Goal: Task Accomplishment & Management: Complete application form

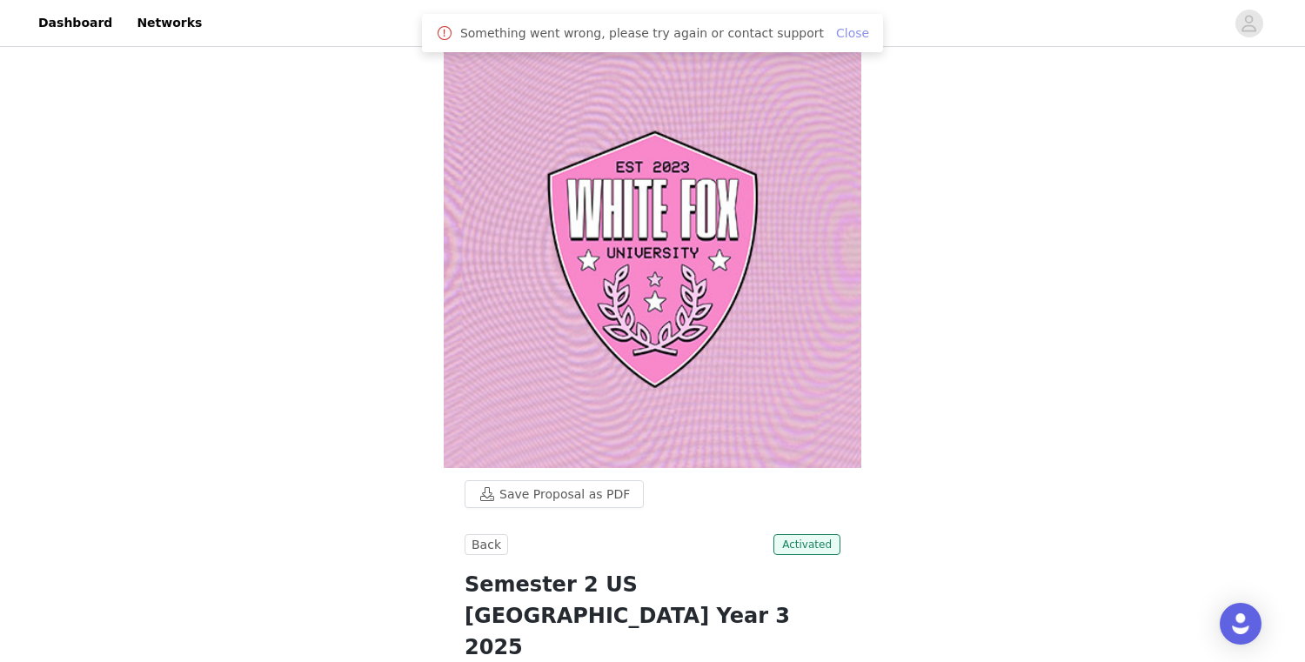
click at [836, 36] on link "Close" at bounding box center [852, 33] width 33 height 14
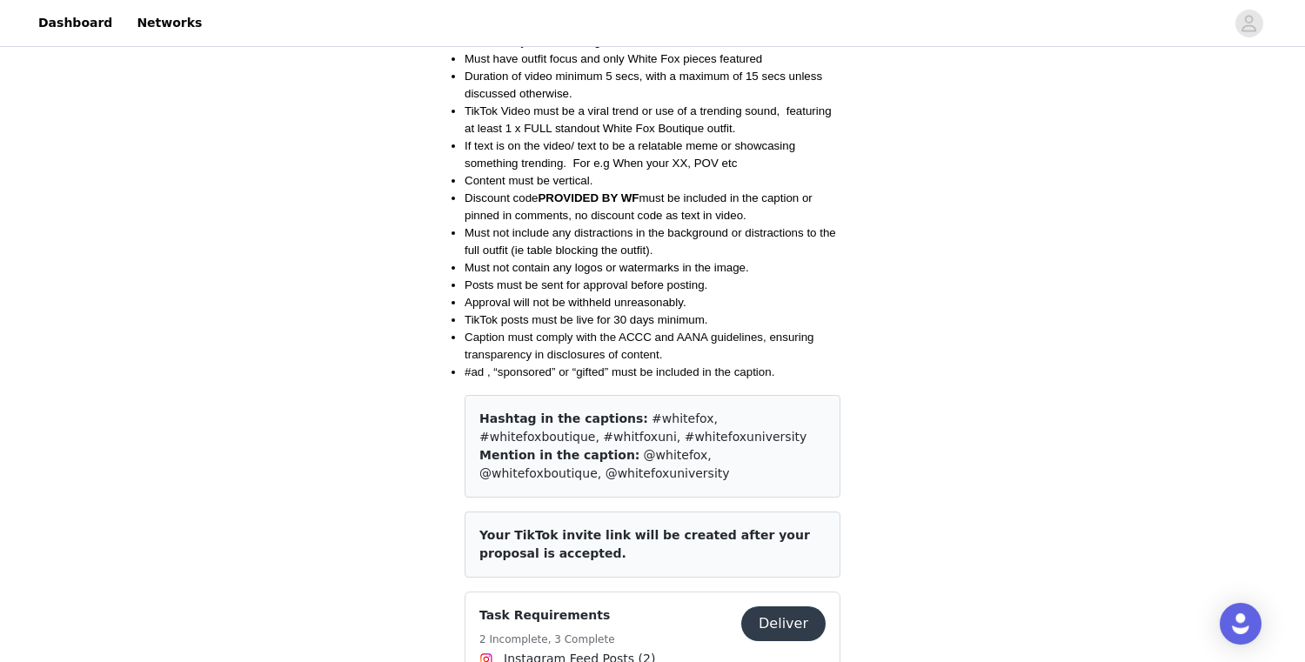
scroll to position [2057, 0]
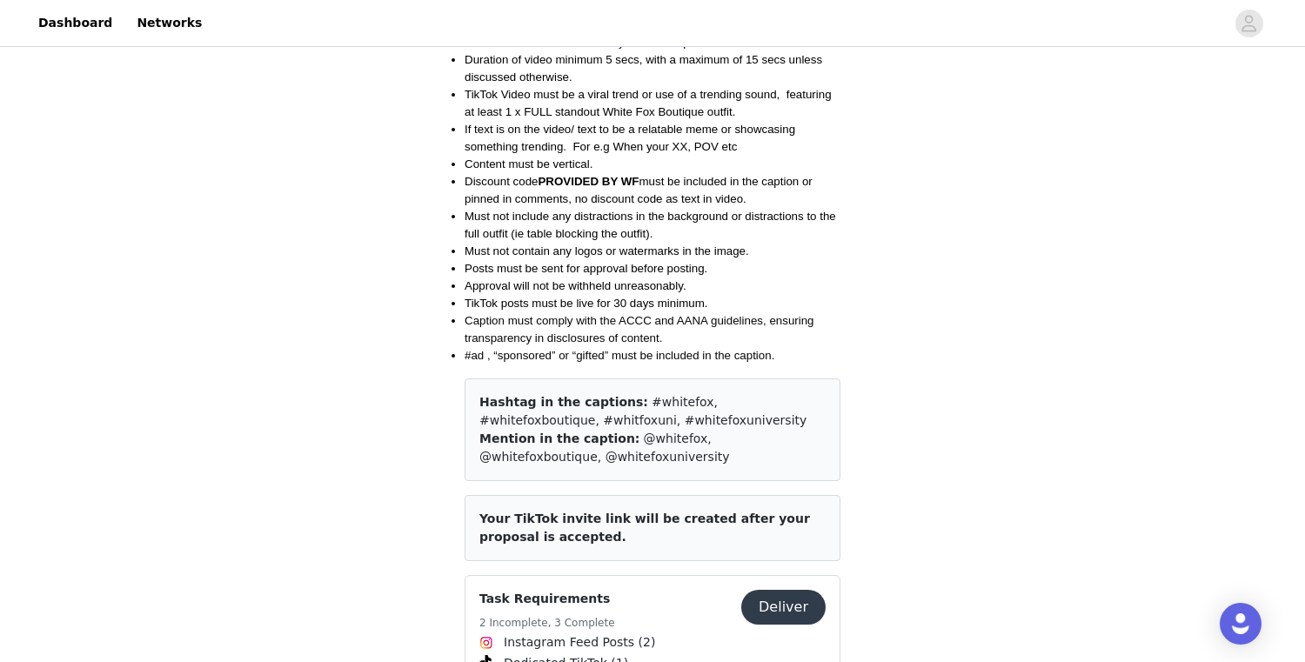
click at [806, 590] on button "Deliver" at bounding box center [783, 607] width 84 height 35
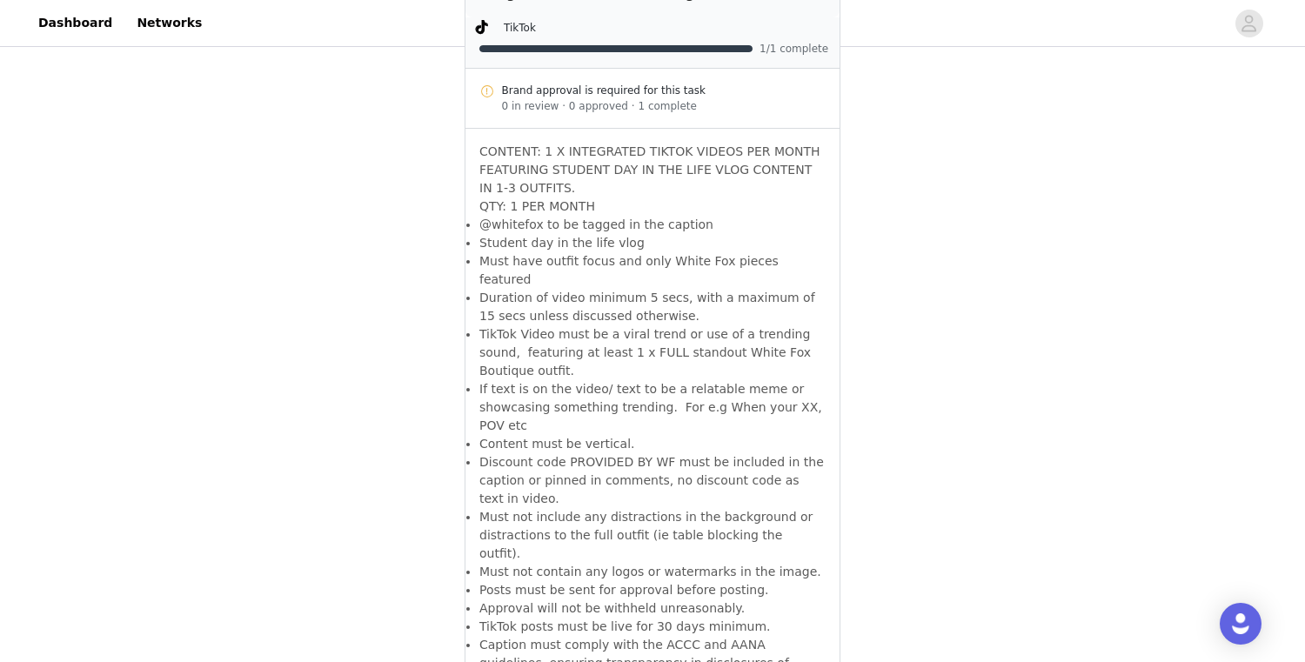
scroll to position [3262, 0]
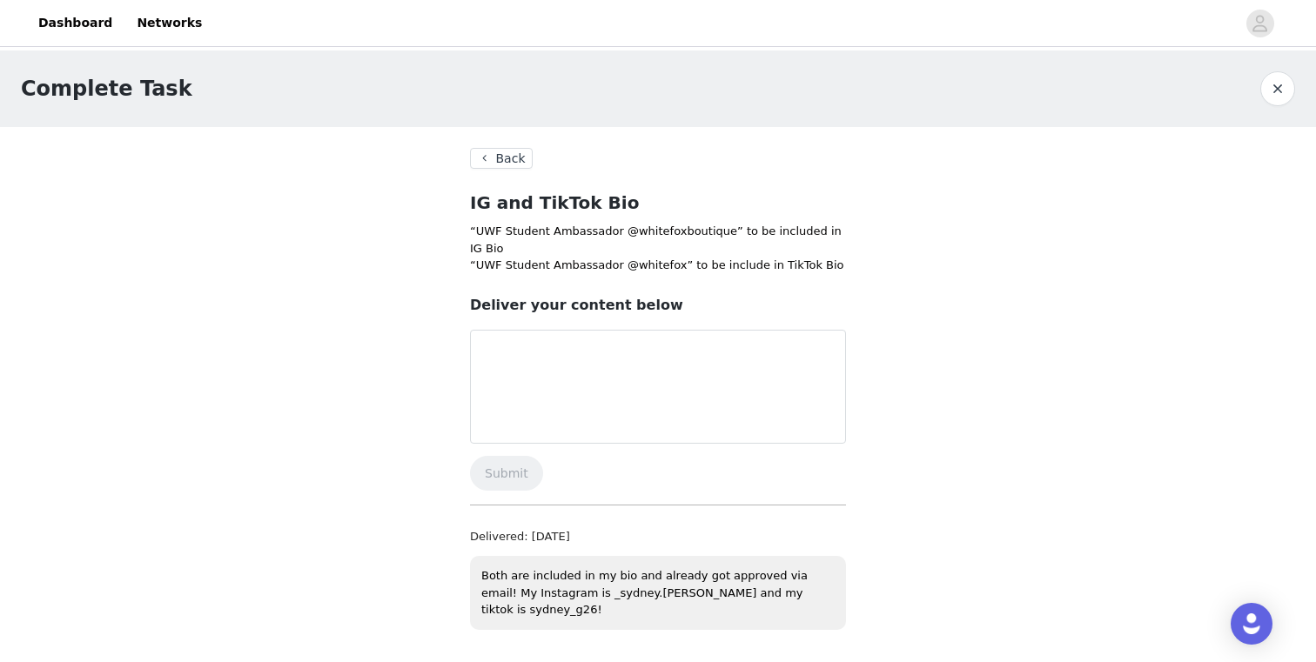
click at [513, 163] on button "Back" at bounding box center [501, 158] width 63 height 21
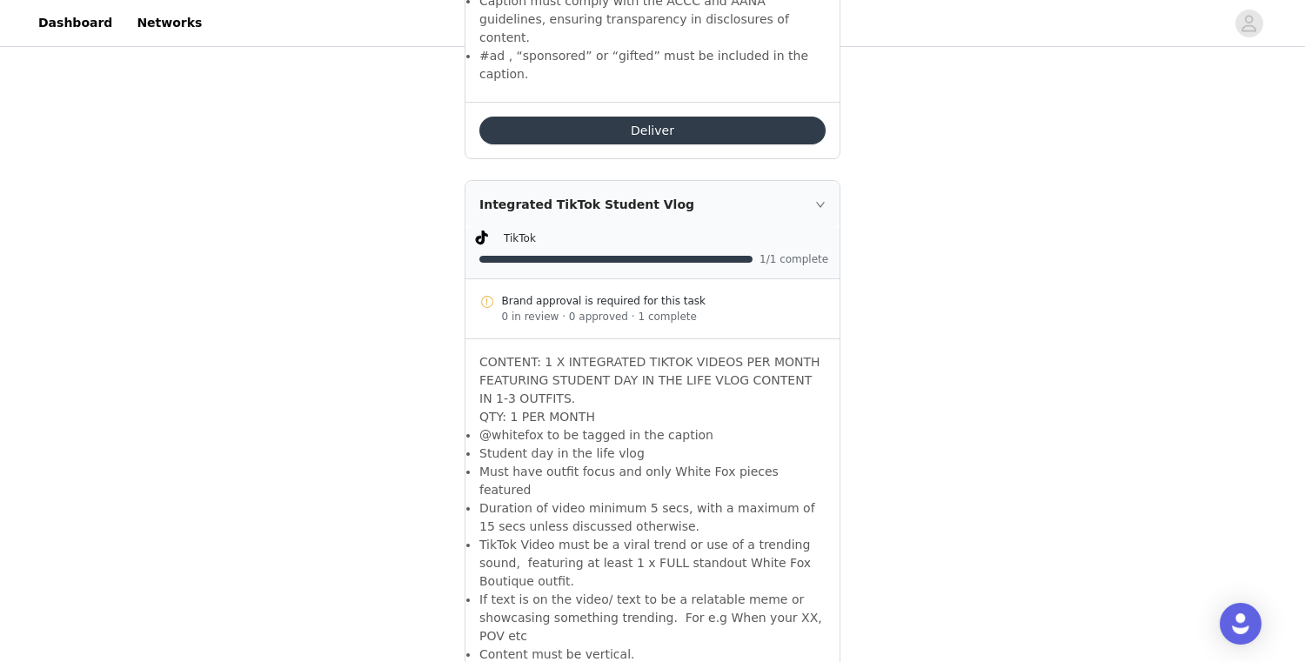
scroll to position [3046, 0]
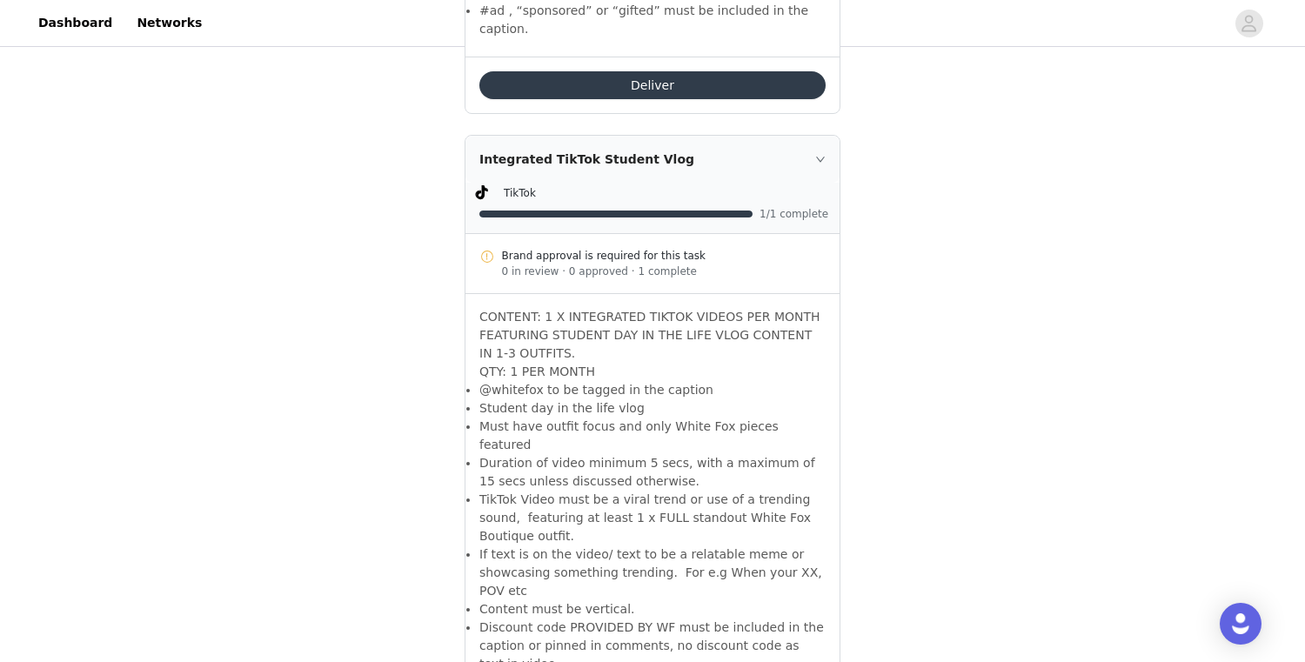
scroll to position [2951, 0]
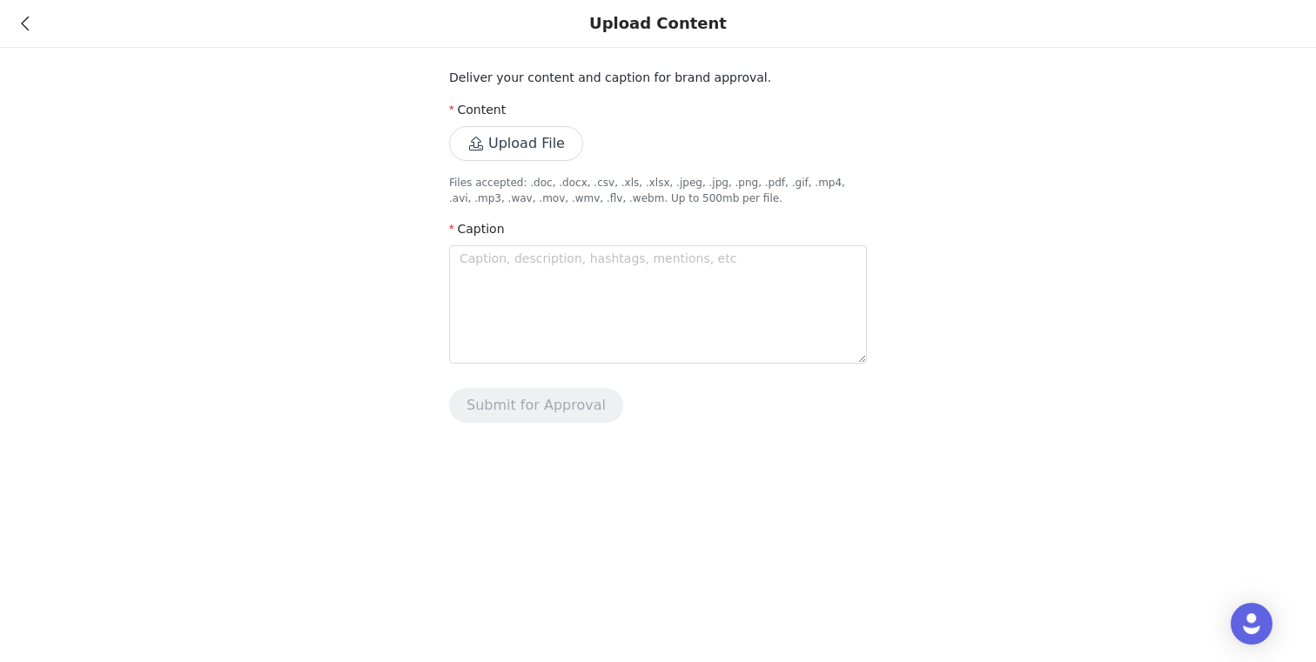
click at [45, 17] on div "Upload Content" at bounding box center [658, 24] width 1316 height 48
click at [23, 17] on icon at bounding box center [25, 23] width 8 height 12
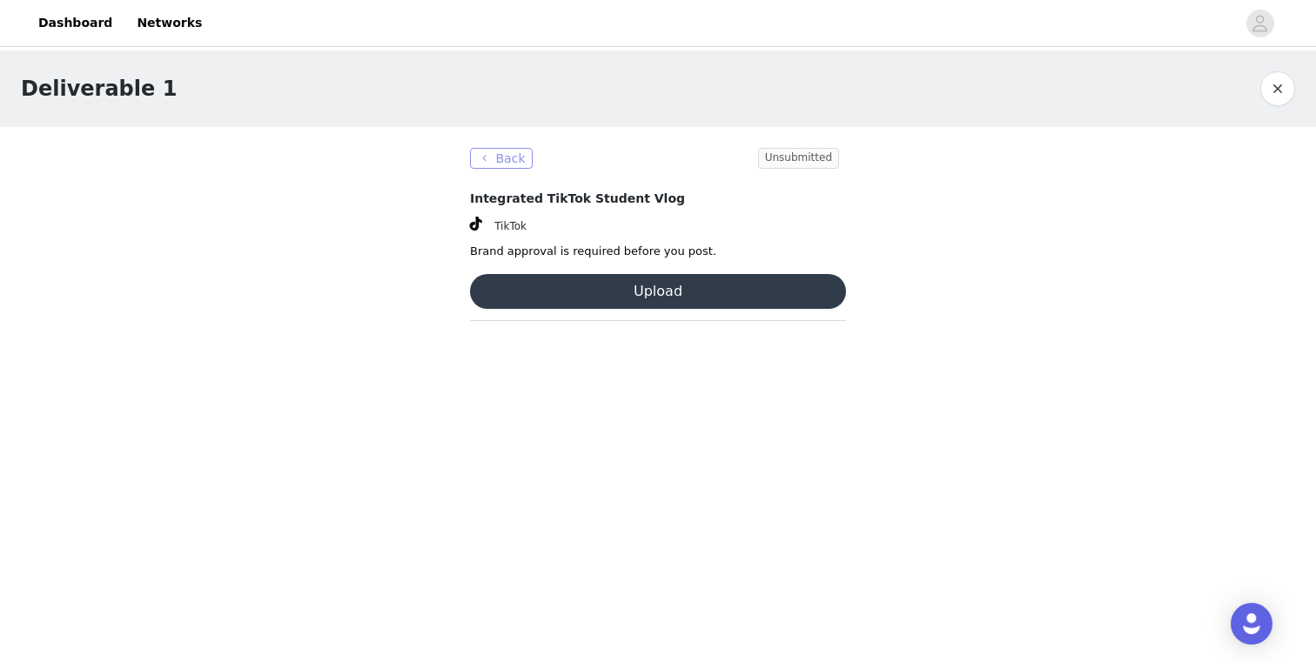
click at [510, 158] on button "Back" at bounding box center [501, 158] width 63 height 21
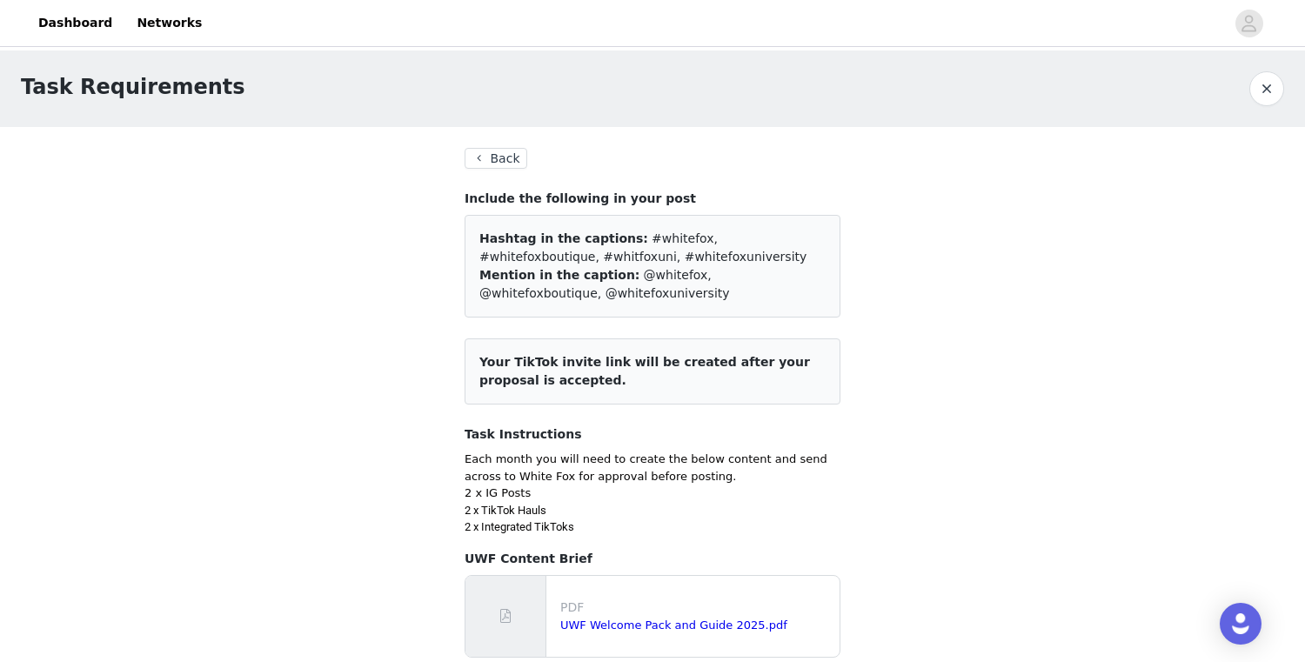
click at [496, 161] on button "Back" at bounding box center [496, 158] width 63 height 21
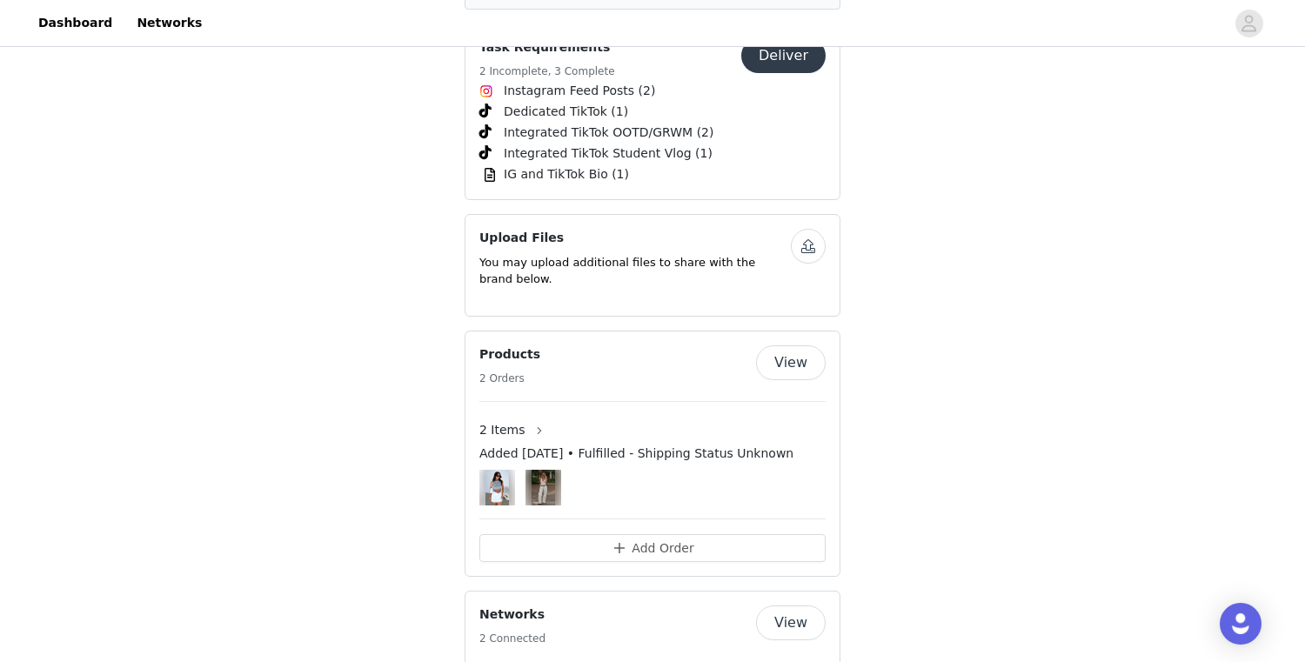
scroll to position [2715, 0]
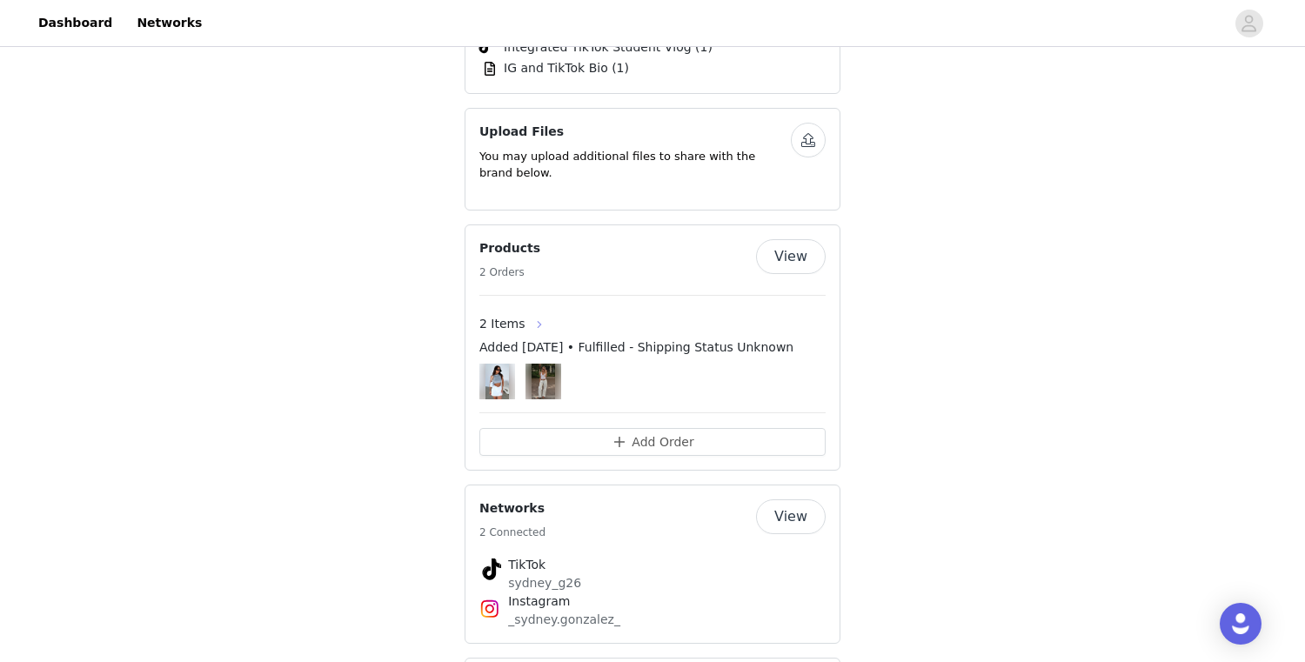
click at [532, 311] on button "button" at bounding box center [540, 325] width 28 height 28
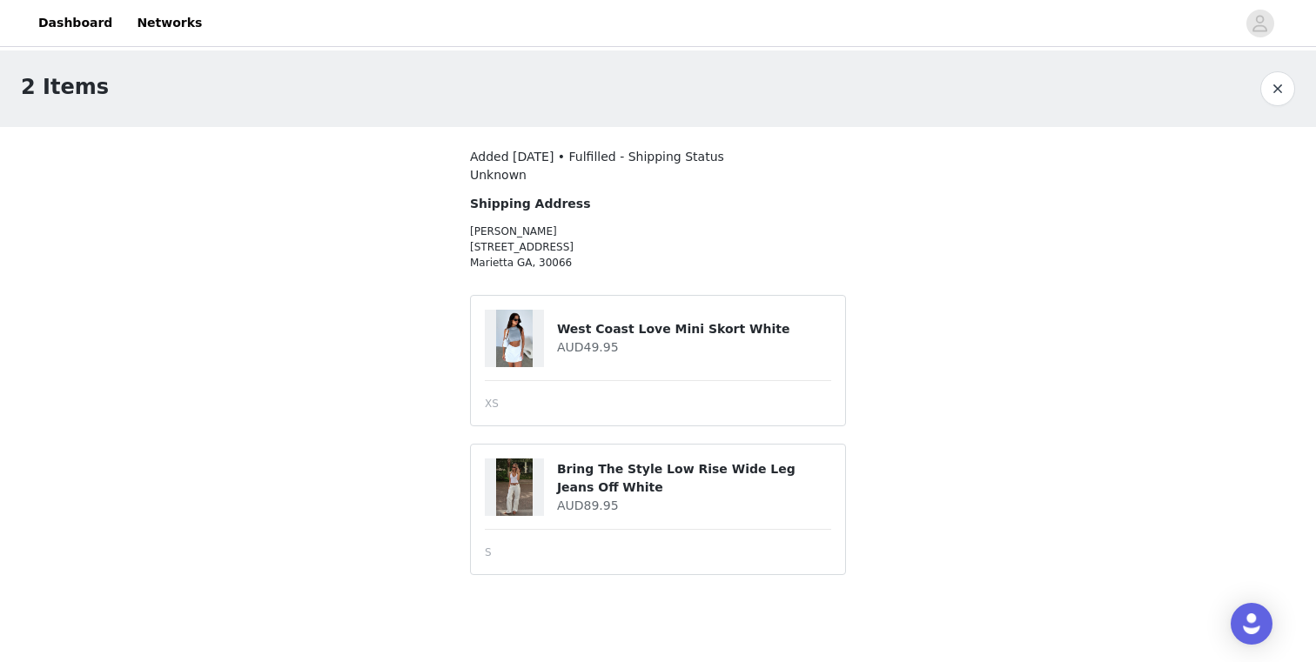
click at [1288, 76] on button "button" at bounding box center [1277, 88] width 35 height 35
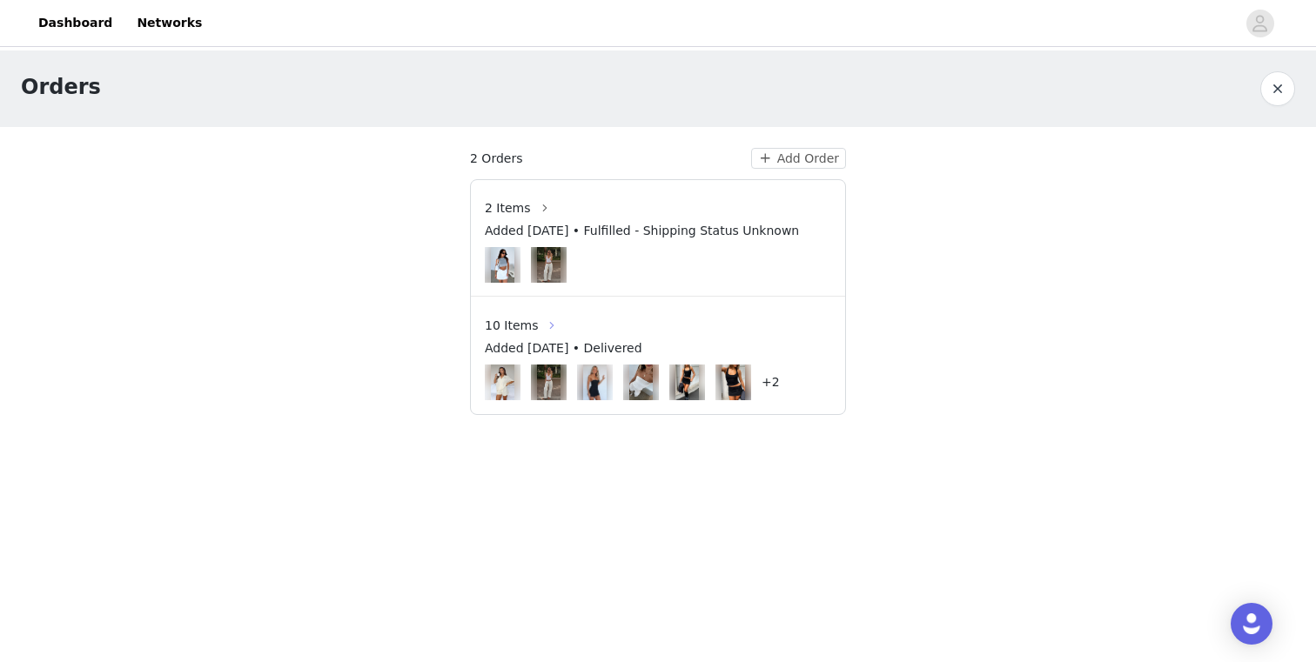
click at [539, 322] on button "button" at bounding box center [552, 326] width 28 height 28
click at [1284, 85] on button "button" at bounding box center [1277, 88] width 35 height 35
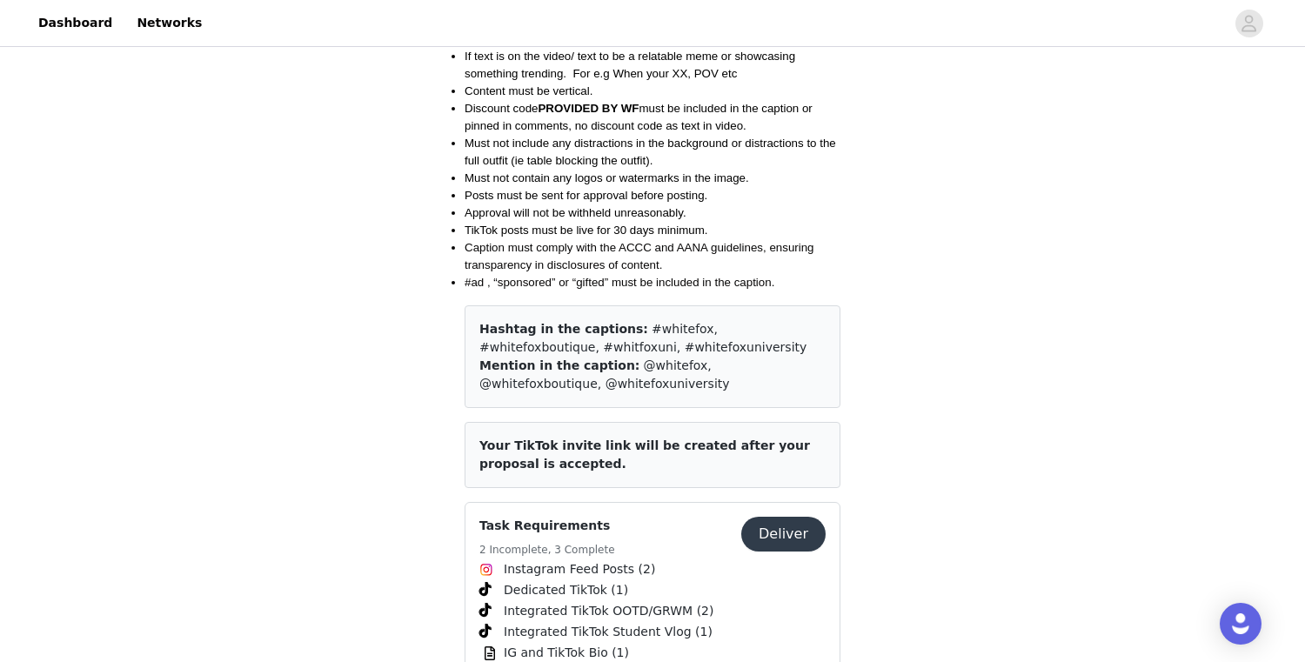
scroll to position [2221, 0]
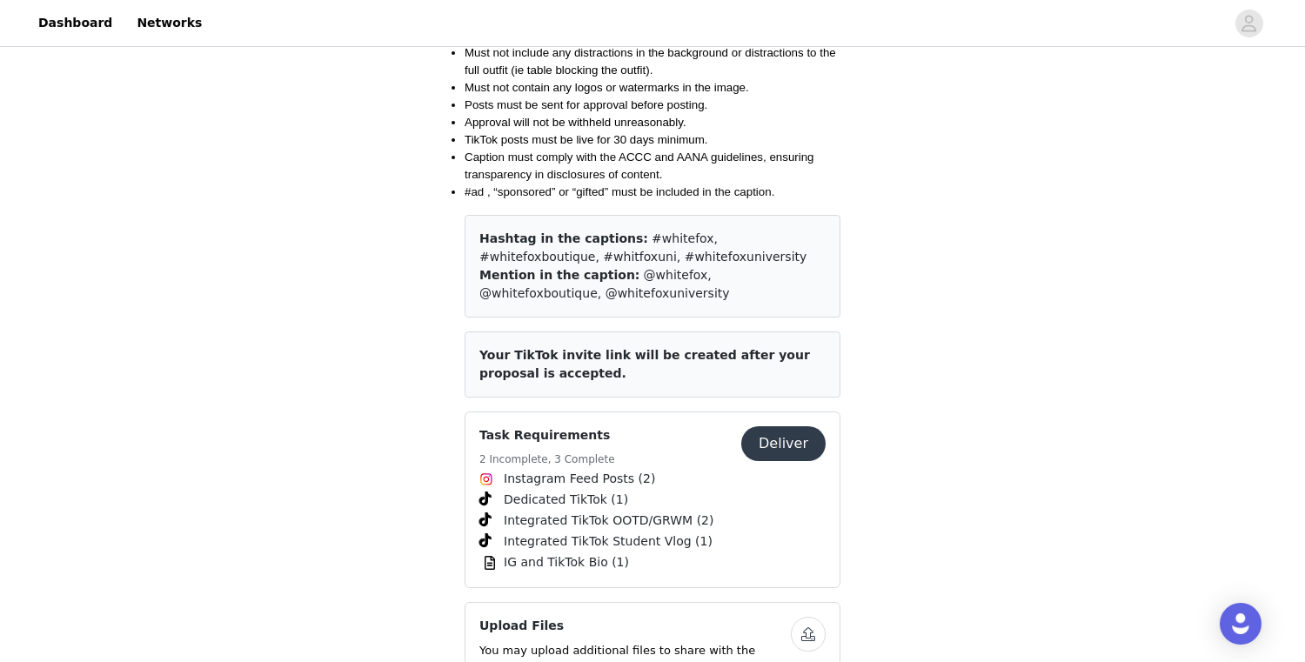
click at [799, 426] on button "Deliver" at bounding box center [783, 443] width 84 height 35
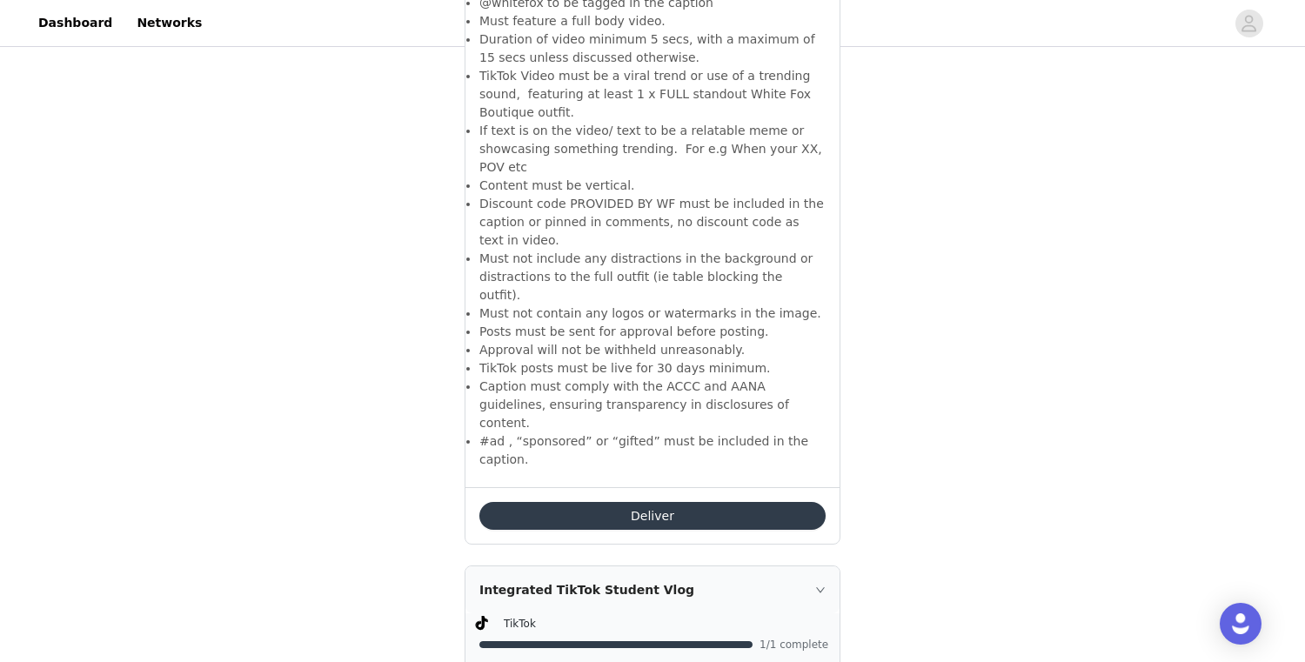
scroll to position [2529, 0]
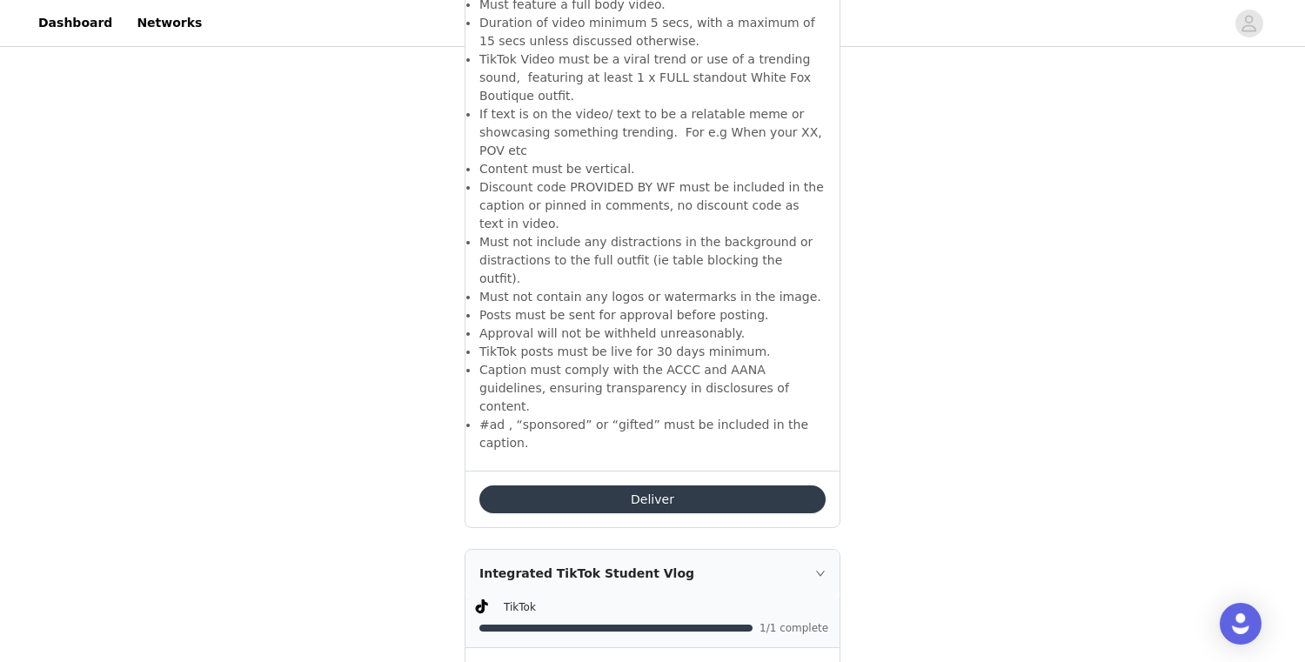
click at [781, 486] on button "Deliver" at bounding box center [652, 500] width 346 height 28
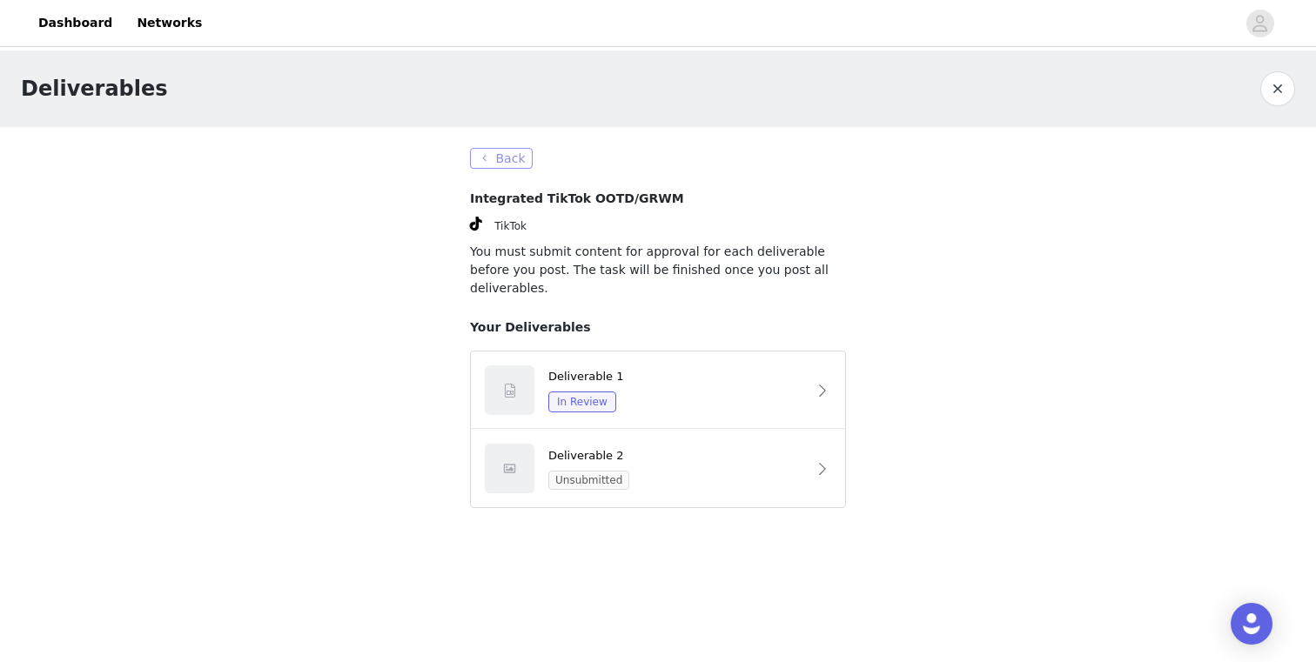
click at [510, 165] on button "Back" at bounding box center [501, 158] width 63 height 21
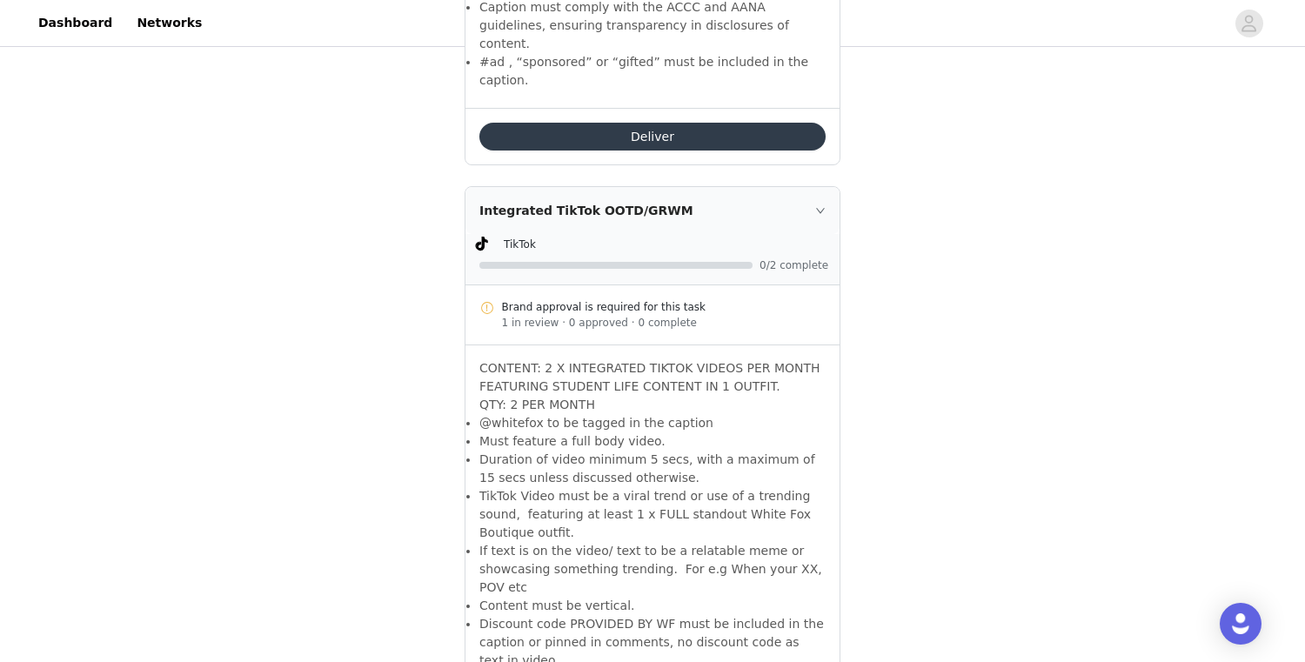
scroll to position [2234, 0]
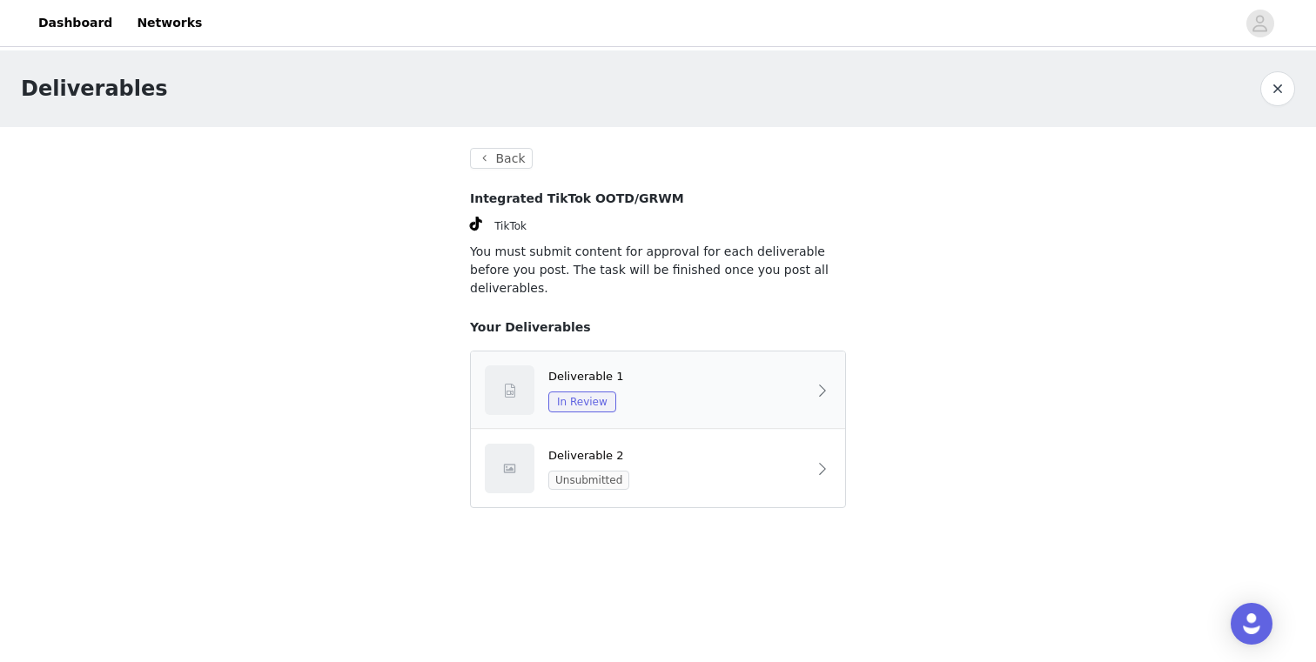
click at [677, 368] on div "Deliverable 1" at bounding box center [677, 376] width 258 height 17
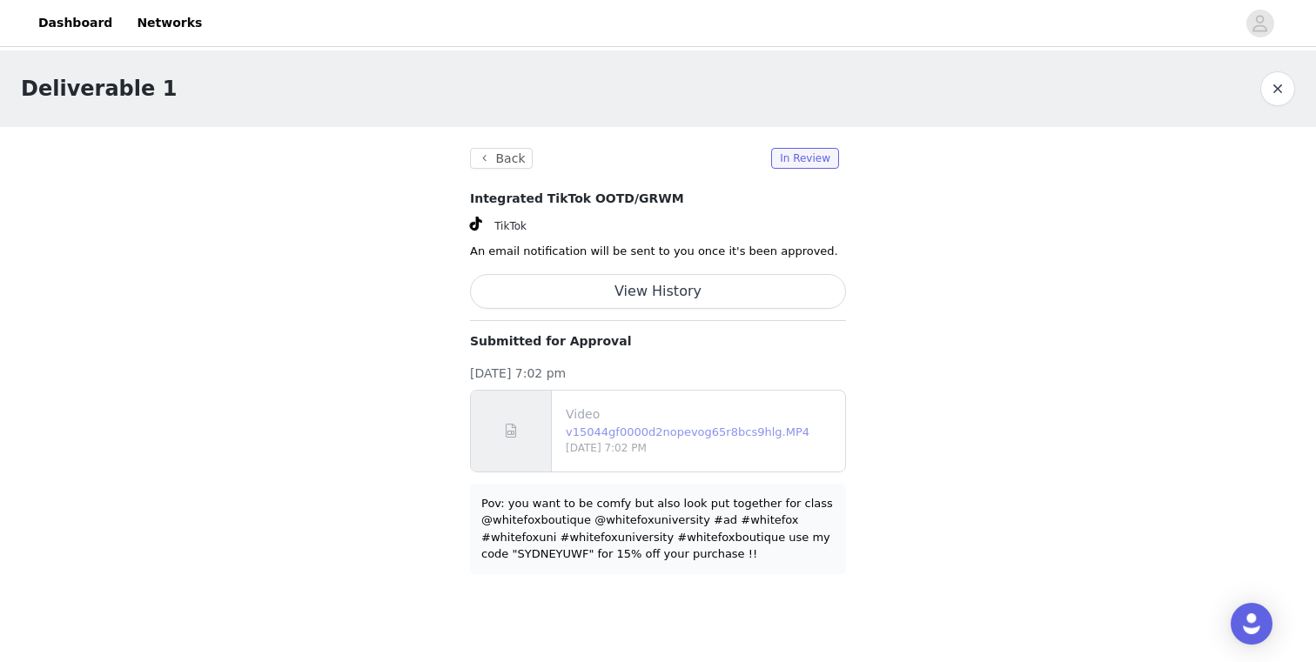
click at [757, 431] on link "v15044gf0000d2nopevog65r8bcs9hlg.MP4" at bounding box center [688, 432] width 244 height 13
click at [513, 145] on section "Back In Review Integrated TikTok OOTD/GRWM TikTok An email notification will be…" at bounding box center [658, 361] width 418 height 468
click at [1272, 82] on button "button" at bounding box center [1277, 88] width 35 height 35
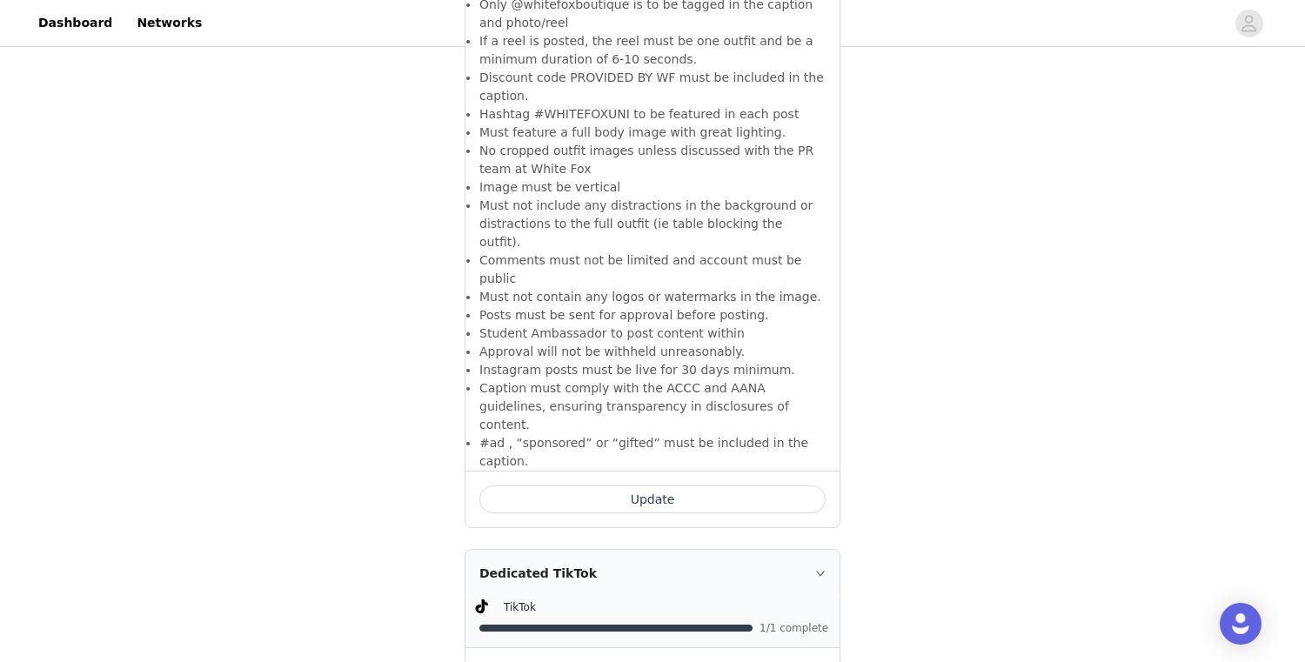
scroll to position [1029, 0]
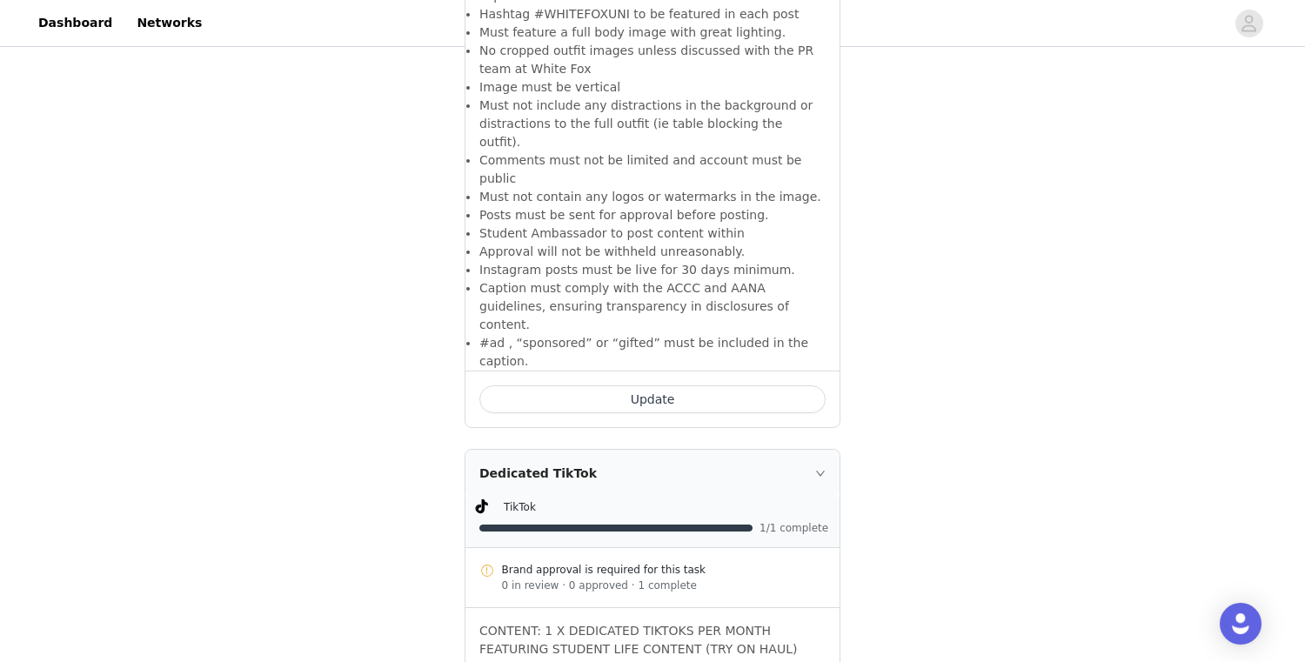
click at [582, 385] on button "Update" at bounding box center [652, 399] width 346 height 28
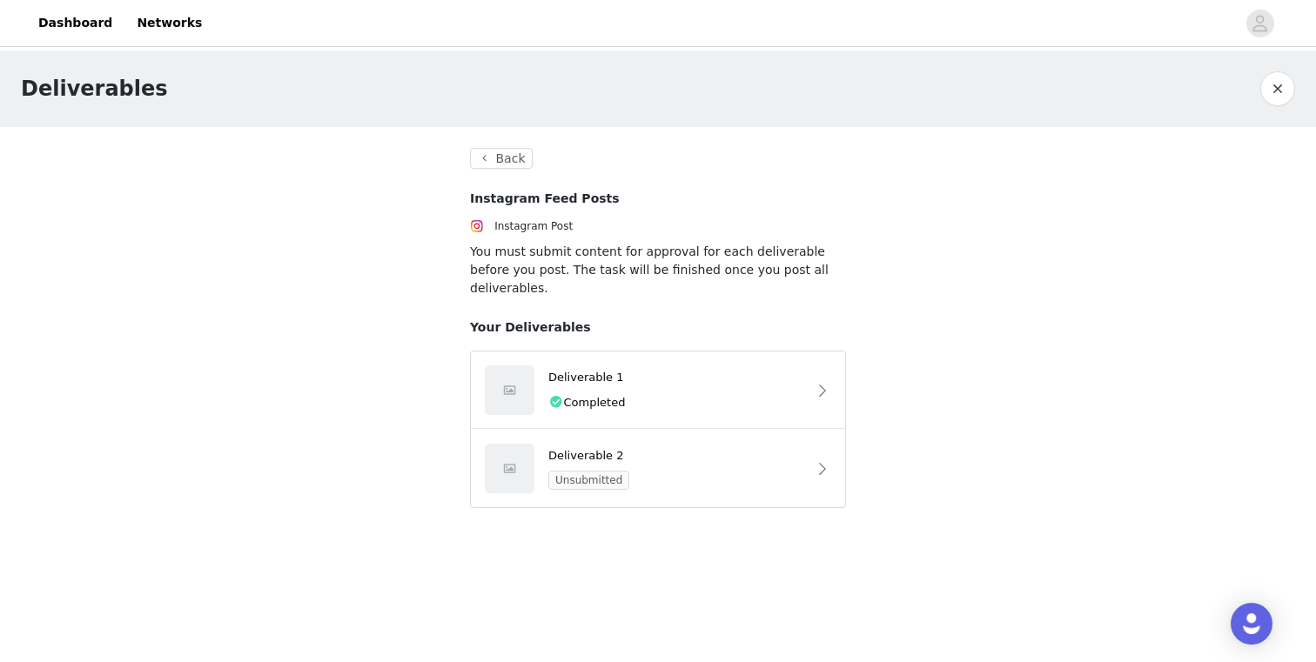
click at [1258, 94] on div "Deliverables" at bounding box center [640, 88] width 1239 height 31
click at [1268, 92] on button "button" at bounding box center [1277, 88] width 35 height 35
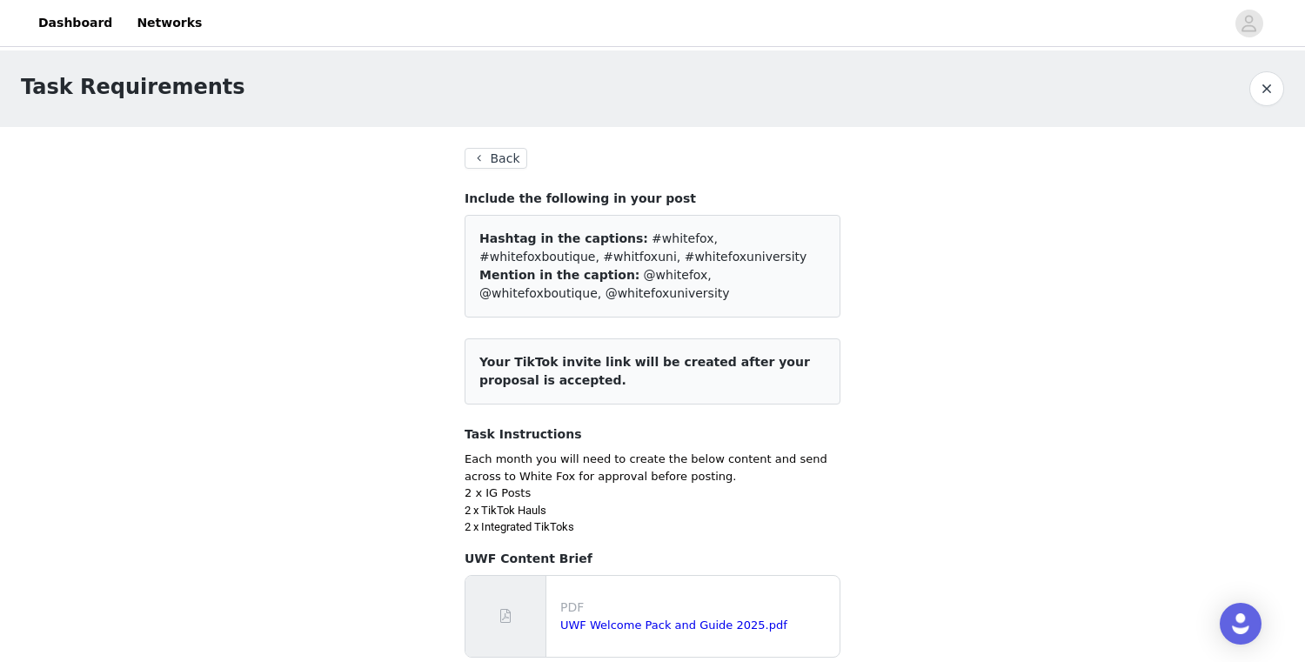
click at [512, 149] on button "Back" at bounding box center [496, 158] width 63 height 21
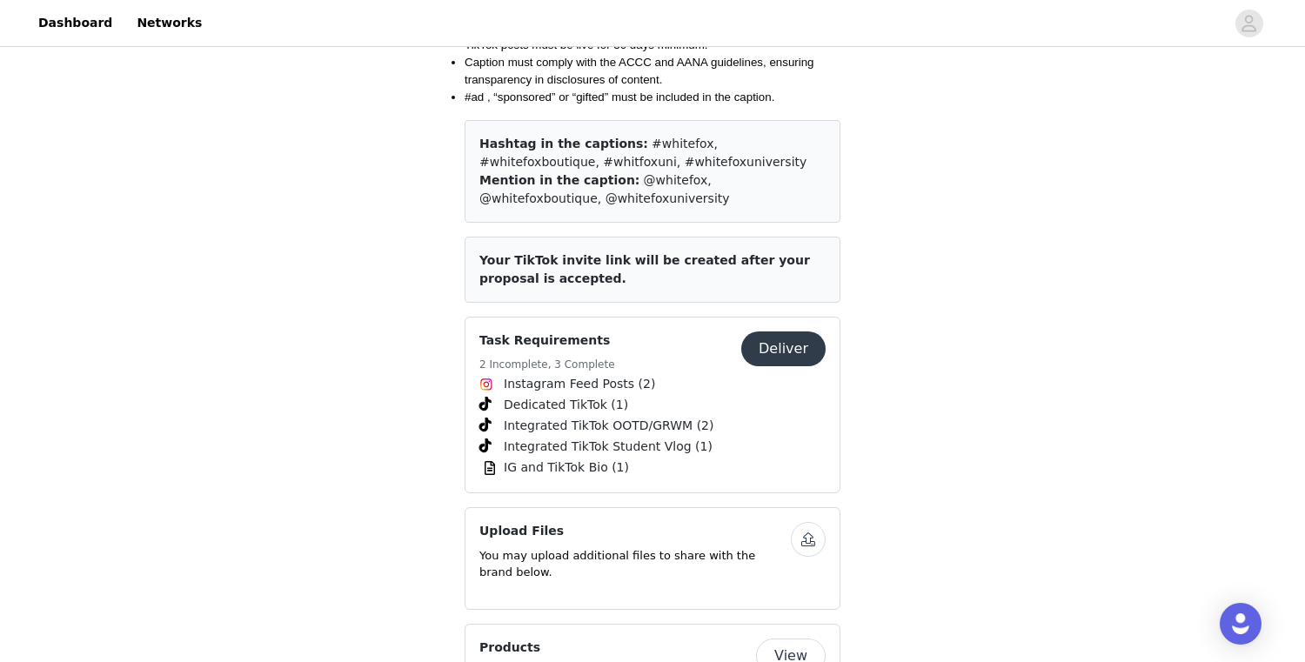
scroll to position [2473, 0]
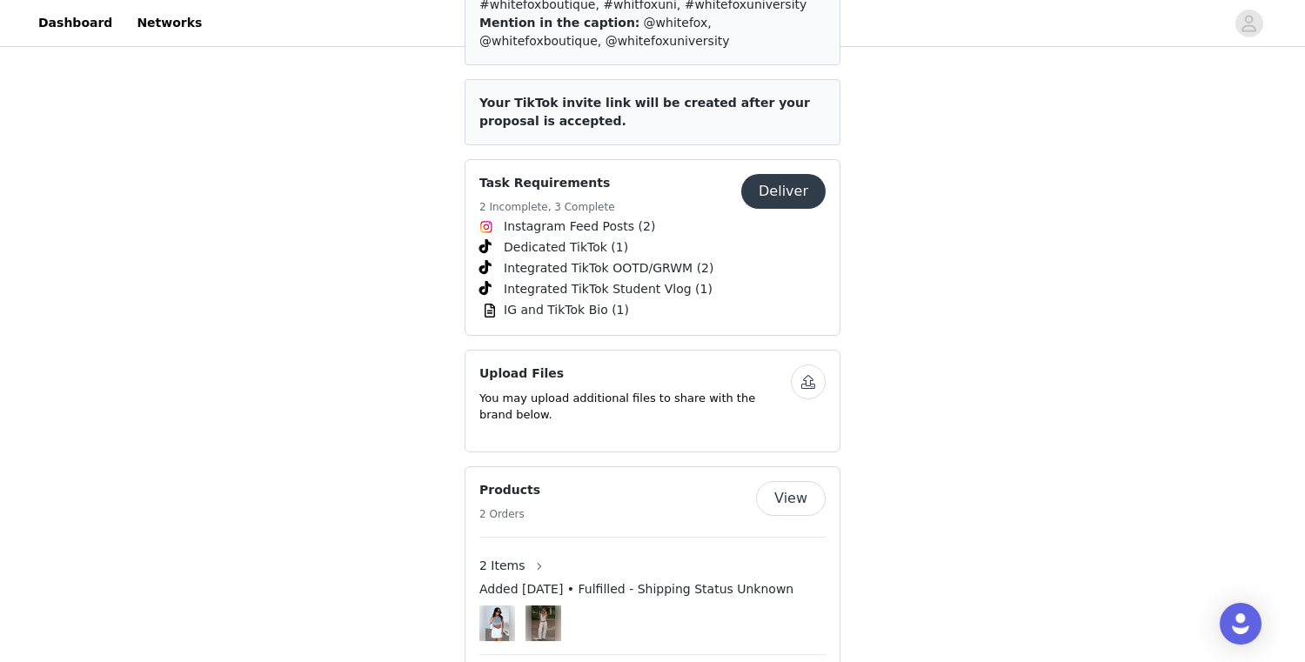
click at [790, 174] on button "Deliver" at bounding box center [783, 191] width 84 height 35
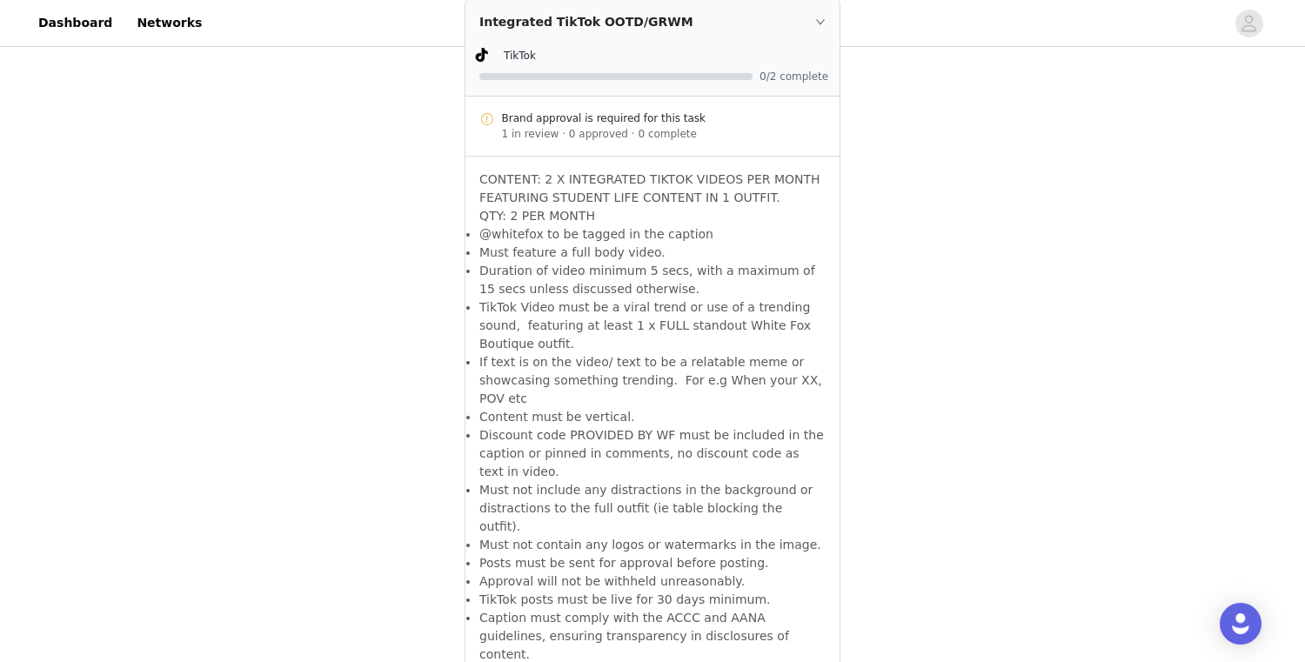
scroll to position [2335, 0]
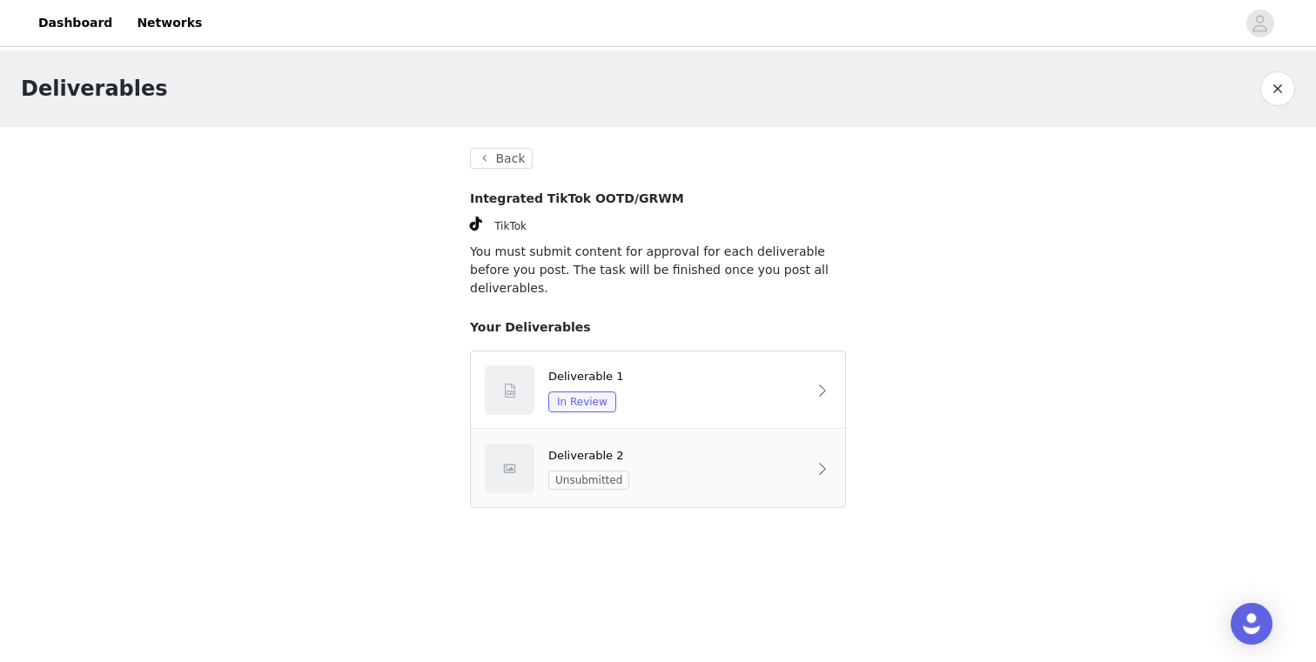
click at [642, 447] on div "Deliverable 2 Unsubmitted" at bounding box center [677, 469] width 258 height 44
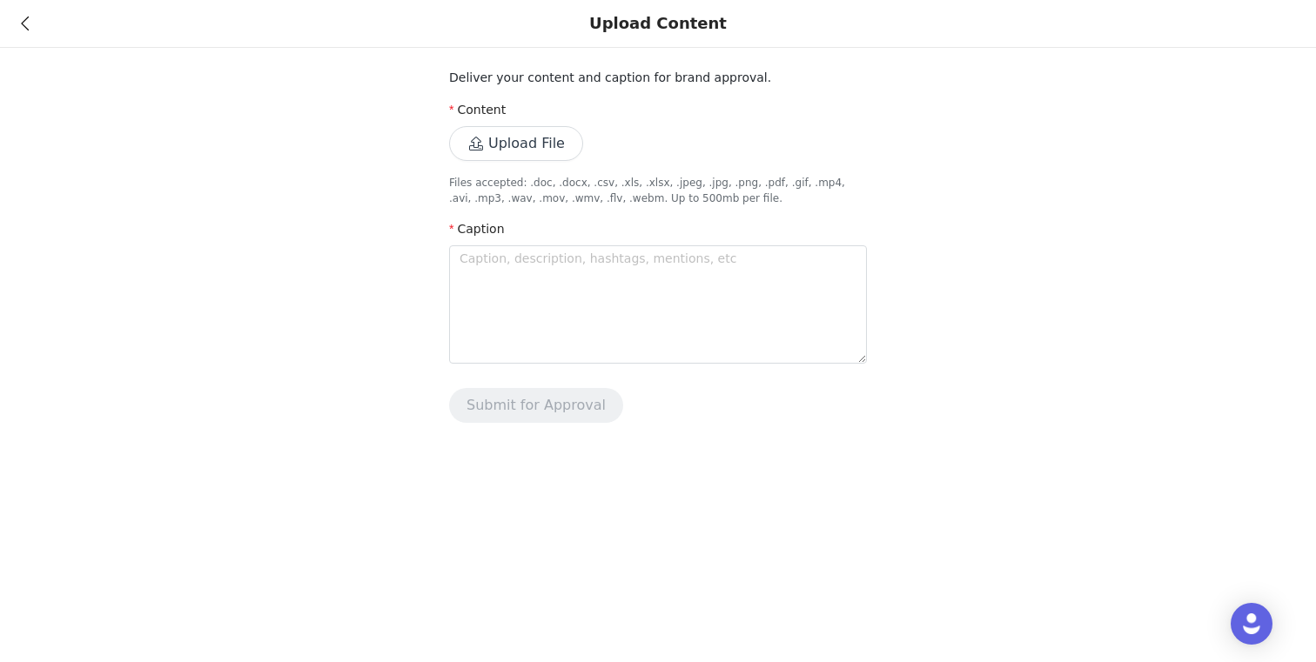
click at [552, 157] on button "Upload File" at bounding box center [516, 143] width 134 height 35
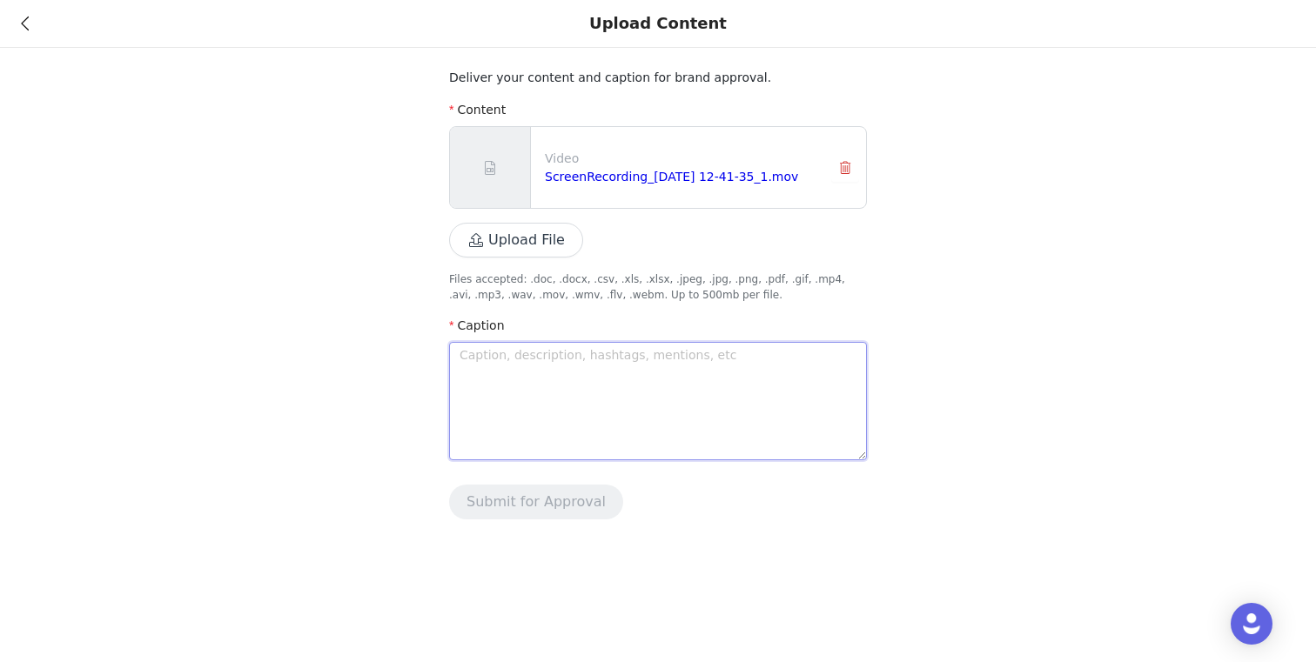
click at [798, 374] on textarea at bounding box center [658, 401] width 418 height 118
type textarea "G"
type textarea "Go"
type textarea "Goi"
type textarea "Goin"
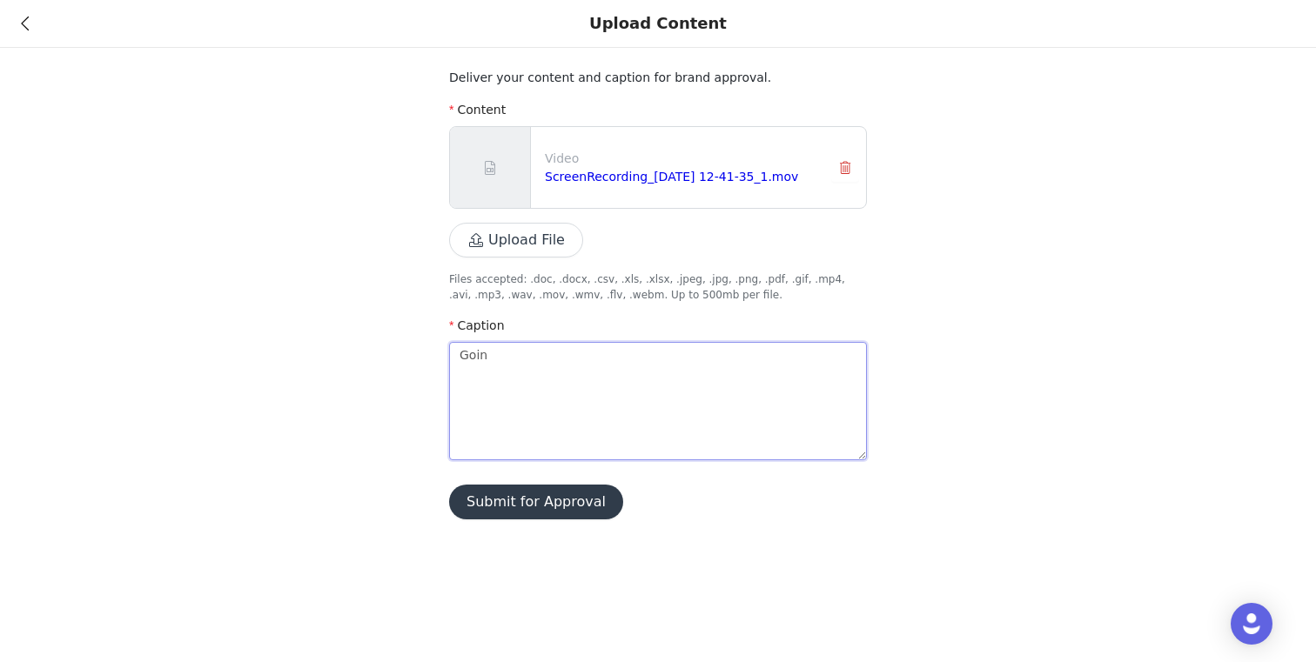
type textarea "Going"
type textarea "Going o"
type textarea "Going oU"
type textarea "Going o"
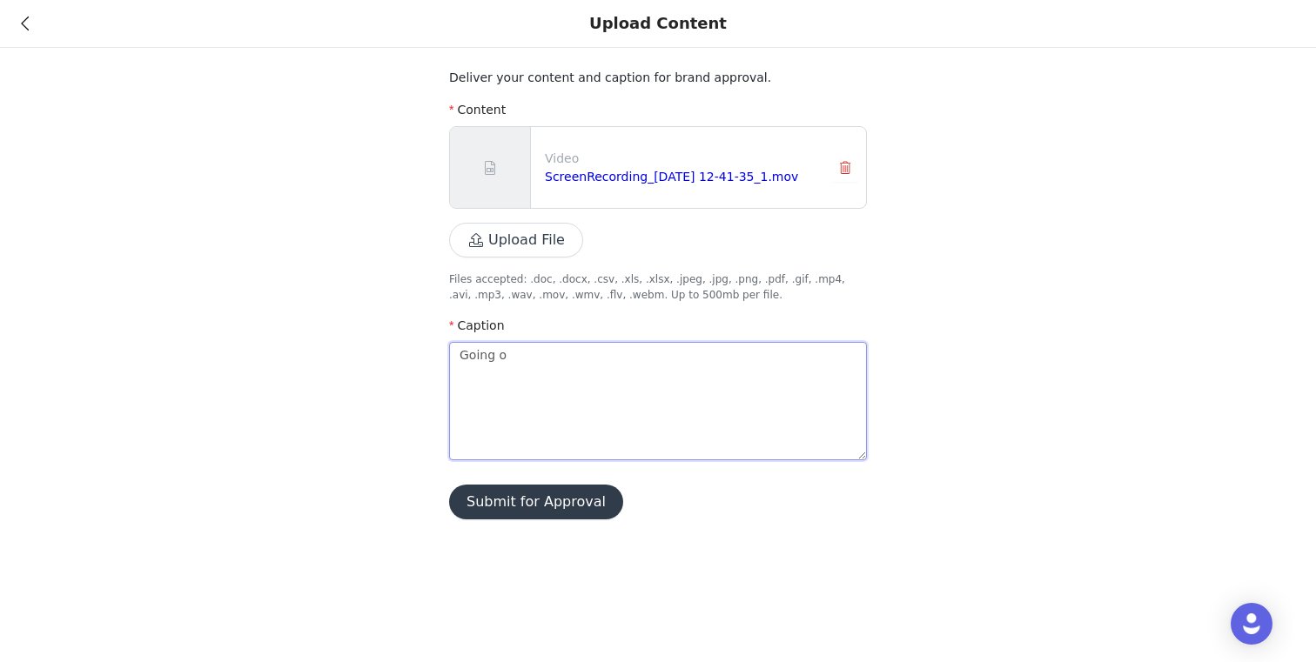
type textarea "Going"
type textarea "Going o"
type textarea "Going"
type textarea "Goin"
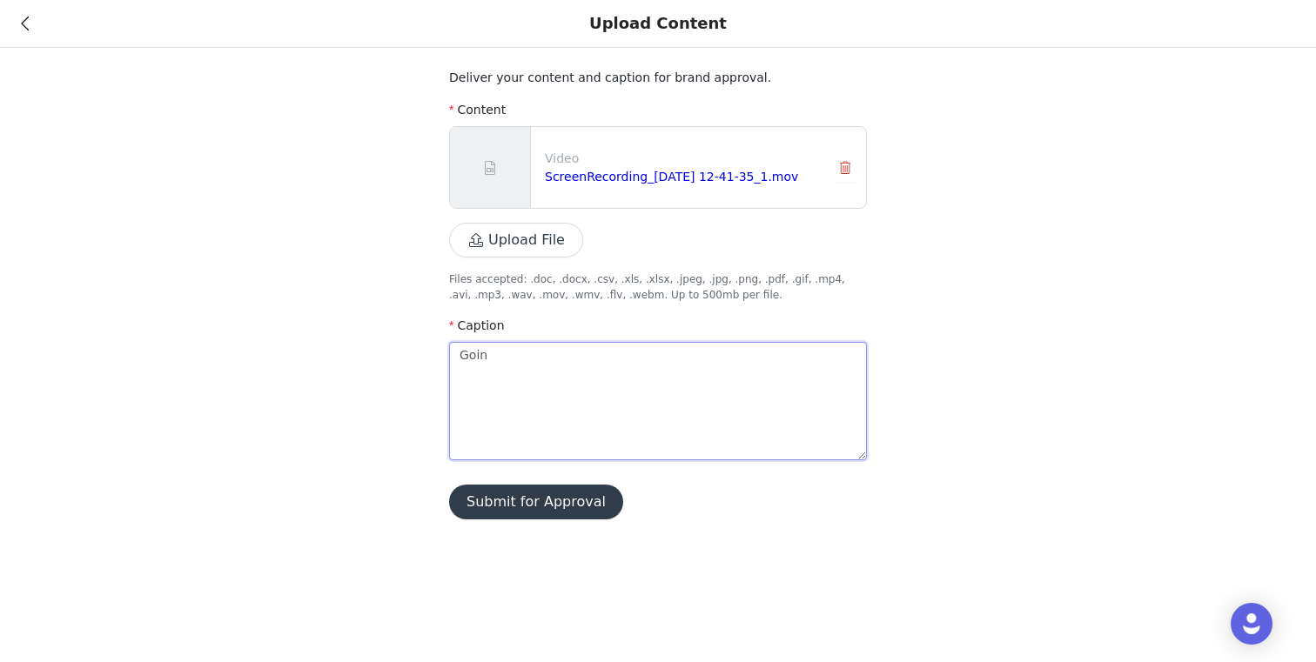
type textarea "Goi"
type textarea "GoiN"
type textarea "GoiNG"
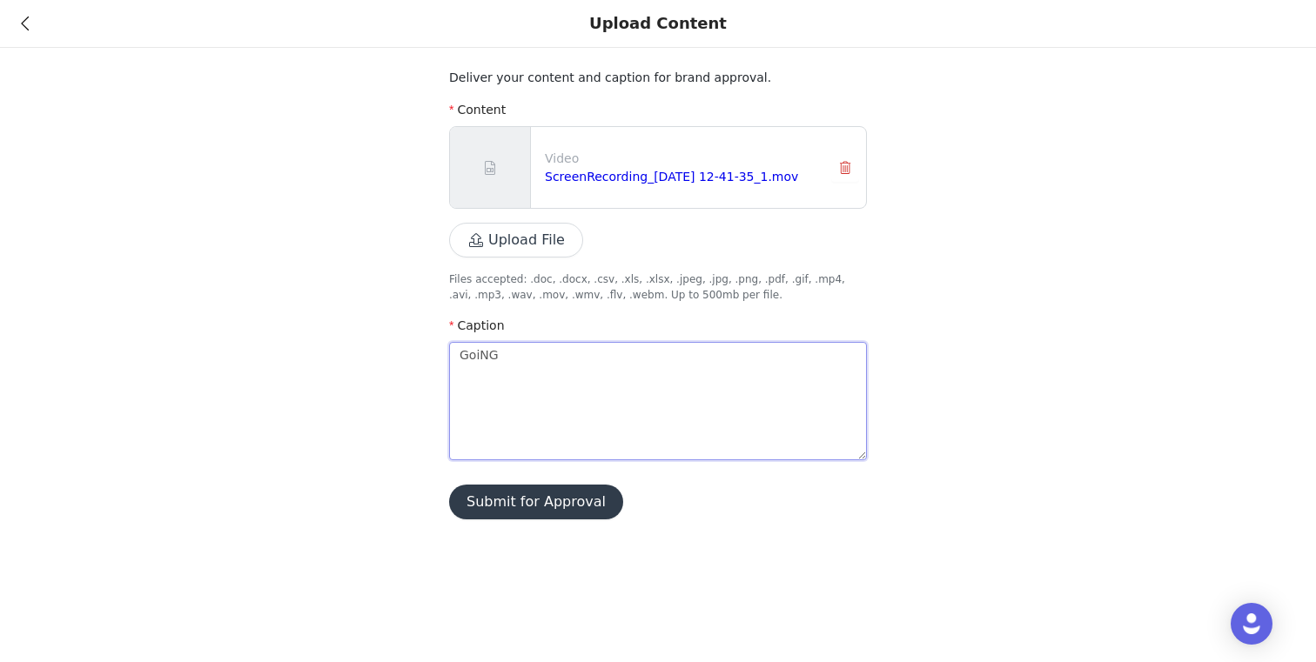
type textarea "GoiN"
type textarea "Goi"
type textarea "Goin"
type textarea "Going"
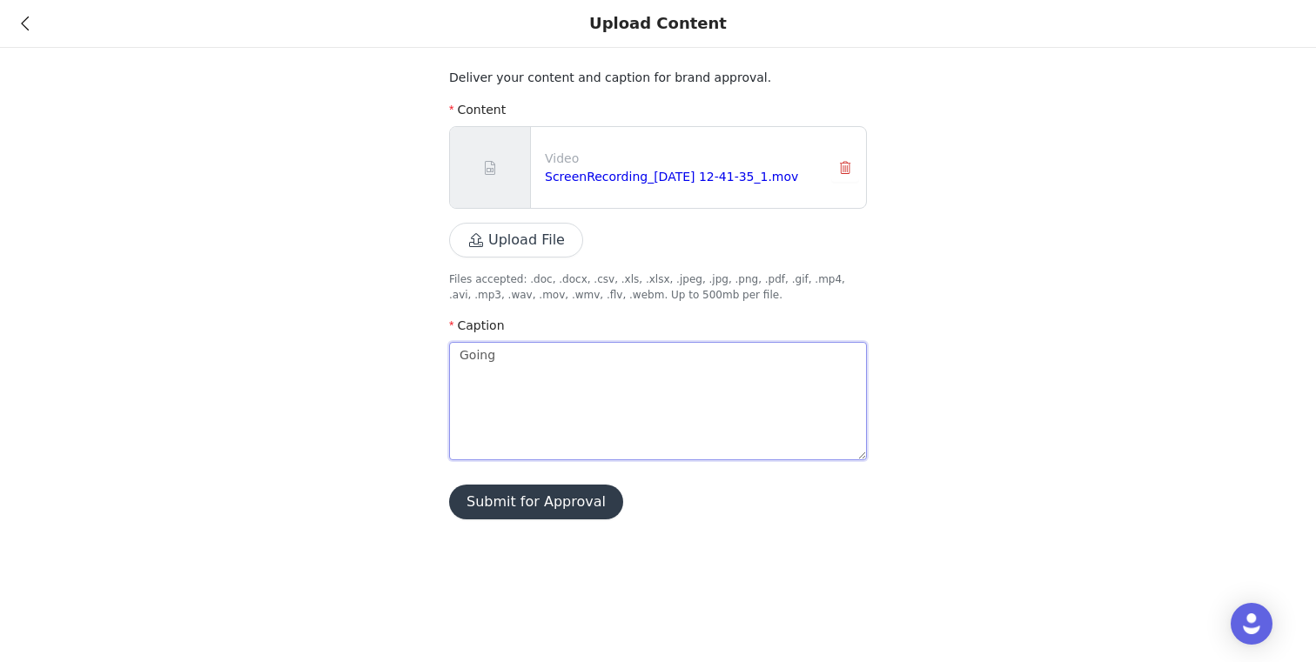
type textarea "Going o"
type textarea "Going ou"
type textarea "Going out"
type textarea "Going out I"
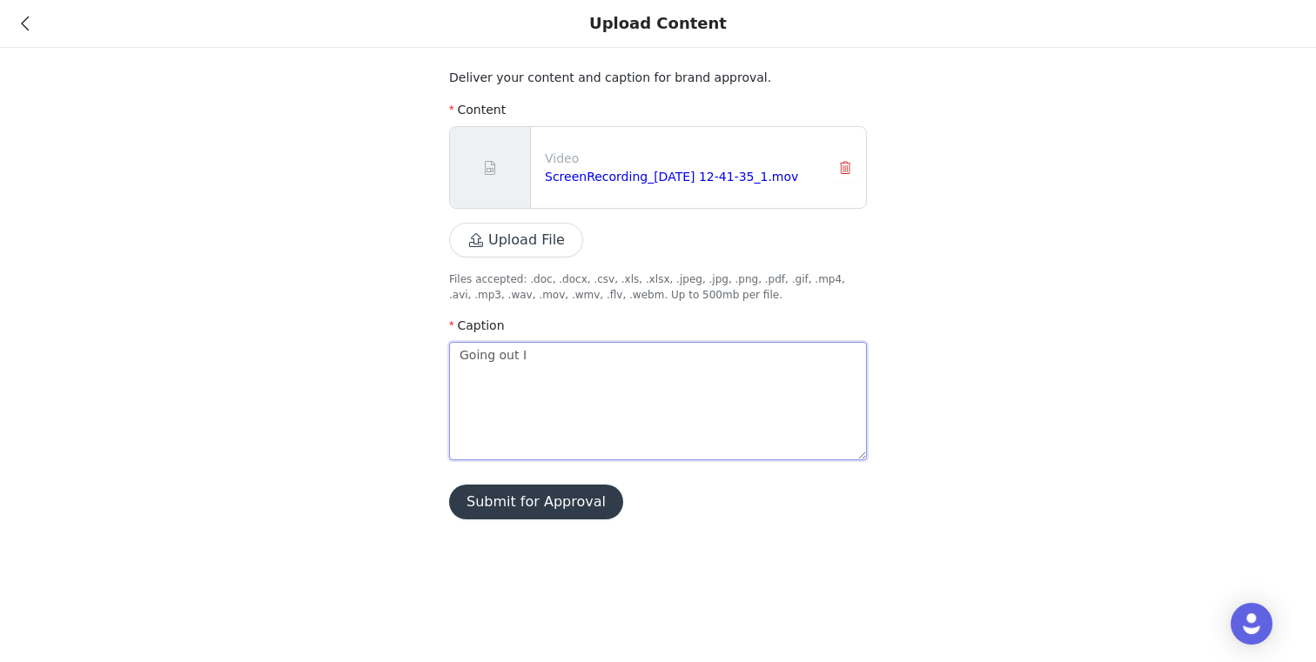
type textarea "Going out"
type textarea "Going ou"
type textarea "Going o"
type textarea "Going"
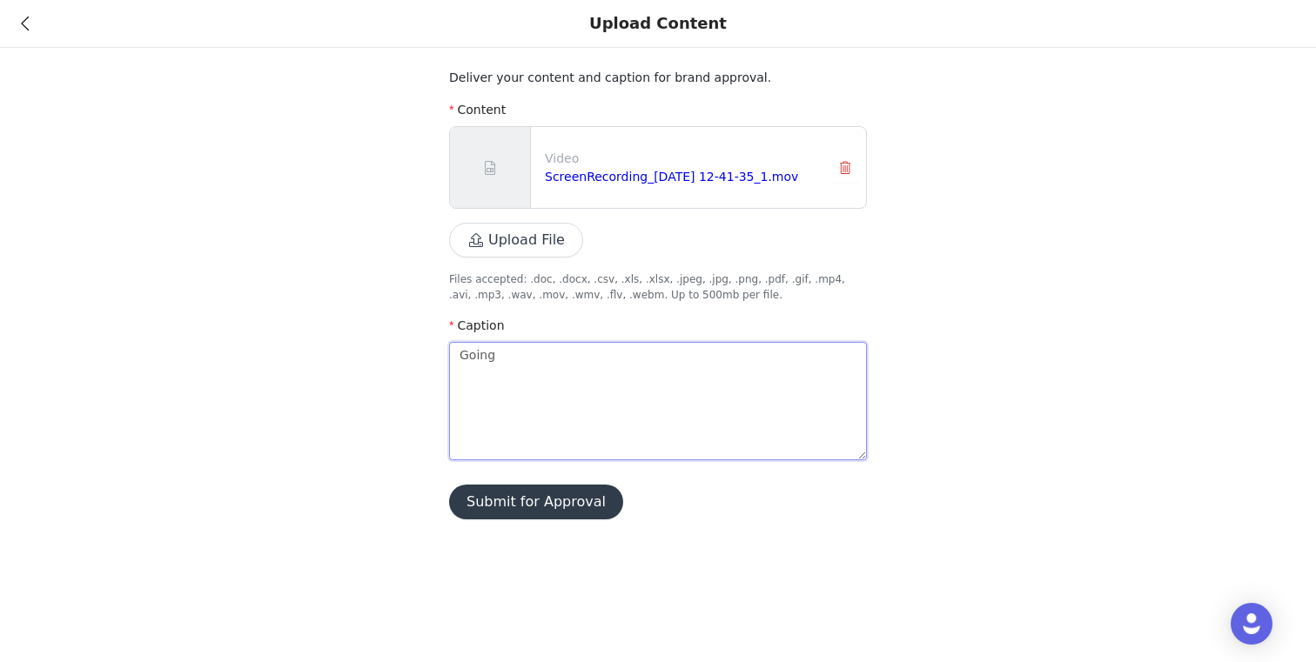
type textarea "Going o"
type textarea "Going"
type textarea "Going O"
type textarea "Going OU"
type textarea "Going OUT"
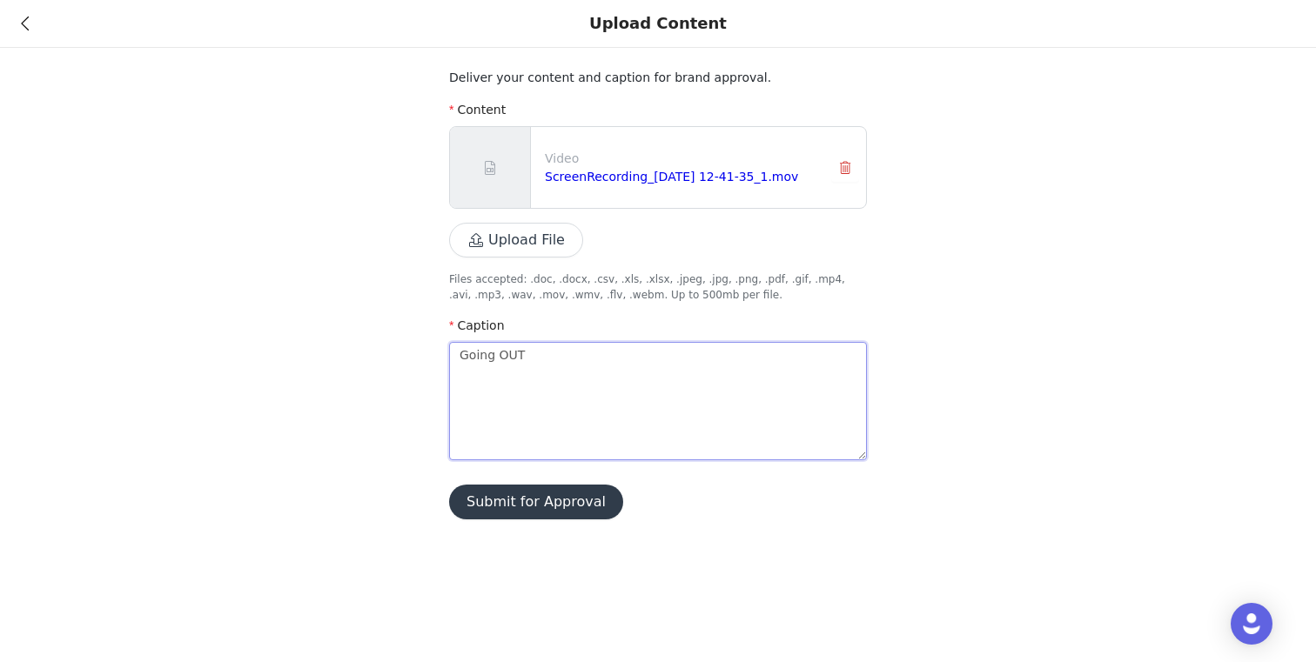
type textarea "Going OUT"
type textarea "Going OU"
type textarea "Going O"
type textarea "Going Ou"
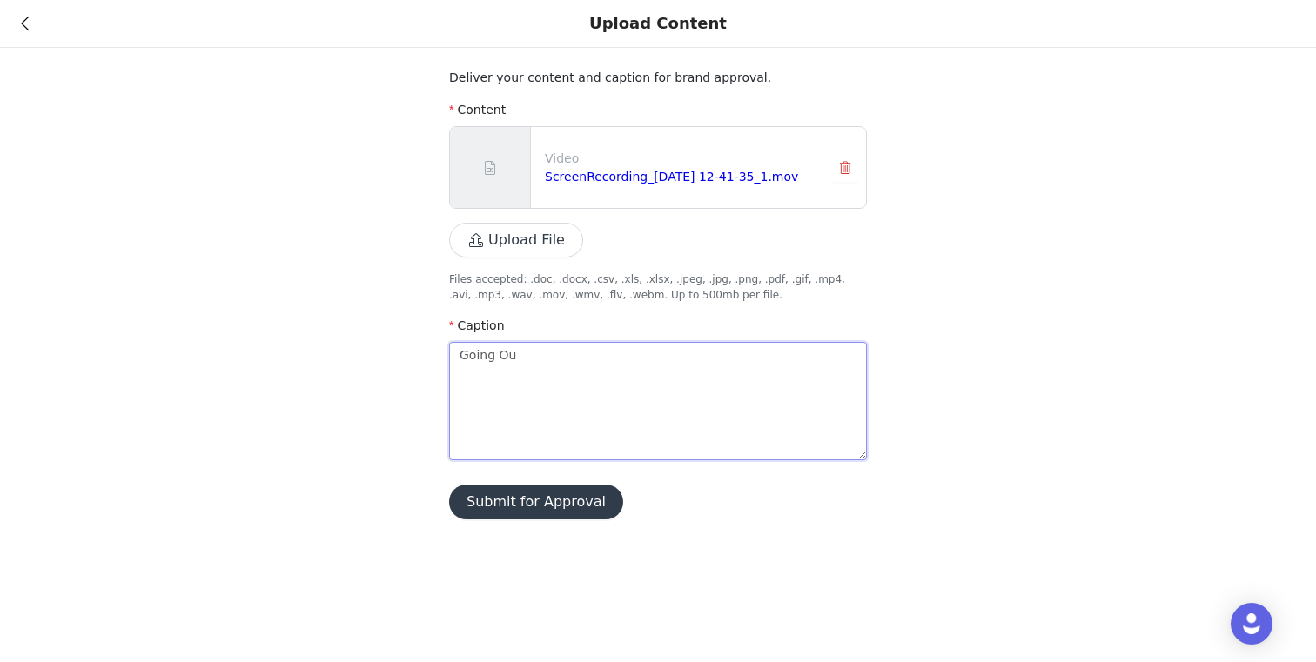
type textarea "Going Out"
type textarea "Going Out C"
type textarea "Going Out Co"
type textarea "Going Out Col"
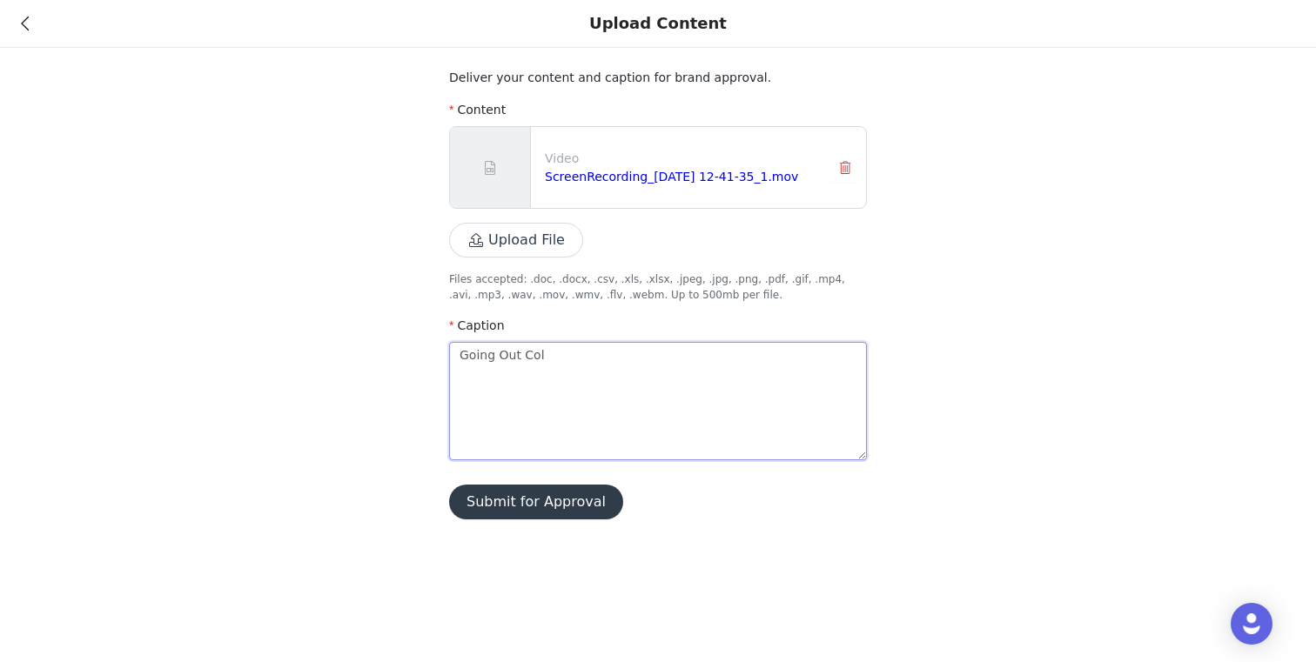
type textarea "Going Out Coll"
type textarea "Going Out Colle"
type textarea "Going Out Colleg"
type textarea "Going Out College"
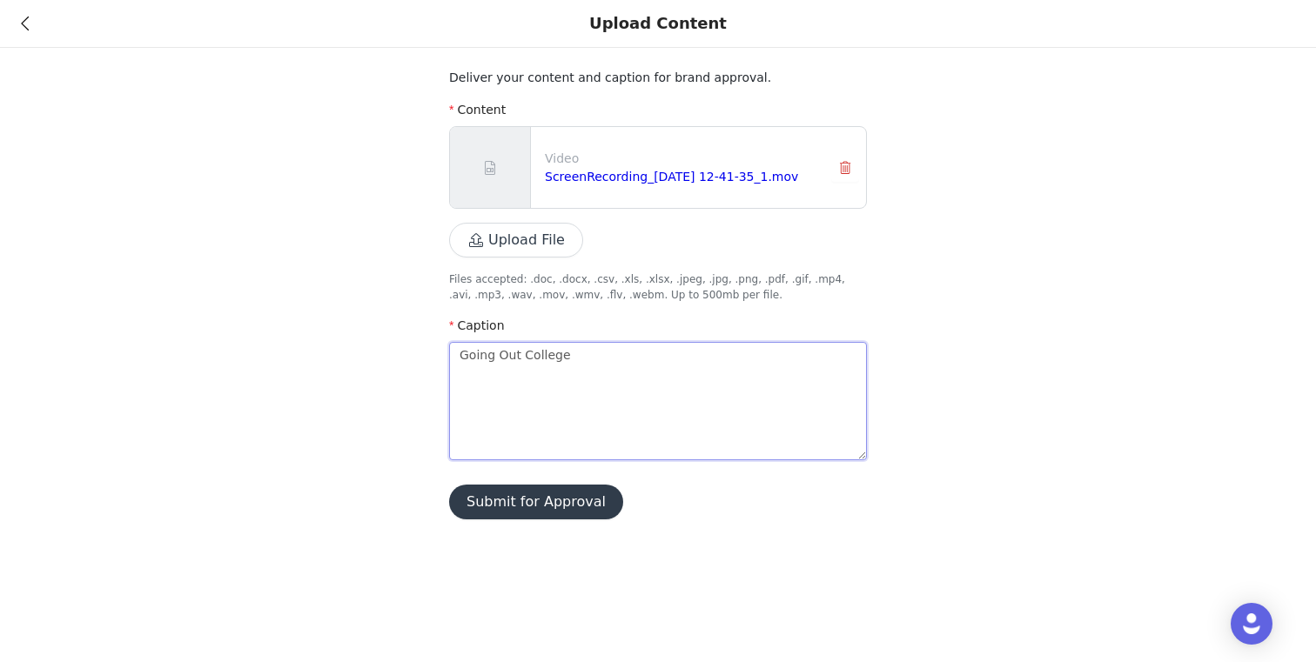
type textarea "Going Out College O"
type textarea "Going Out College Ou"
type textarea "Going Out College Out"
type textarea "Going Out College Outfi"
type textarea "Going Out College Outfit"
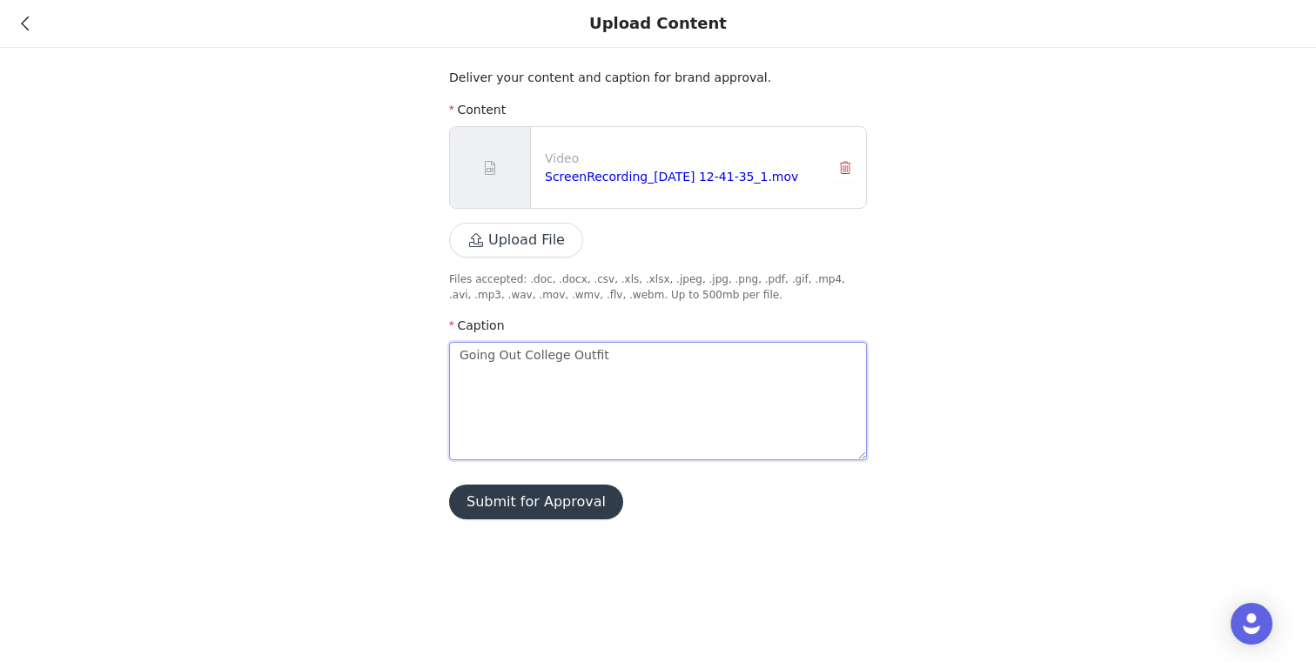
type textarea "Going Out College Outfit"
type textarea "Going Out College Outfit i"
type textarea "Going Out College Outfit iN"
type textarea "Going Out College Outfit i"
type textarea "Going Out College Outfit"
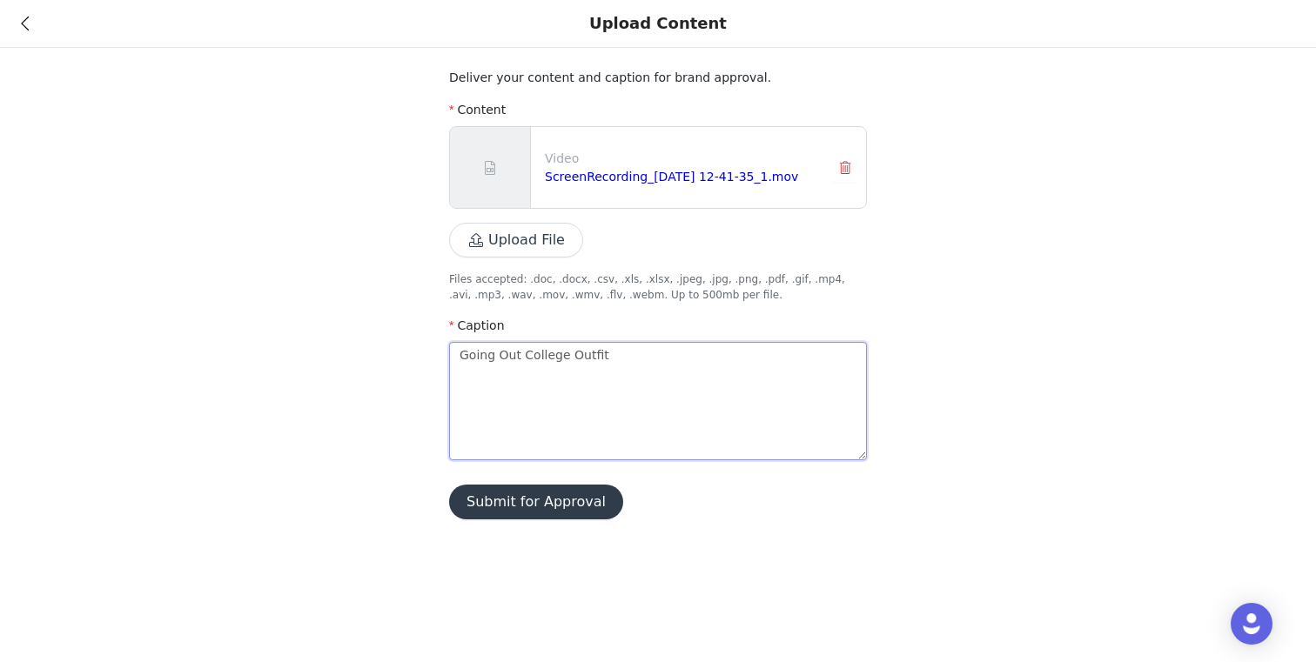
type textarea "Going Out College Outfit i"
type textarea "Going Out College Outfit in"
type textarea "Going Out College Outfit ins"
type textarea "Going Out College Outfit insp"
type textarea "Going Out College Outfit inspo"
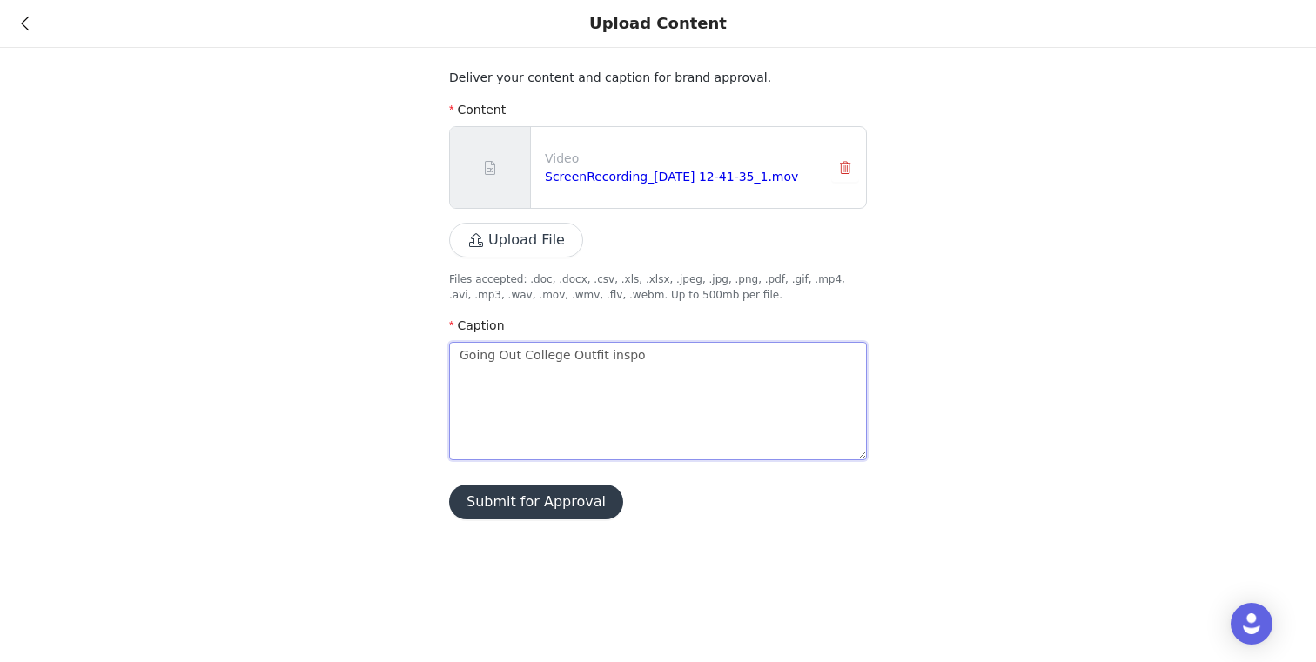
type textarea "Going Out College Outfit inspo f"
type textarea "Going Out College Outfit inspo ft"
type textarea "Going Out College Outfit inspo ft."
type textarea "Going Out College Outfit inspo ft. @"
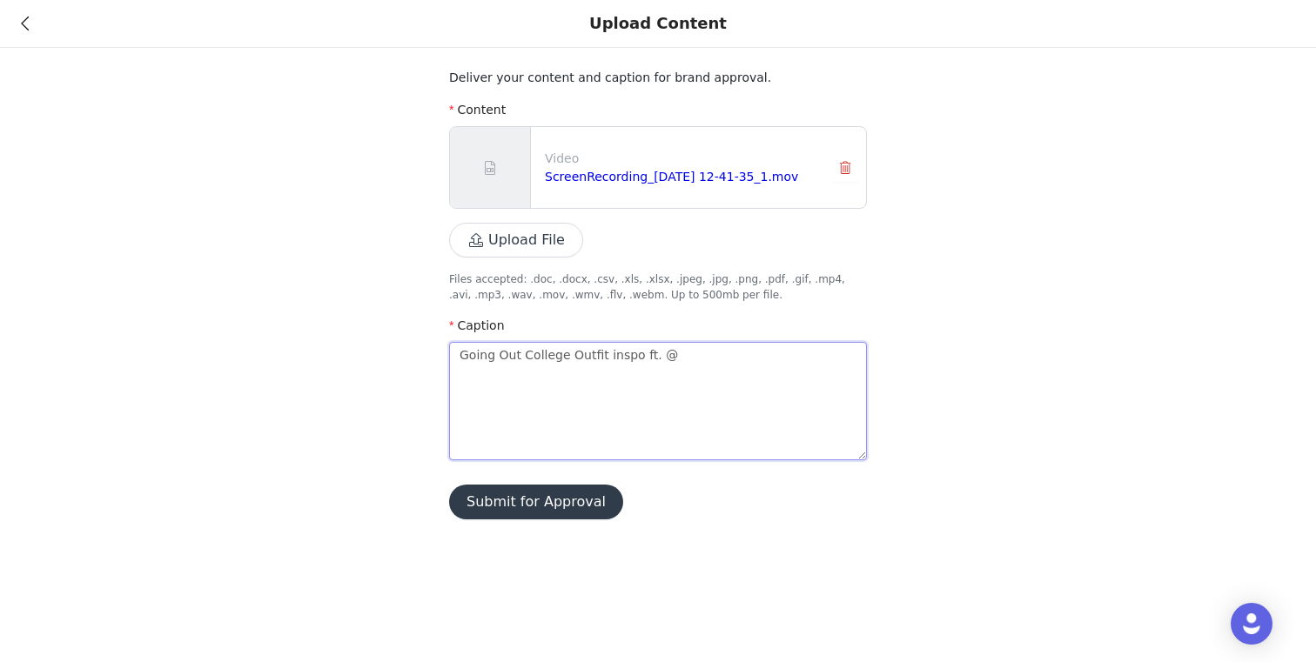
type textarea "Going Out College Outfit inspo ft. @w"
type textarea "Going Out College Outfit inspo ft. @wh"
type textarea "Going Out College Outfit inspo ft. @whie"
type textarea "Going Out College Outfit inspo ft. @whi"
type textarea "Going Out College Outfit inspo ft. @whit"
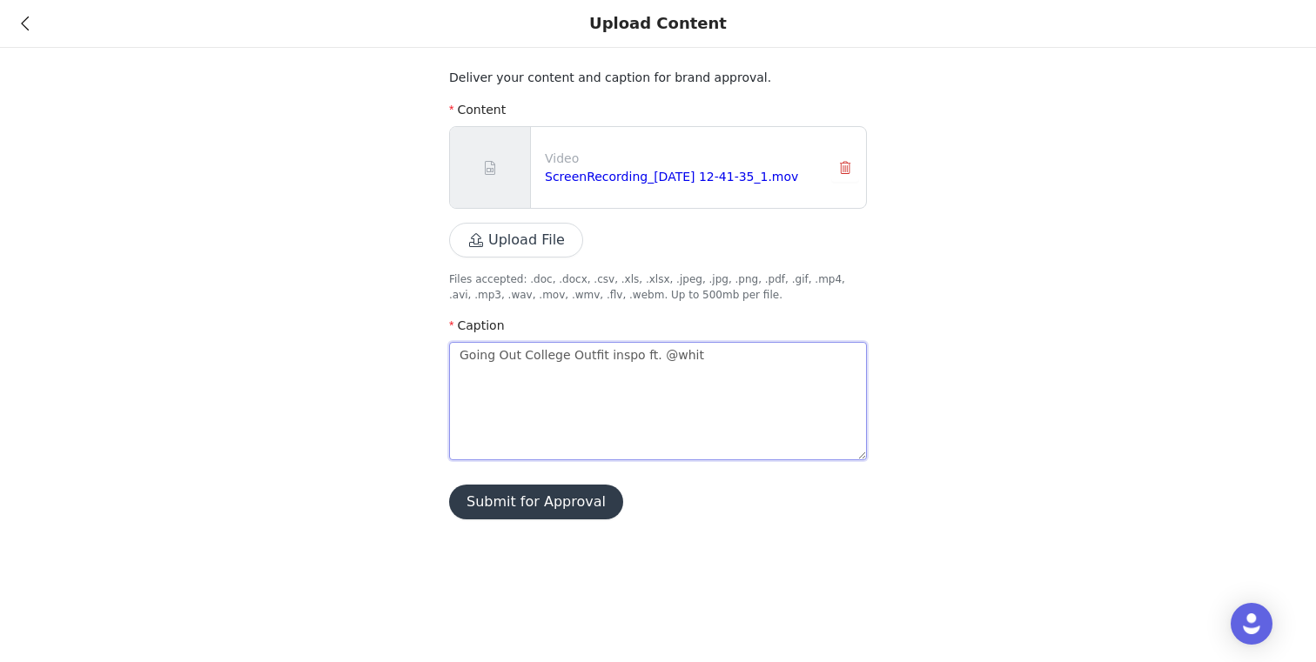
type textarea "Going Out College Outfit inspo ft. @white"
type textarea "Going Out College Outfit inspo ft. @whitef"
type textarea "Going Out College Outfit inspo ft. @whitefo"
type textarea "Going Out College Outfit inspo ft. @whitefox"
type textarea "Going Out College Outfit inspo ft. @whitefoxb"
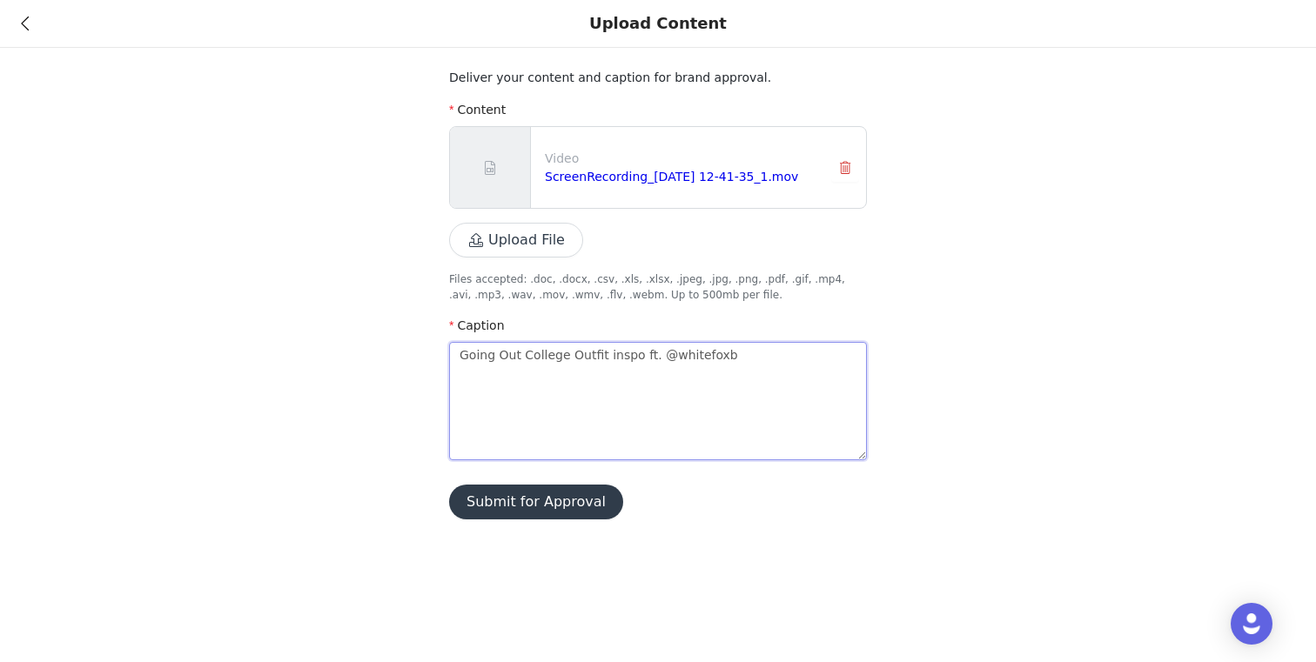
type textarea "Going Out College Outfit inspo ft. @whitefoxbo"
type textarea "Going Out College Outfit inspo ft. @whitefoxbou"
type textarea "Going Out College Outfit inspo ft. @whitefoxbout"
type textarea "Going Out College Outfit inspo ft. @whitefoxbouti"
type textarea "Going Out College Outfit inspo ft. @whitefoxboutiq"
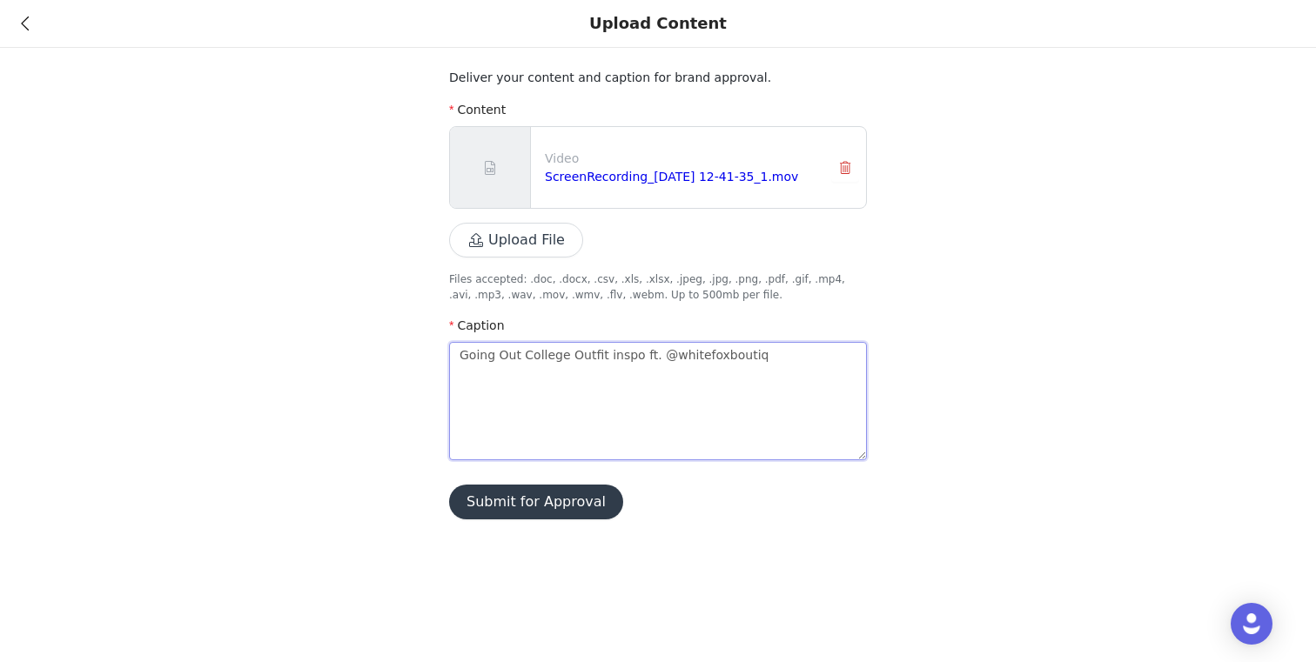
type textarea "Going Out College Outfit inspo ft. @whitefoxboutiqu"
type textarea "Going Out College Outfit inspo ft. @whitefoxboutique"
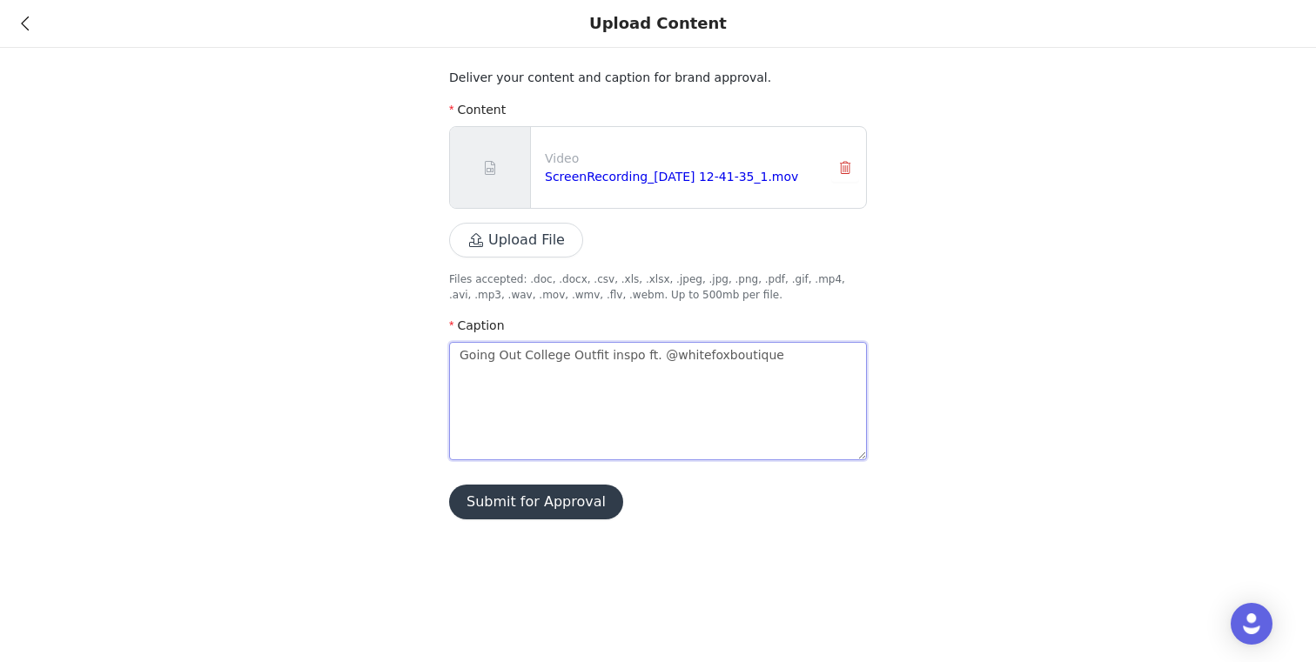
type textarea "Going Out College Outfit inspo ft. @whitefoxboutique @"
type textarea "Going Out College Outfit inspo ft. @whitefoxboutique @wh"
type textarea "Going Out College Outfit inspo ft. @whitefoxboutique @whi"
type textarea "Going Out College Outfit inspo ft. @whitefoxboutique @whit"
type textarea "Going Out College Outfit inspo ft. @whitefoxboutique @white"
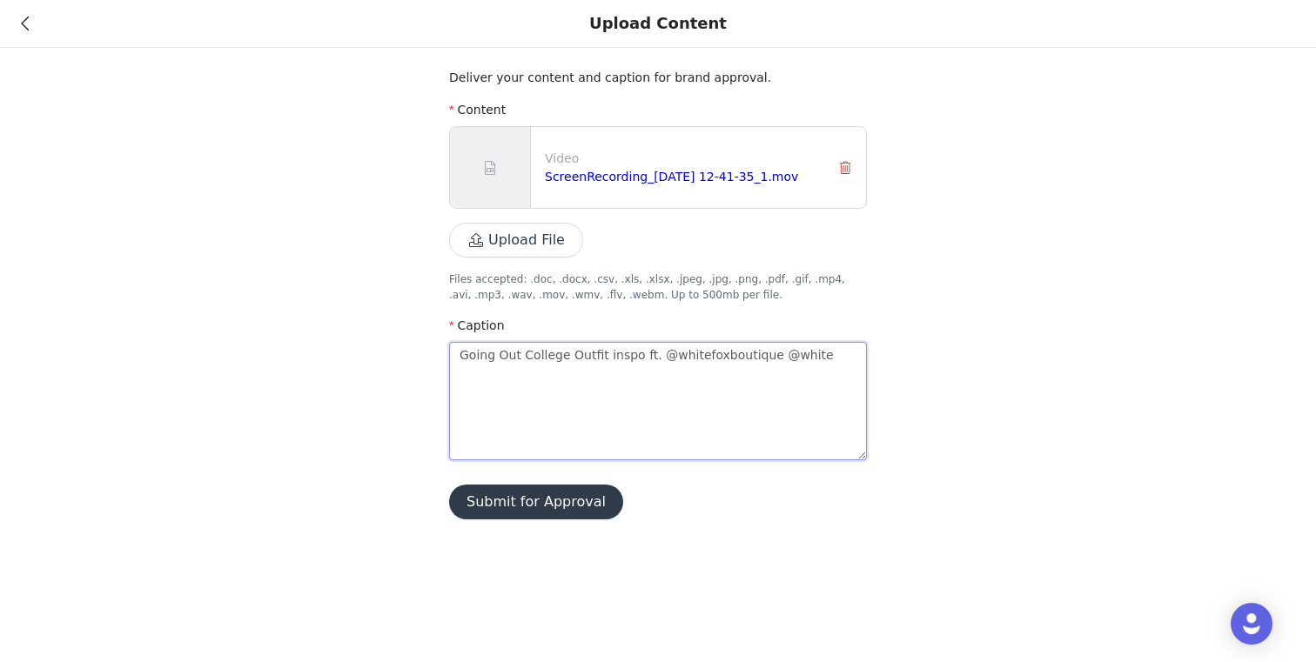
type textarea "Going Out College Outfit inspo ft. @whitefoxboutique @whitef"
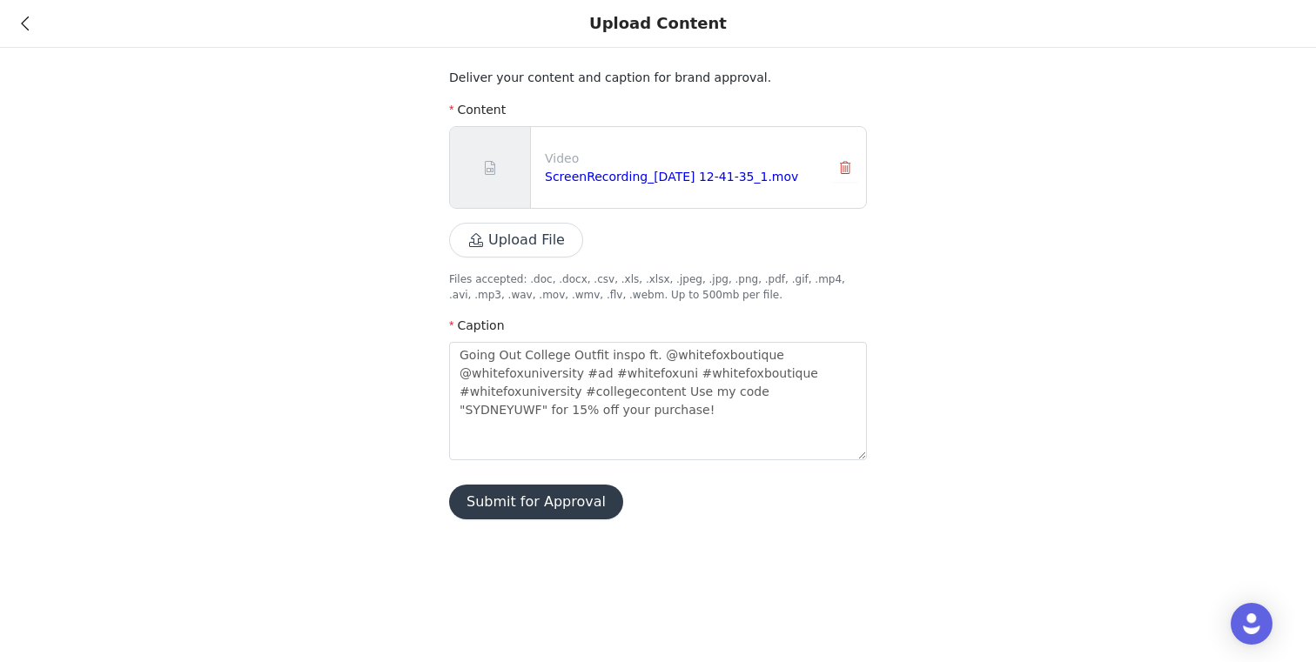
click at [573, 499] on button "Submit for Approval" at bounding box center [536, 502] width 174 height 35
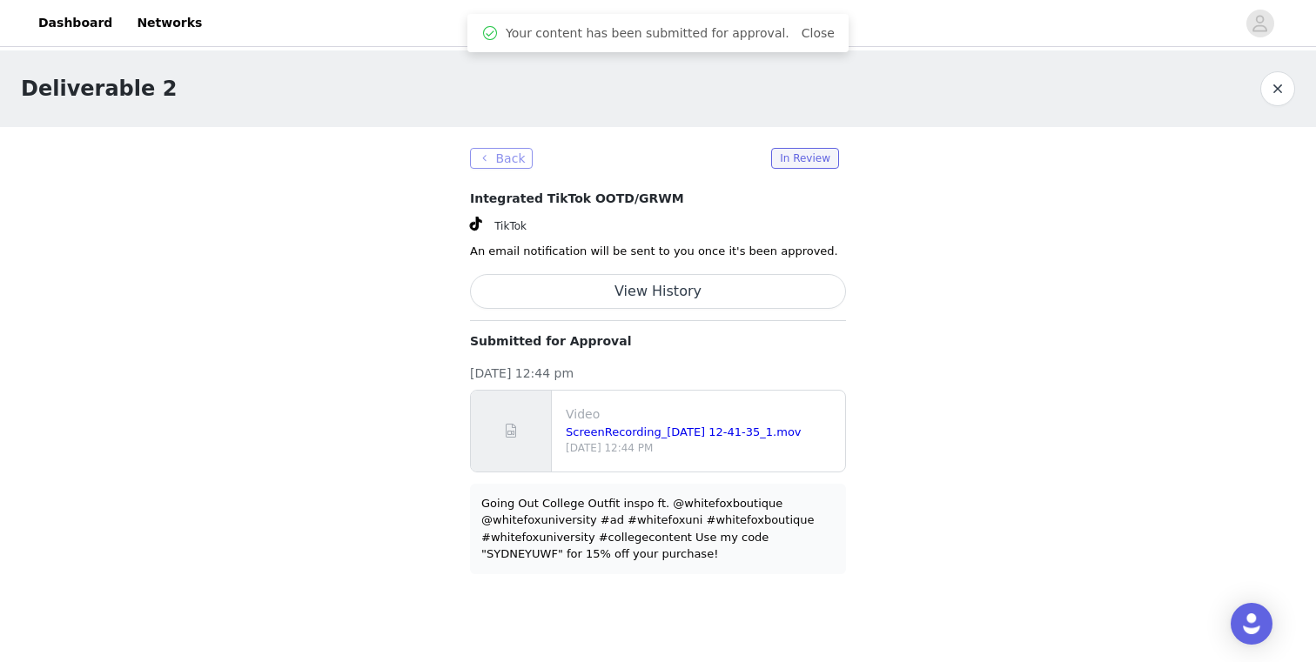
click at [514, 158] on button "Back" at bounding box center [501, 158] width 63 height 21
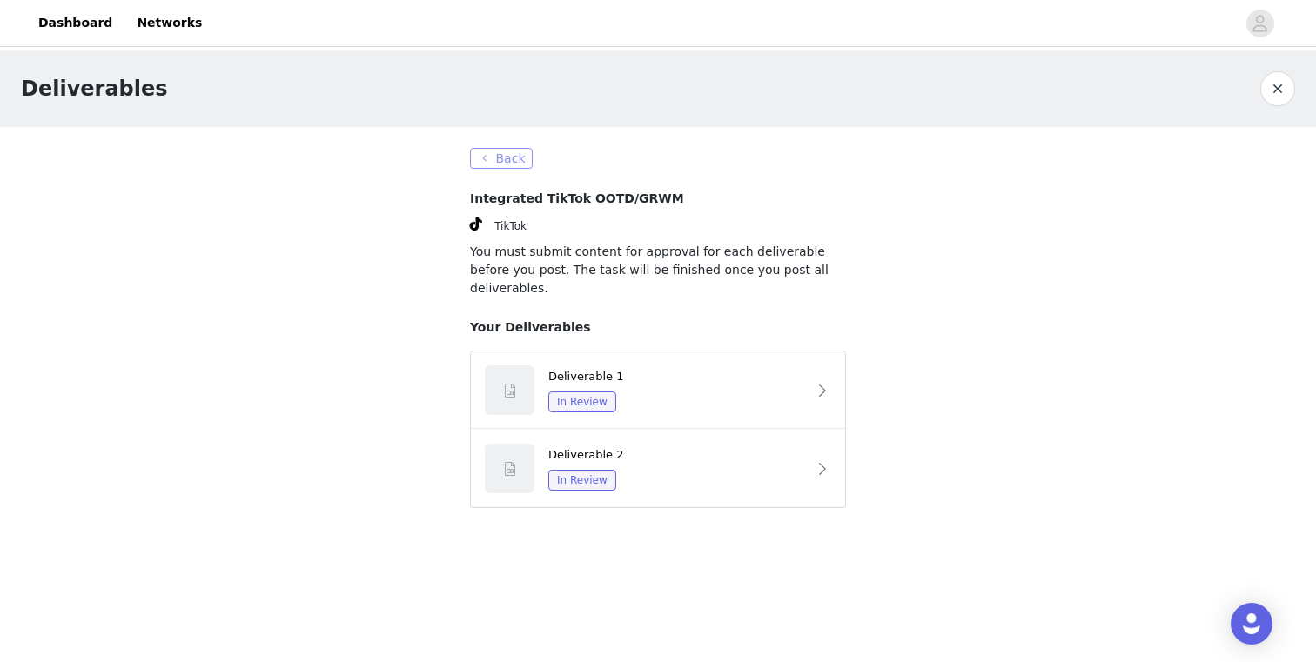
click at [499, 156] on button "Back" at bounding box center [501, 158] width 63 height 21
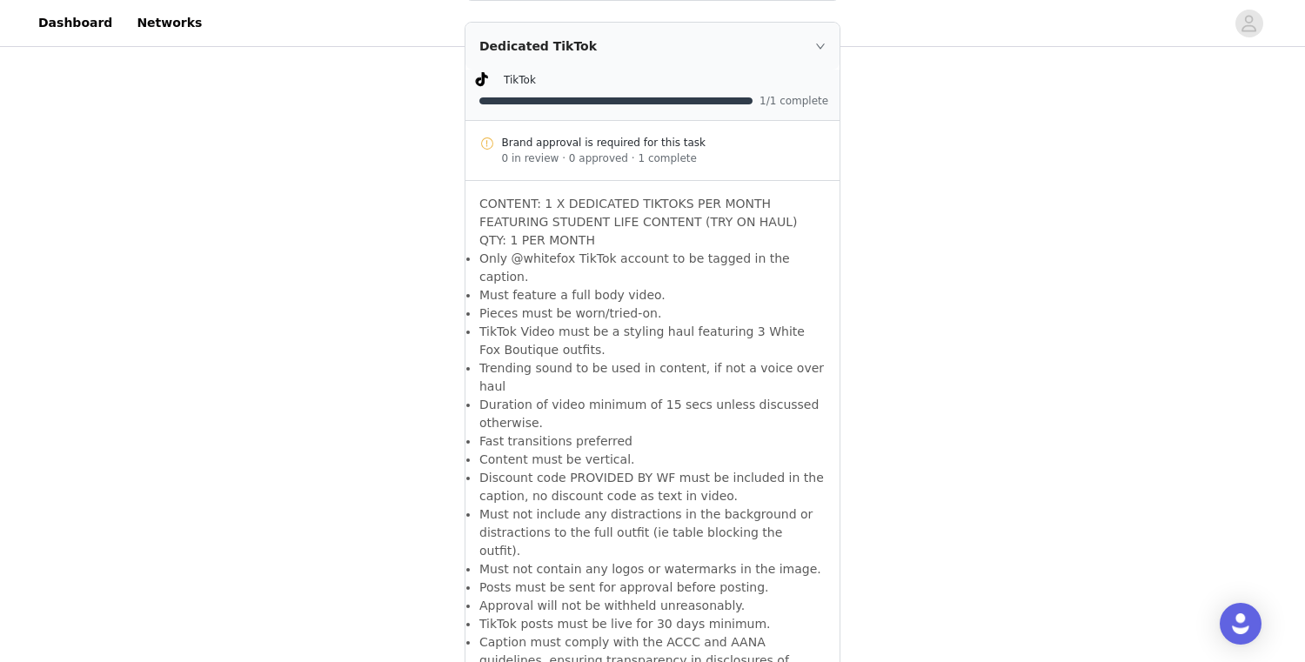
scroll to position [1465, 0]
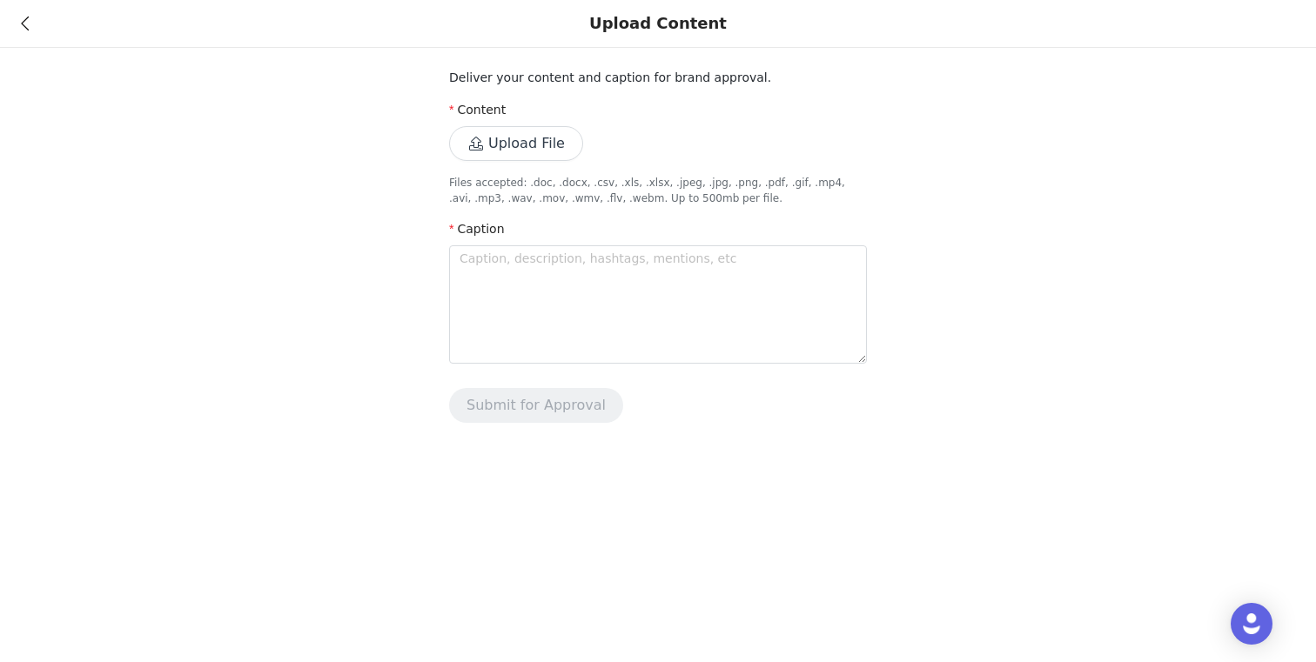
click at [17, 19] on div "Upload Content" at bounding box center [658, 24] width 1316 height 48
click at [23, 22] on icon at bounding box center [25, 23] width 8 height 12
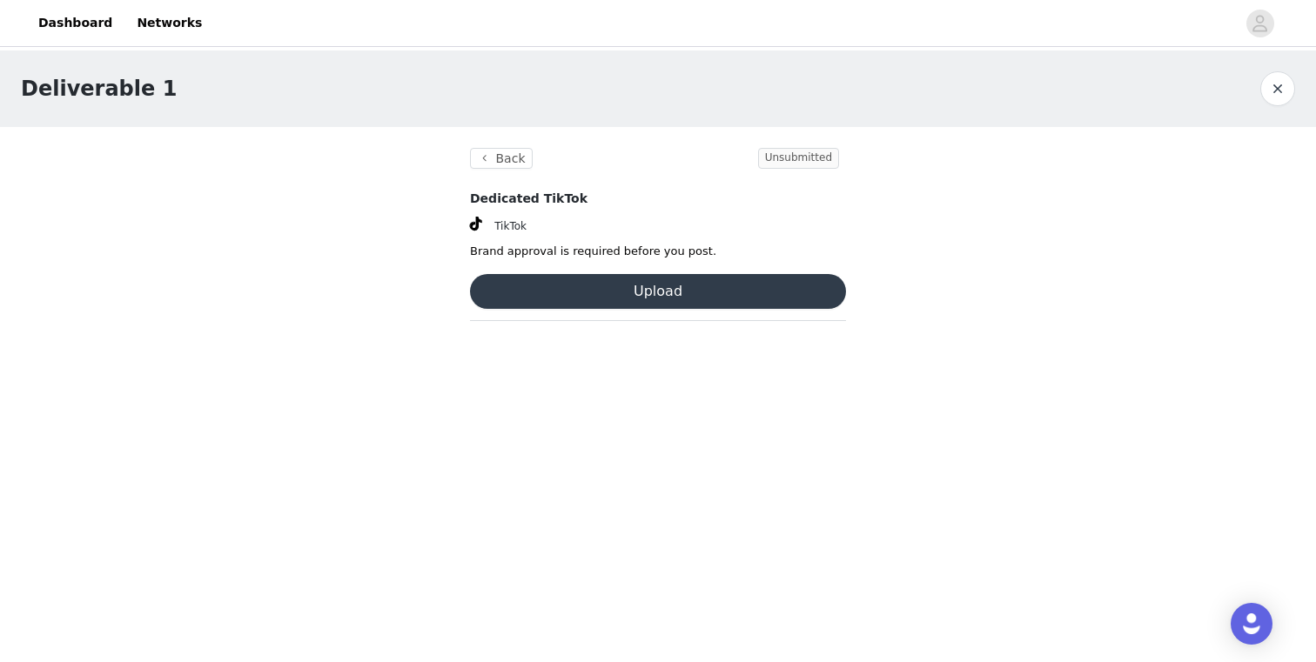
click at [544, 281] on button "Upload" at bounding box center [658, 291] width 376 height 35
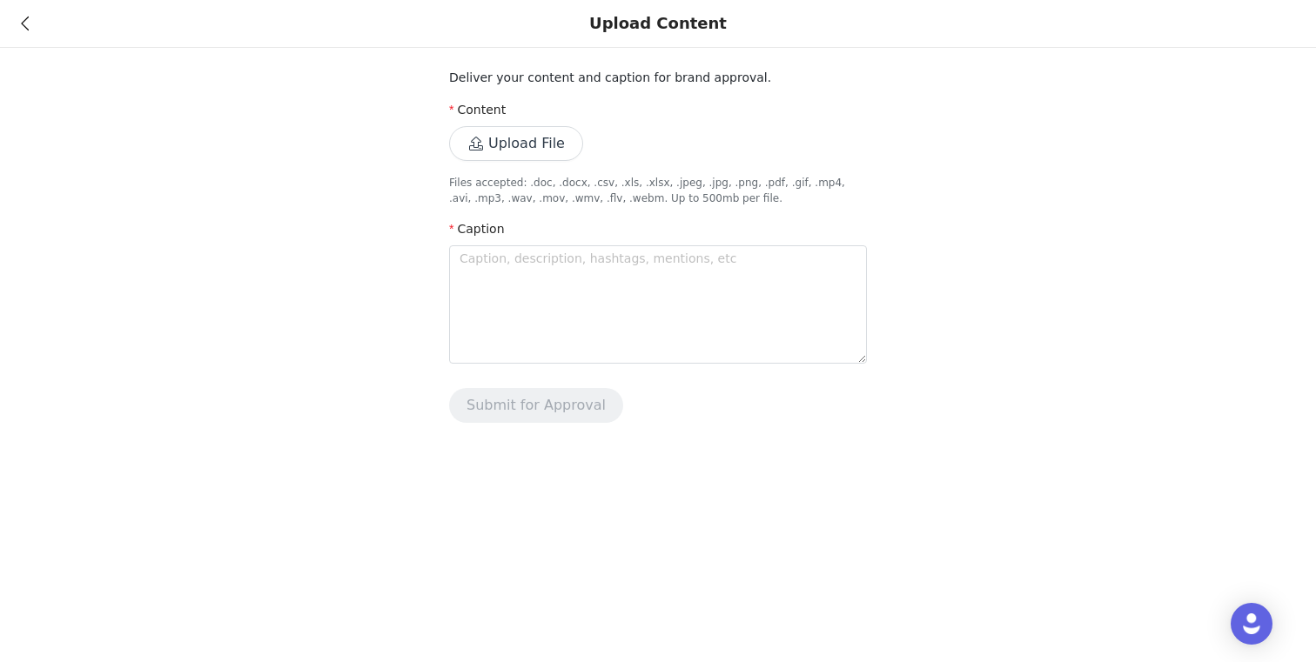
click at [563, 155] on button "Upload File" at bounding box center [516, 143] width 134 height 35
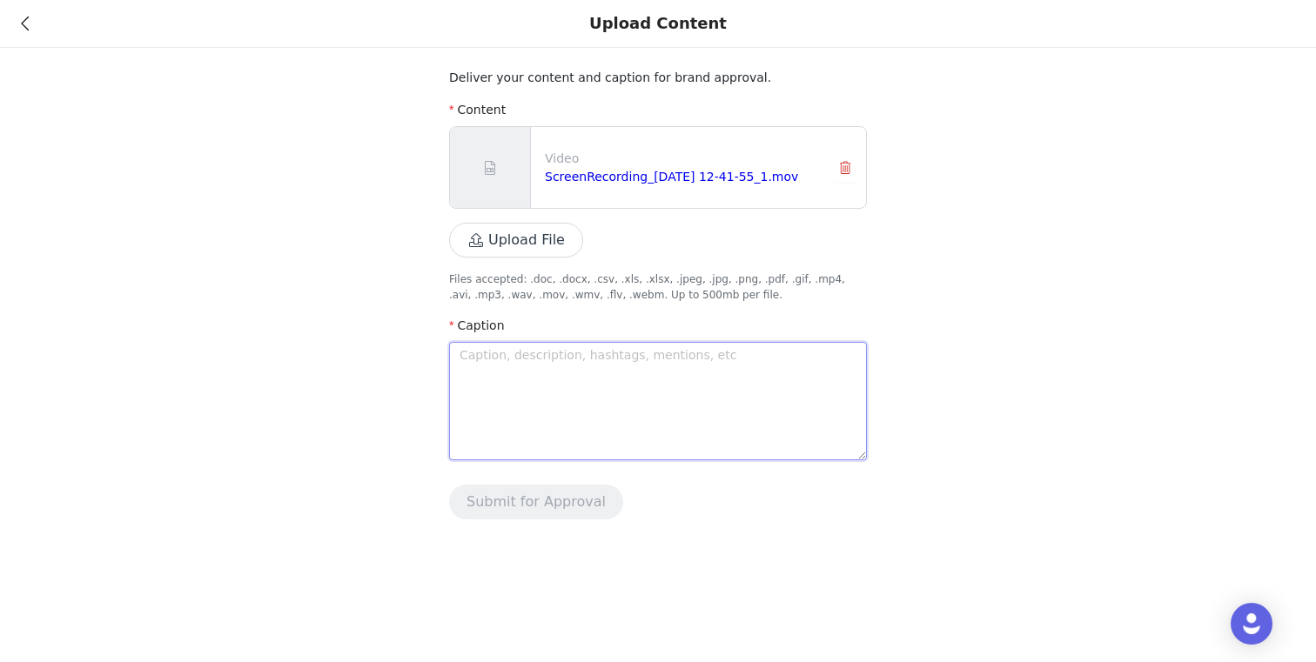
click at [600, 383] on textarea at bounding box center [658, 401] width 418 height 118
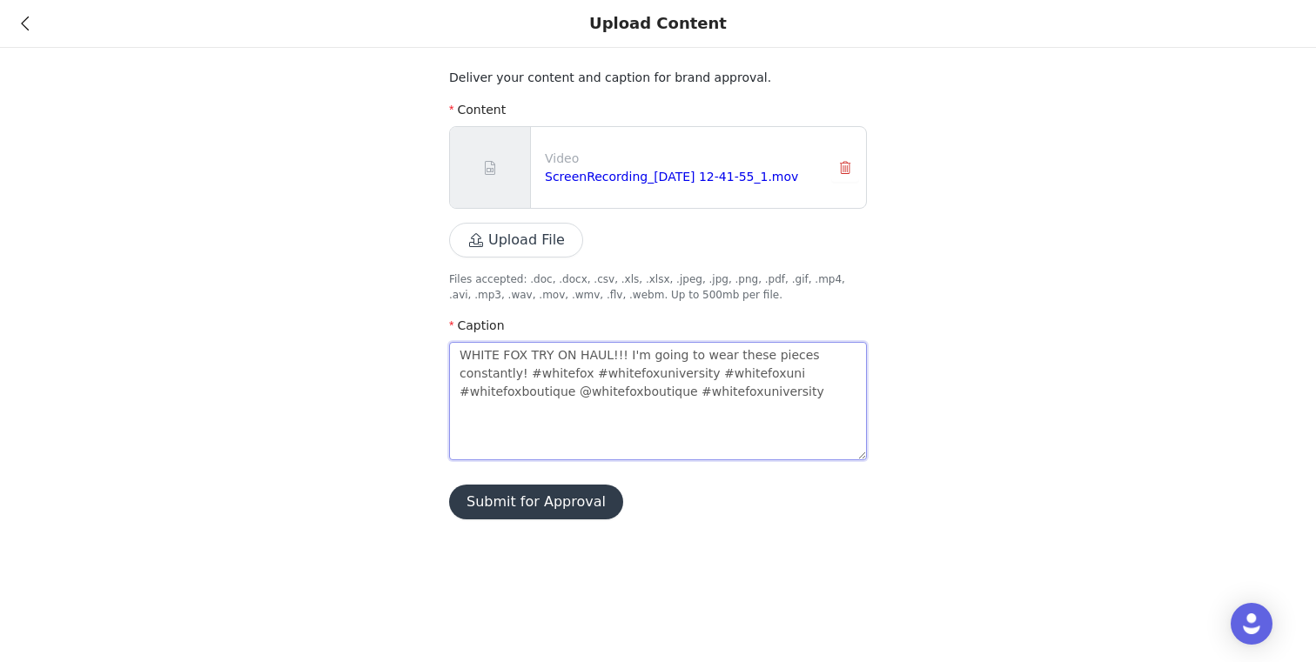
click at [680, 390] on textarea "WHITE FOX TRY ON HAUL!!! I'm going to wear these pieces constantly! #whitefox #…" at bounding box center [658, 401] width 418 height 118
click at [686, 391] on textarea "WHITE FOX TRY ON HAUL!!! I'm going to wear these pieces constantly! #whitefox #…" at bounding box center [658, 401] width 418 height 118
click at [807, 389] on textarea "WHITE FOX TRY ON HAUL!!! I'm going to wear these pieces constantly! #whitefox #…" at bounding box center [658, 401] width 418 height 118
click at [484, 497] on button "Submit for Approval" at bounding box center [536, 502] width 174 height 35
click at [903, 29] on link "Close" at bounding box center [913, 33] width 33 height 14
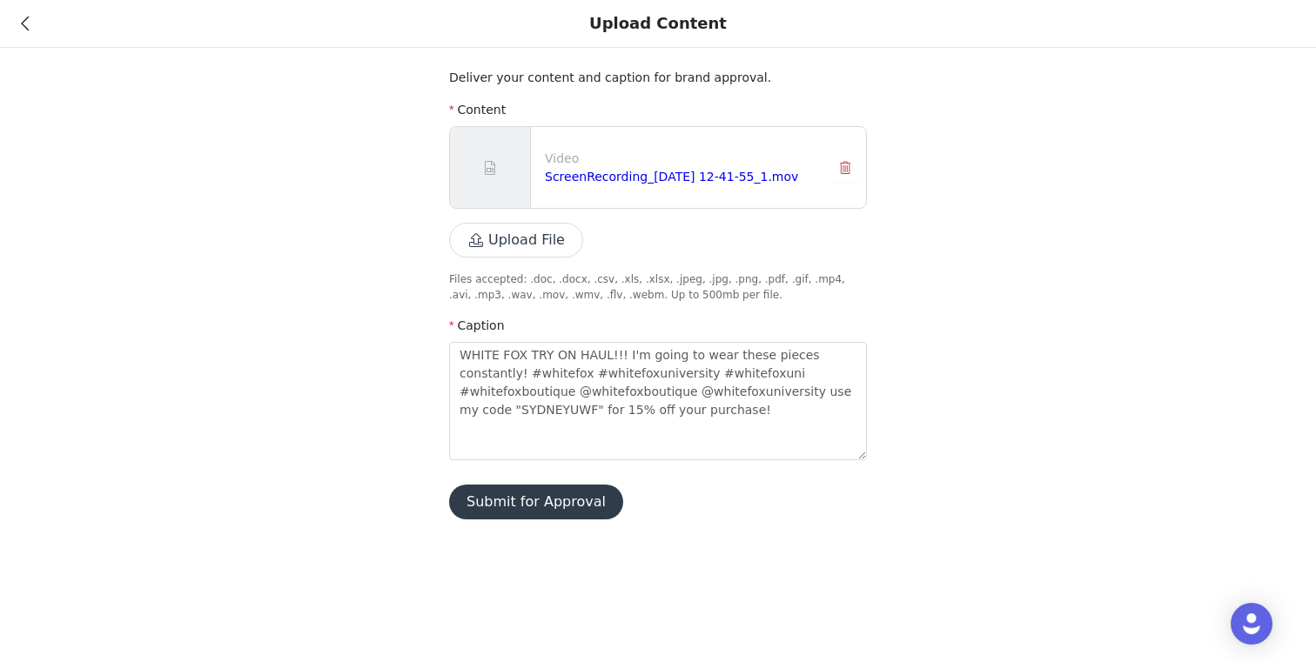
click at [547, 496] on button "Submit for Approval" at bounding box center [536, 502] width 174 height 35
drag, startPoint x: 741, startPoint y: 413, endPoint x: 441, endPoint y: 351, distance: 305.8
click at [441, 351] on div "Deliver your content and caption for brand approval. Content Video ScreenRecord…" at bounding box center [658, 270] width 1316 height 540
click at [829, 165] on div "Video ScreenRecording_[DATE] 12-41-55_1.mov" at bounding box center [658, 167] width 416 height 81
click at [840, 166] on button "button" at bounding box center [845, 168] width 28 height 28
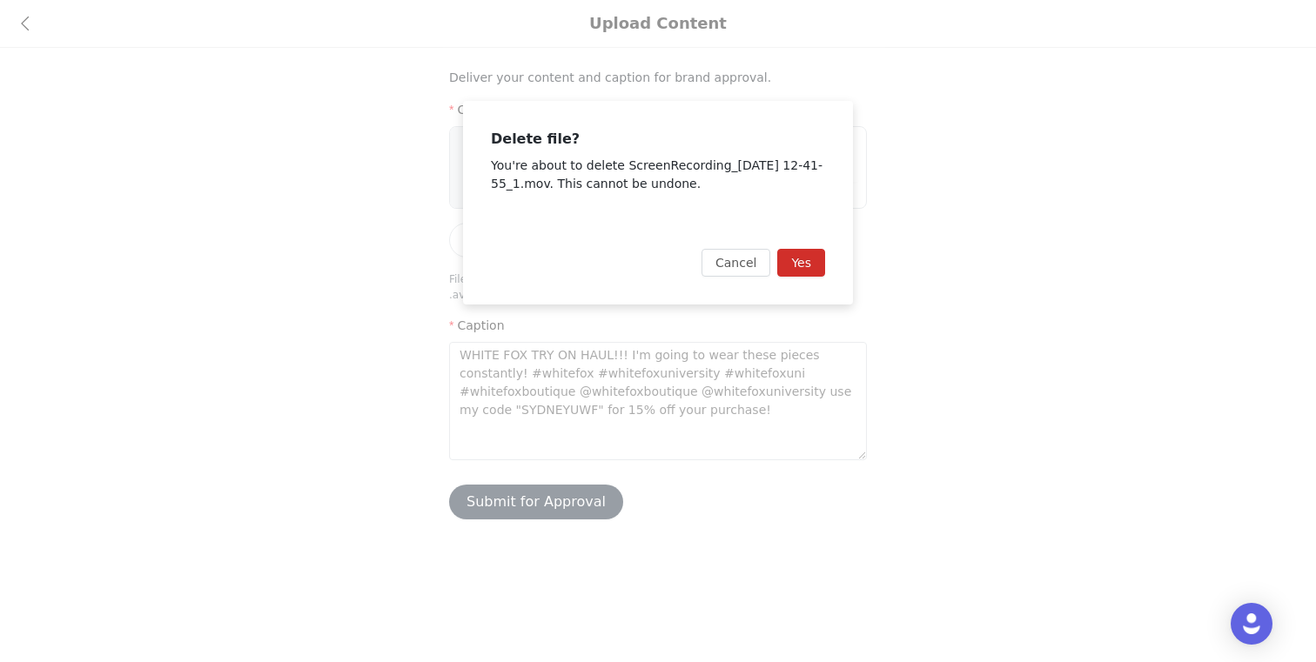
click at [810, 262] on button "Yes" at bounding box center [801, 263] width 48 height 28
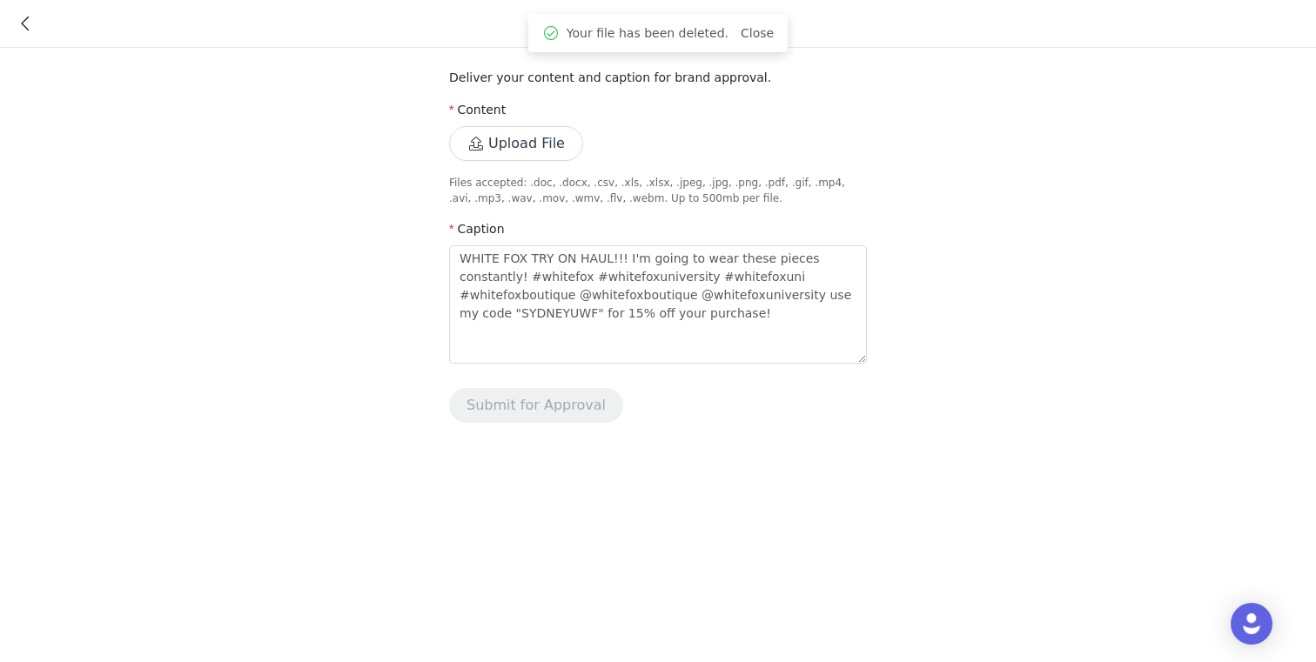
click at [535, 146] on button "Upload File" at bounding box center [516, 143] width 134 height 35
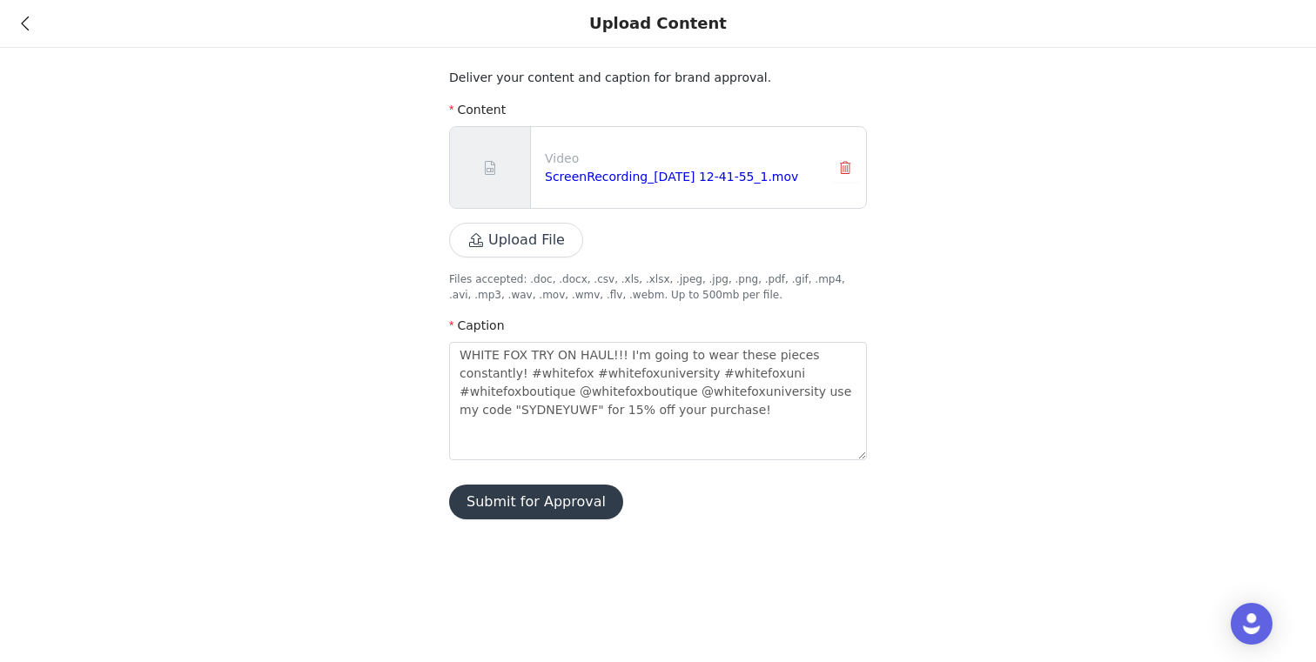
click at [583, 499] on button "Submit for Approval" at bounding box center [536, 502] width 174 height 35
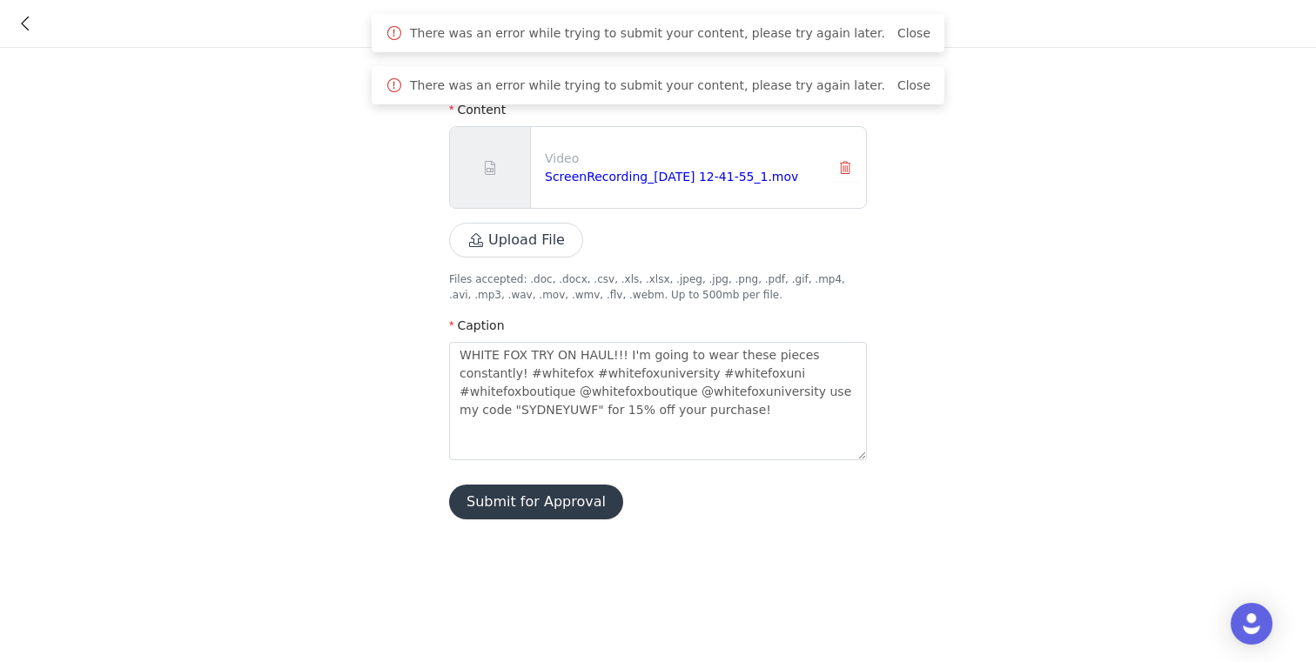
click at [897, 24] on span "Close" at bounding box center [913, 33] width 33 height 18
click at [897, 30] on link "Close" at bounding box center [913, 33] width 33 height 14
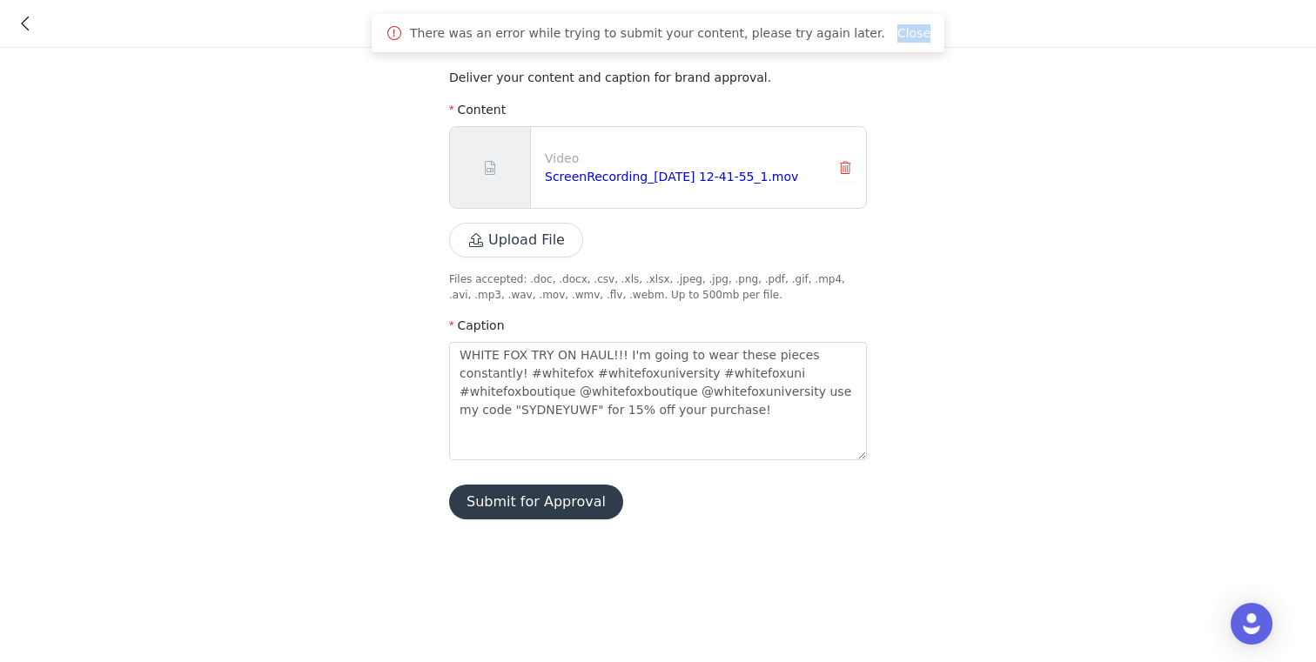
click at [897, 30] on link "Close" at bounding box center [913, 33] width 33 height 14
click at [22, 17] on icon at bounding box center [25, 23] width 8 height 12
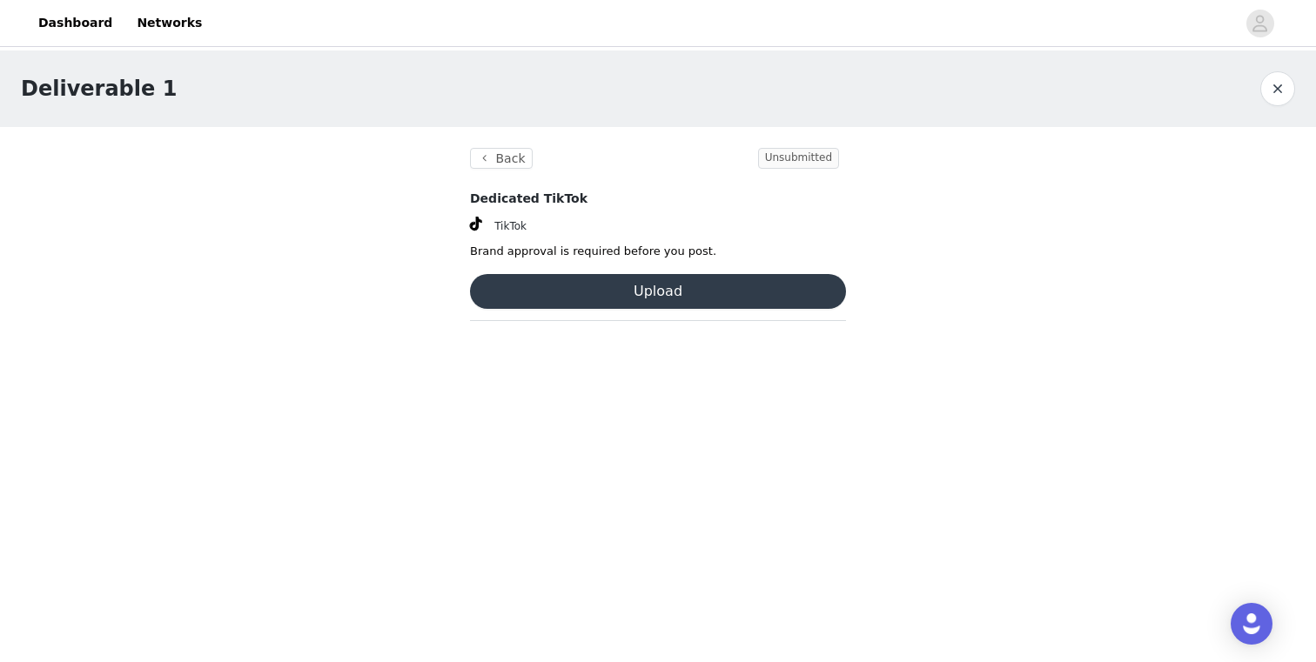
click at [1286, 80] on button "button" at bounding box center [1277, 88] width 35 height 35
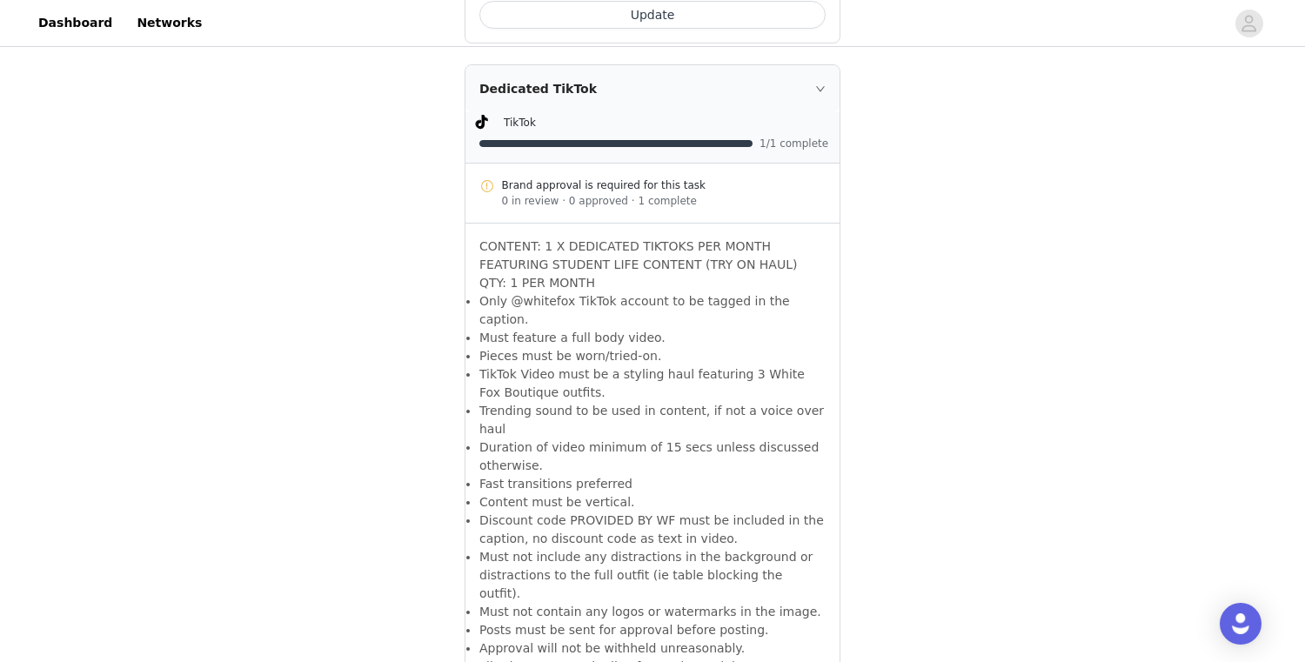
scroll to position [1531, 0]
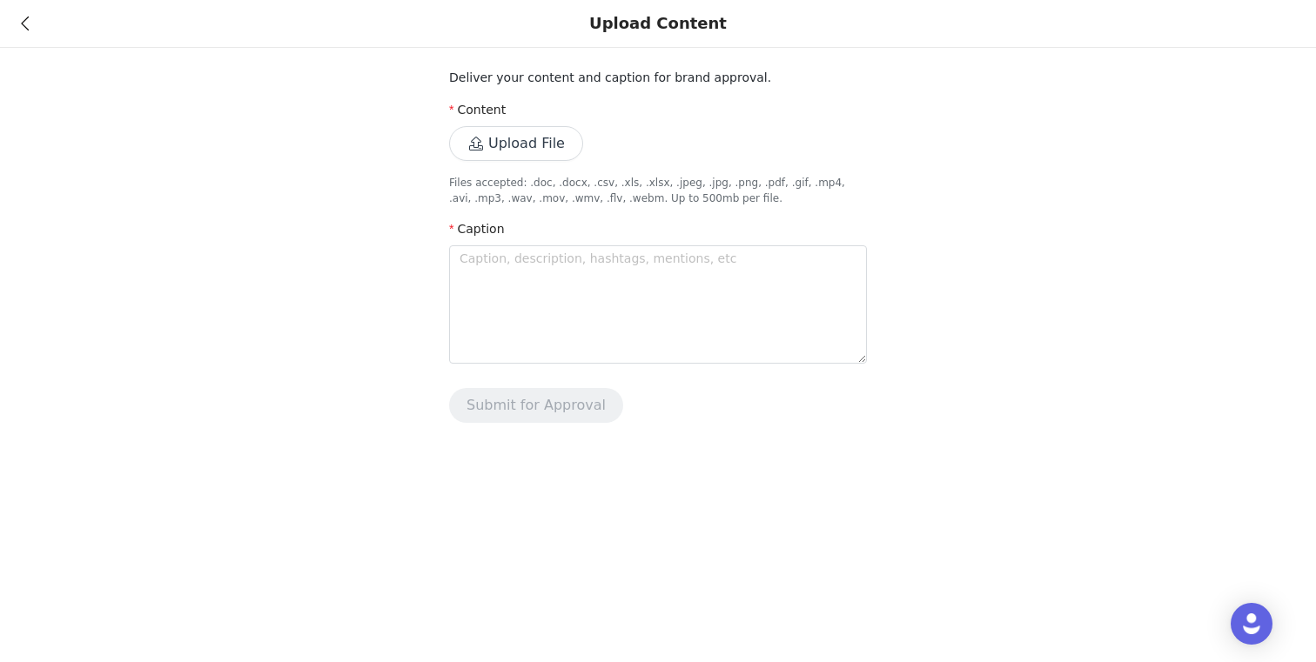
click at [533, 152] on button "Upload File" at bounding box center [516, 143] width 134 height 35
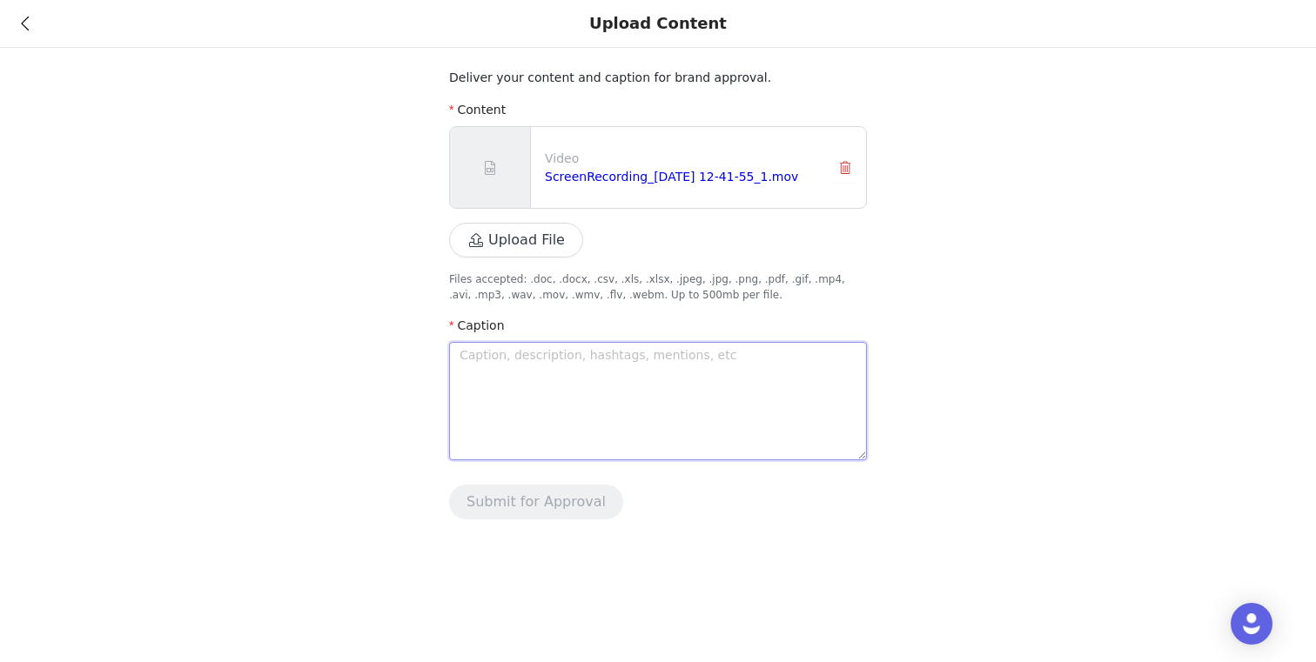
click at [631, 365] on textarea at bounding box center [658, 401] width 418 height 118
paste textarea "WHITE FOX TRY ON HAUL!!! I'm going to wear these pieces constantly! #whitefox #…"
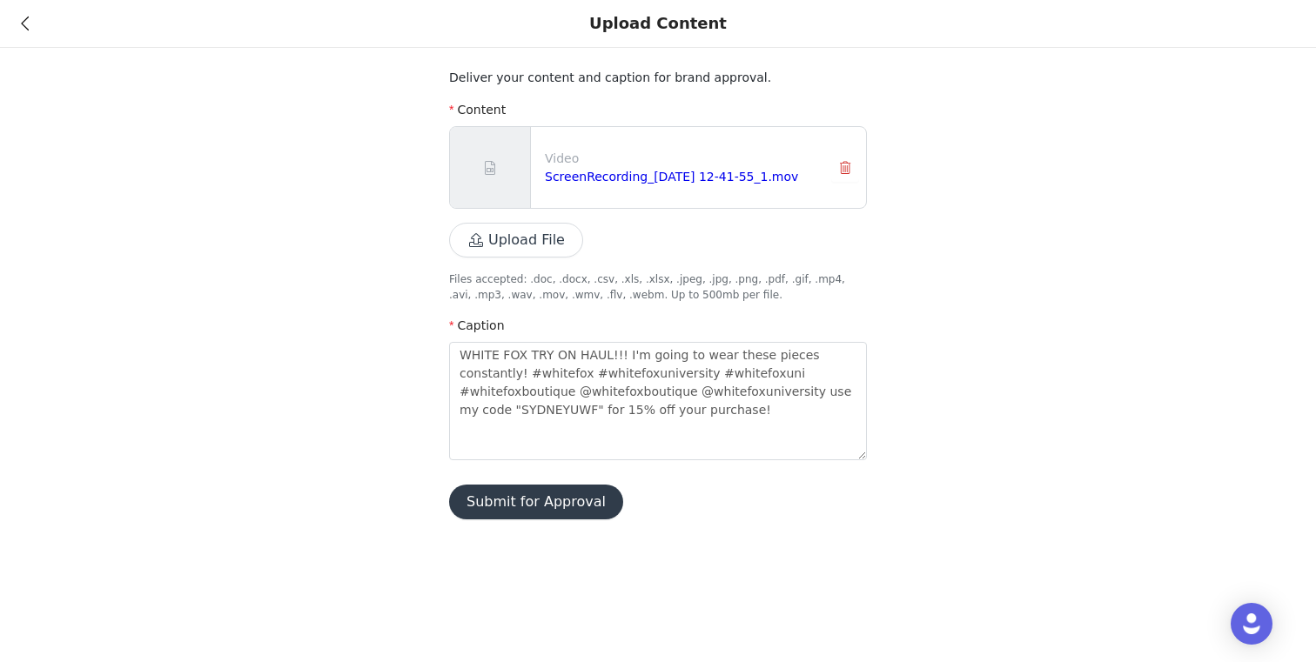
click at [565, 513] on button "Submit for Approval" at bounding box center [536, 502] width 174 height 35
click at [897, 26] on link "Close" at bounding box center [913, 33] width 33 height 14
click at [26, 17] on icon at bounding box center [25, 23] width 8 height 12
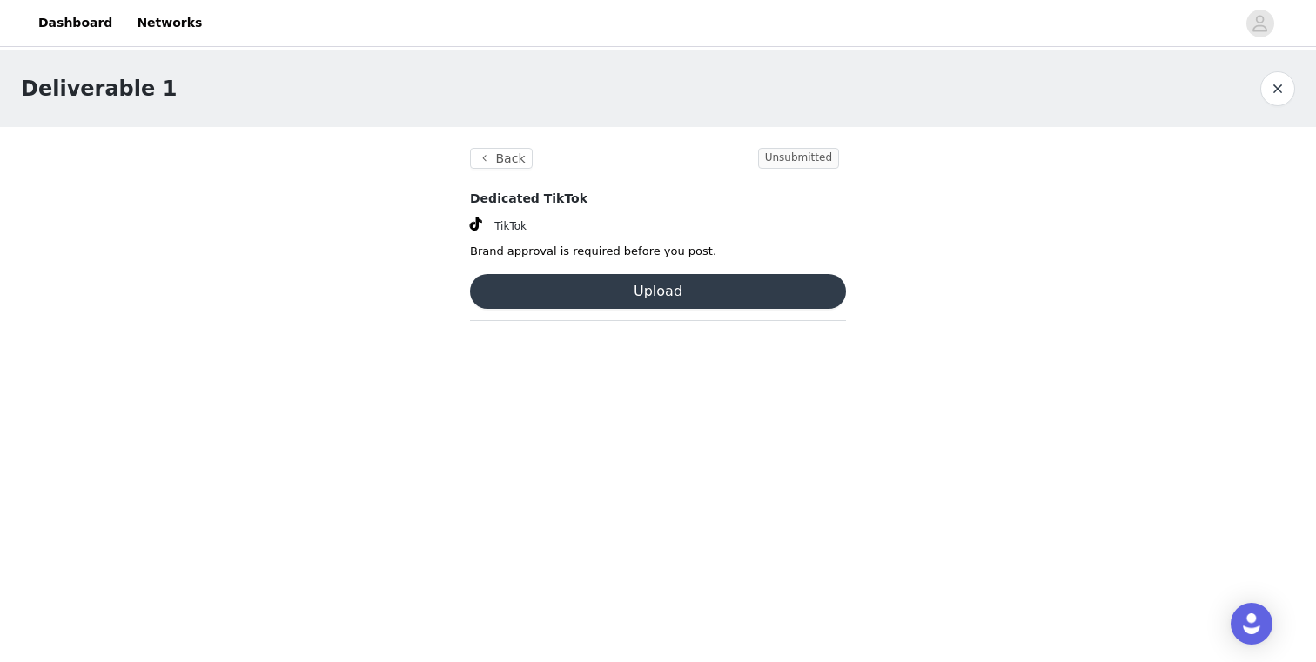
click at [1288, 95] on button "button" at bounding box center [1277, 88] width 35 height 35
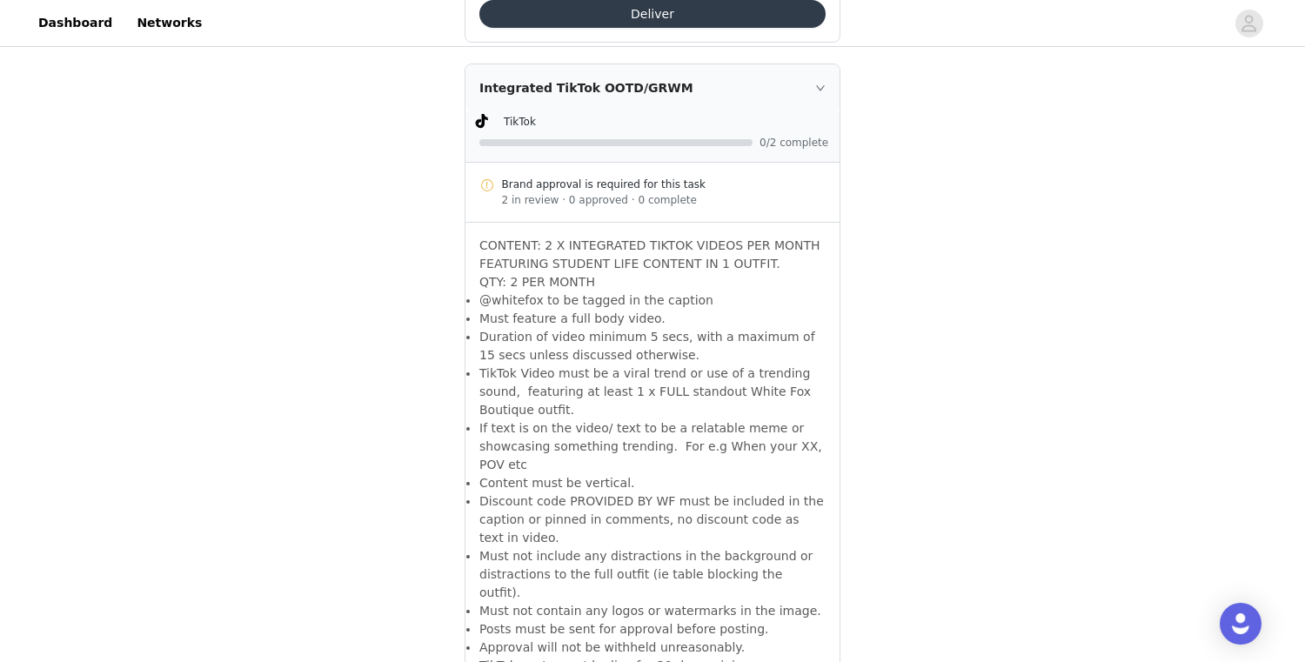
scroll to position [2250, 0]
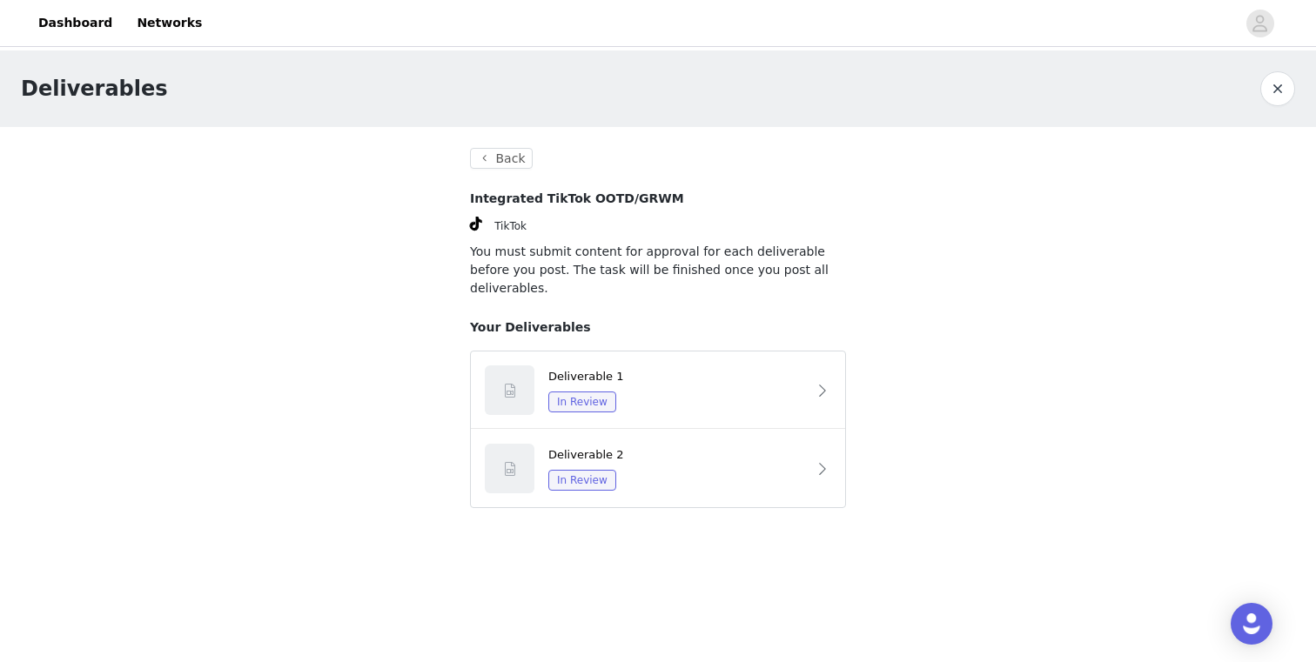
click at [1278, 88] on button "button" at bounding box center [1277, 88] width 35 height 35
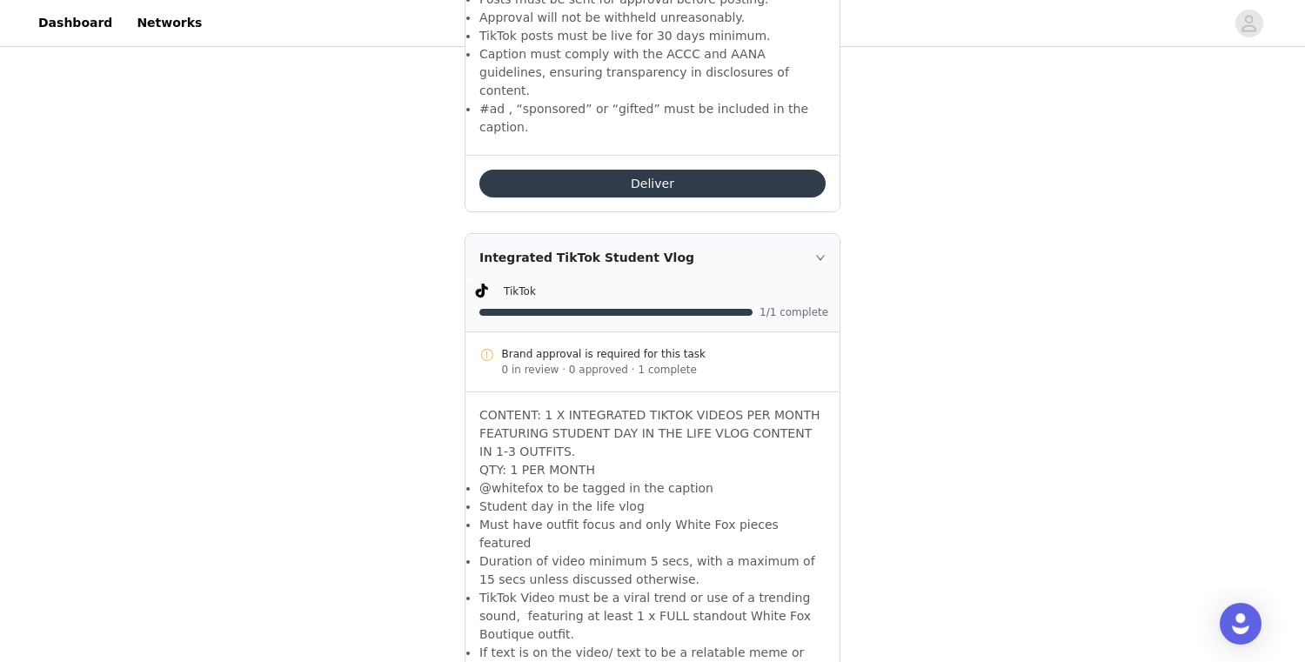
scroll to position [2968, 0]
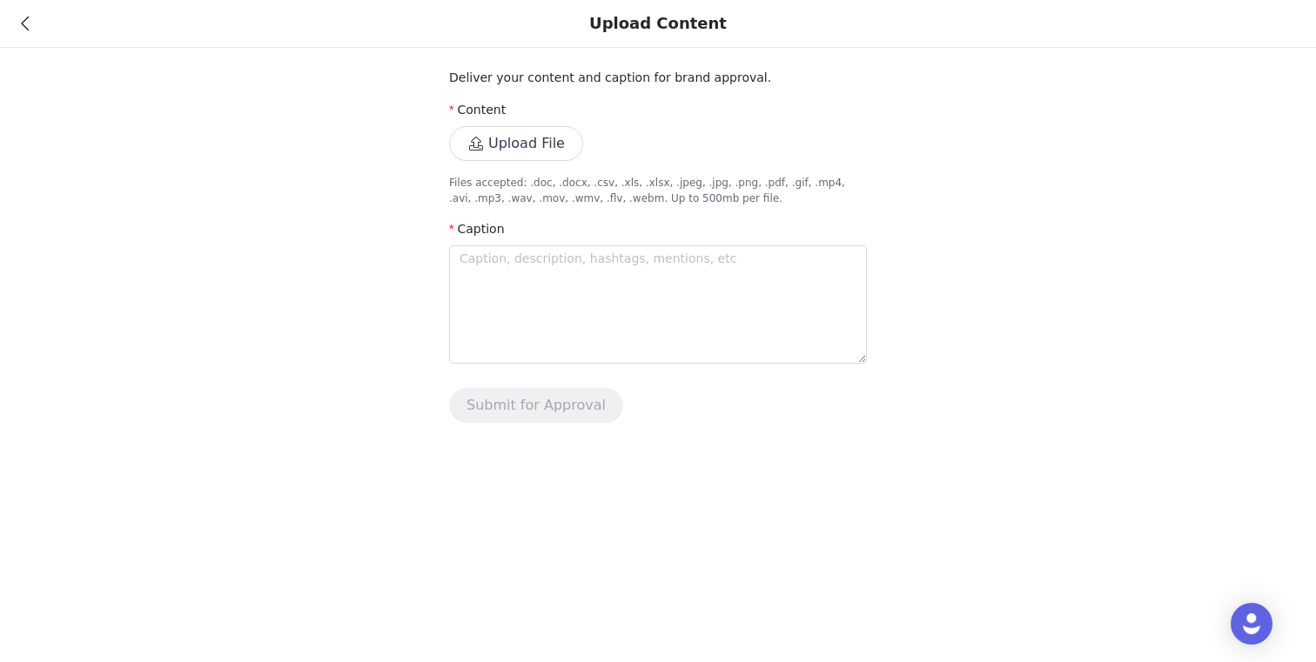
click at [525, 153] on button "Upload File" at bounding box center [516, 143] width 134 height 35
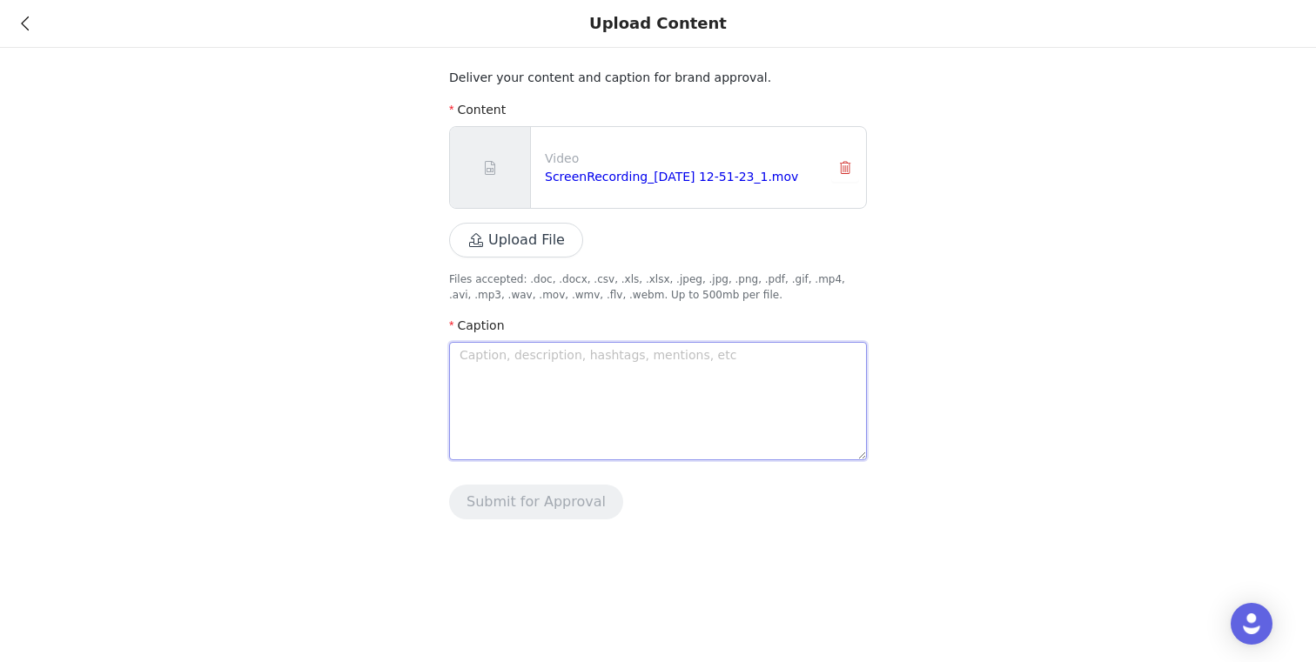
click at [709, 353] on textarea at bounding box center [658, 401] width 418 height 118
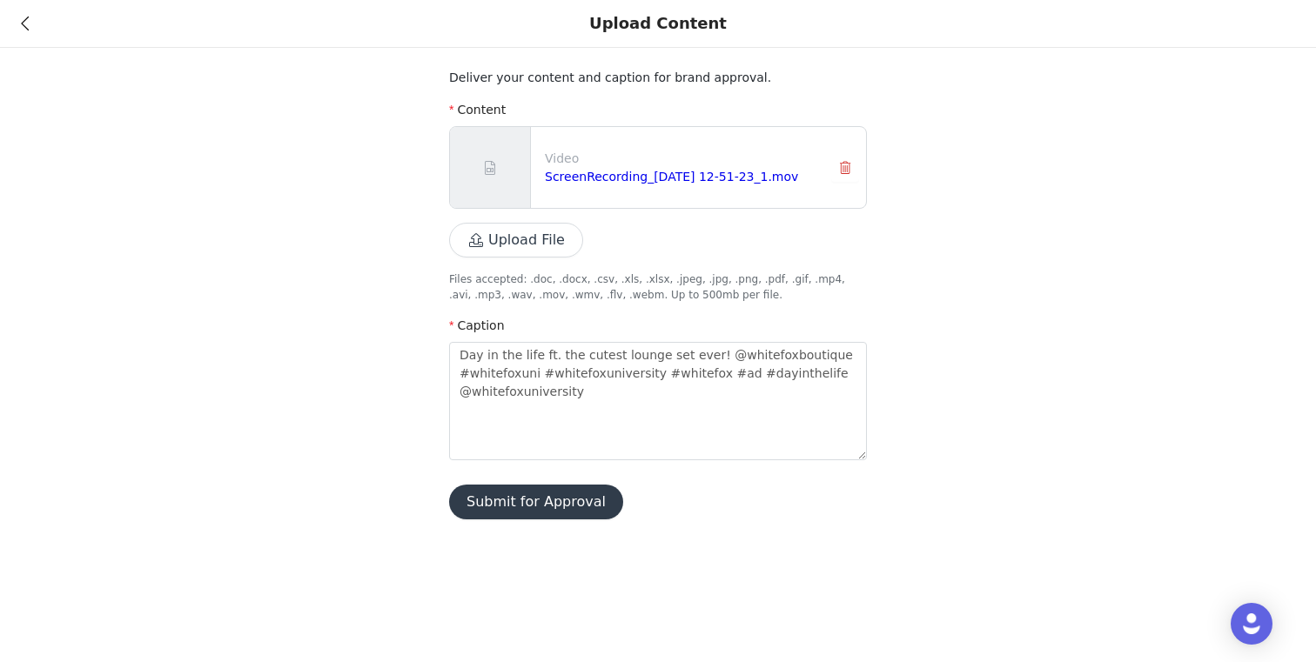
click at [551, 479] on div "Deliver your content and caption for brand approval. Content Video ScreenRecord…" at bounding box center [658, 294] width 418 height 451
click at [554, 498] on button "Submit for Approval" at bounding box center [536, 502] width 174 height 35
click at [902, 35] on link "Close" at bounding box center [913, 33] width 33 height 14
click at [29, 24] on div "Upload Content" at bounding box center [658, 24] width 1316 height 48
click at [25, 17] on icon at bounding box center [25, 23] width 8 height 12
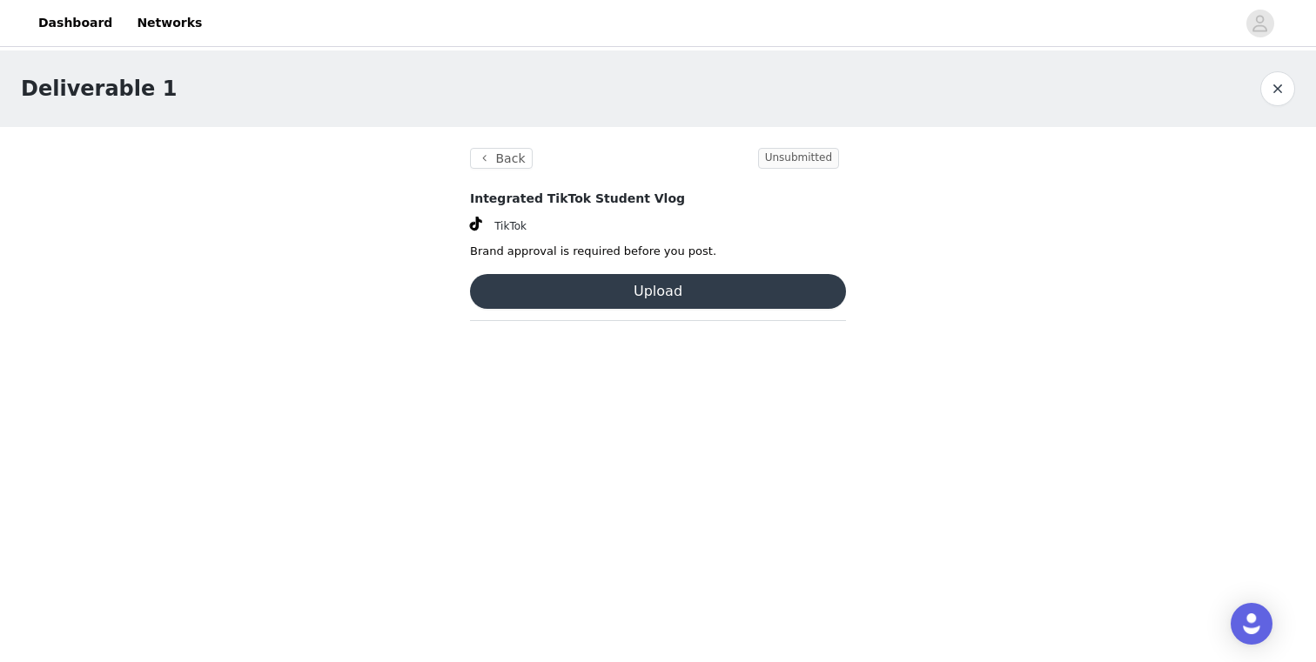
click at [1286, 84] on button "button" at bounding box center [1277, 88] width 35 height 35
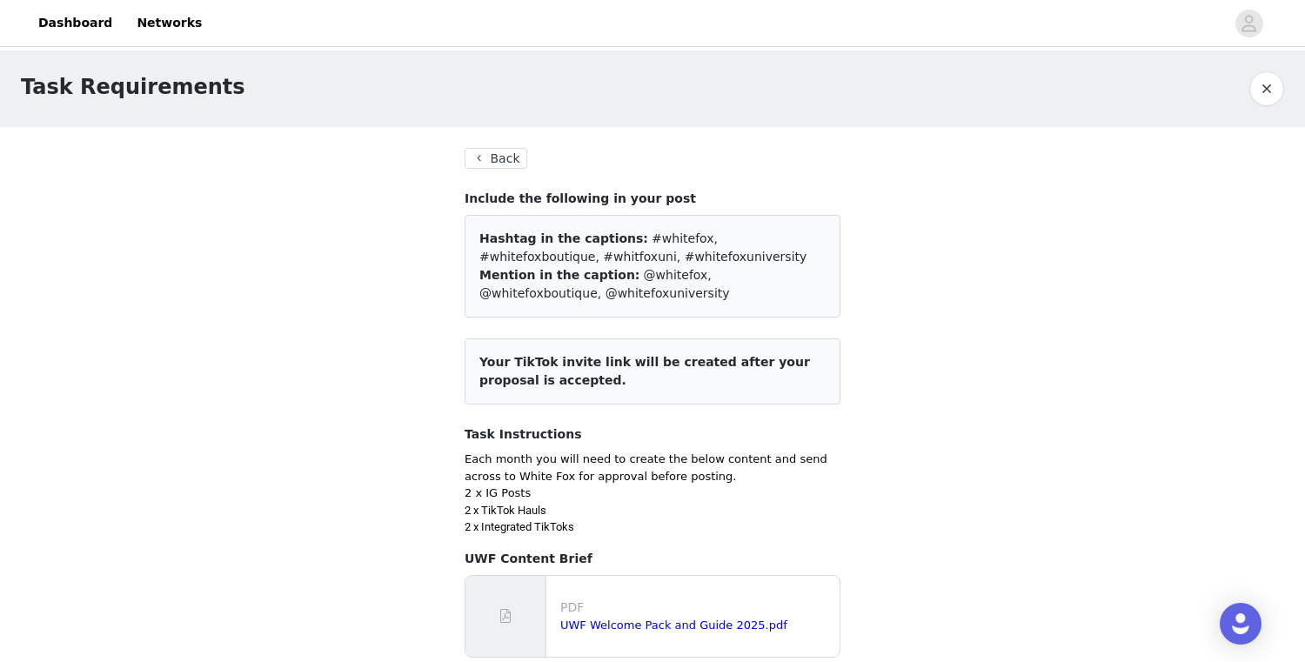
click at [1281, 94] on button "button" at bounding box center [1267, 88] width 35 height 35
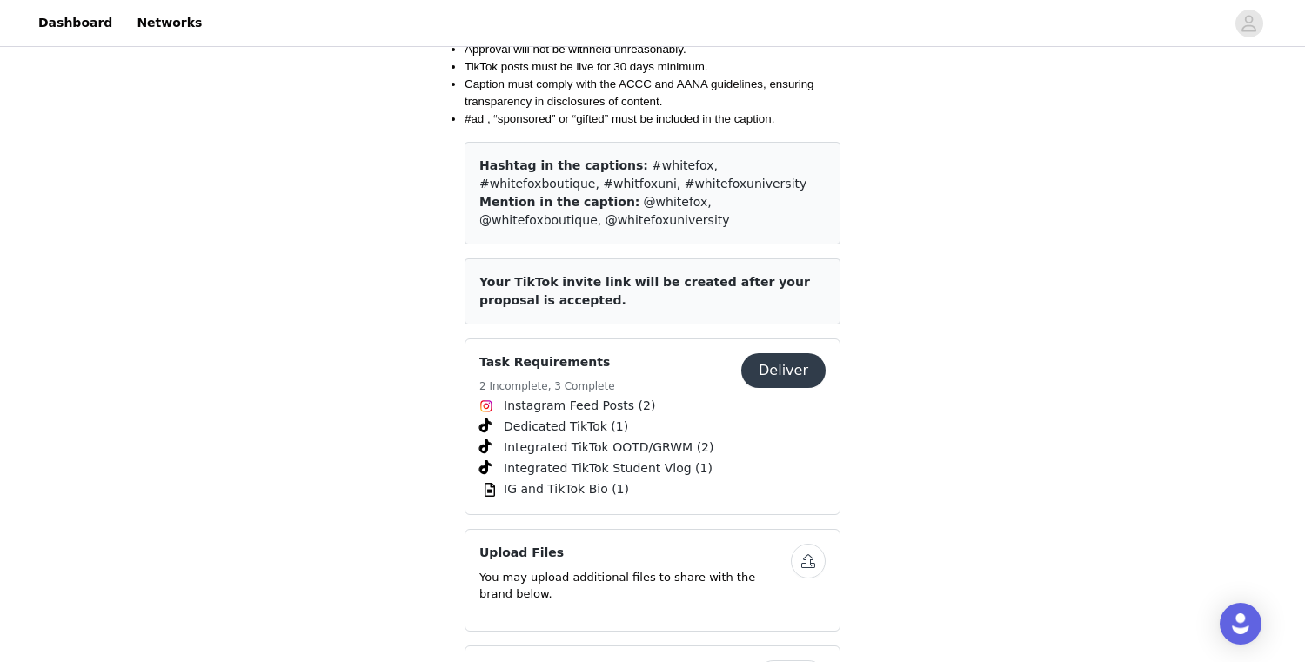
scroll to position [2443, 0]
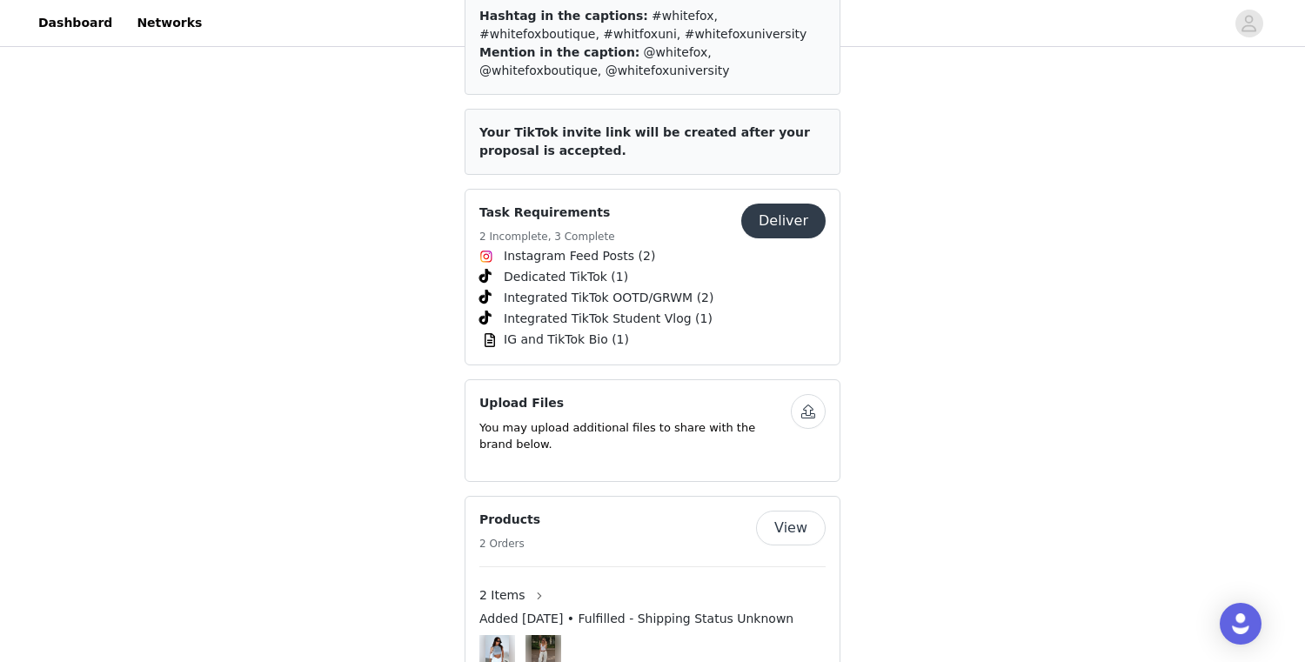
click at [813, 204] on button "Deliver" at bounding box center [783, 221] width 84 height 35
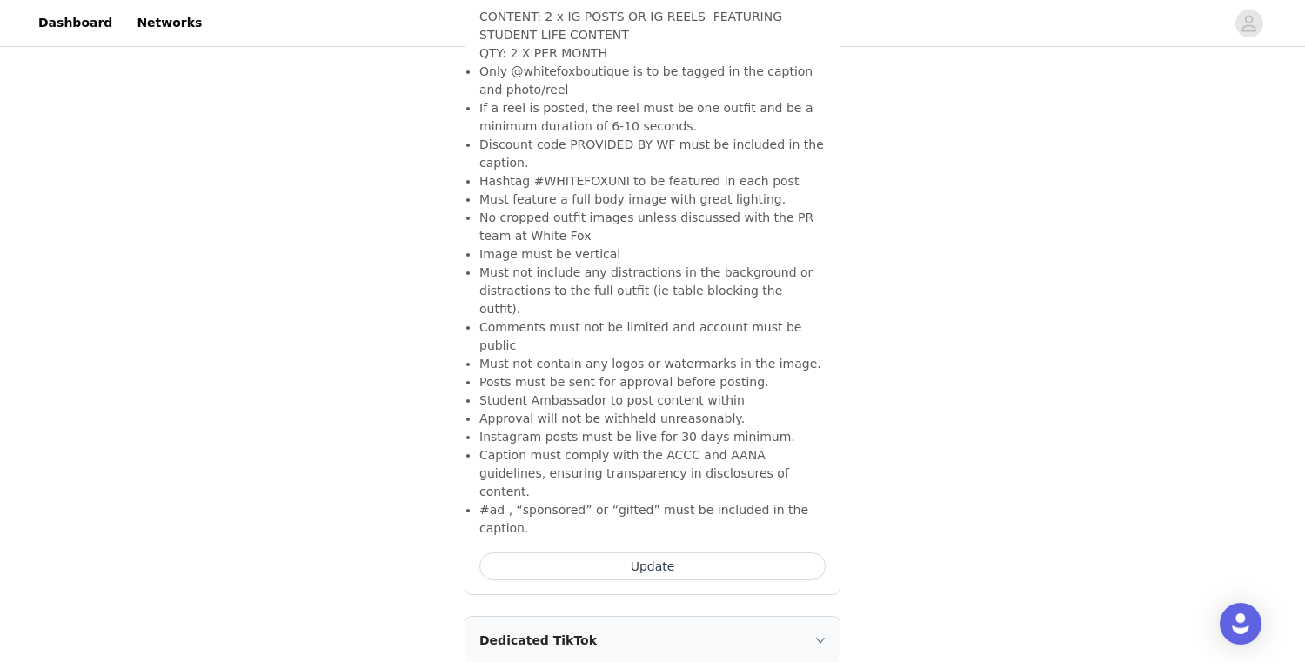
scroll to position [969, 0]
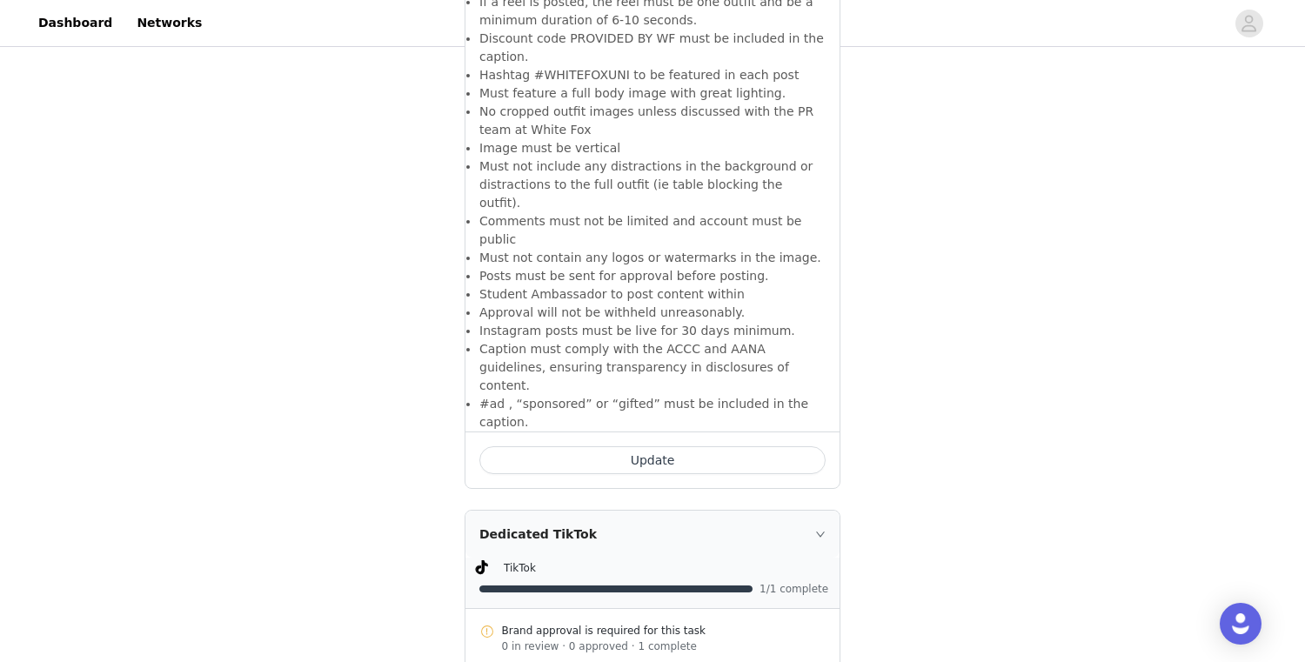
click at [608, 446] on button "Update" at bounding box center [652, 460] width 346 height 28
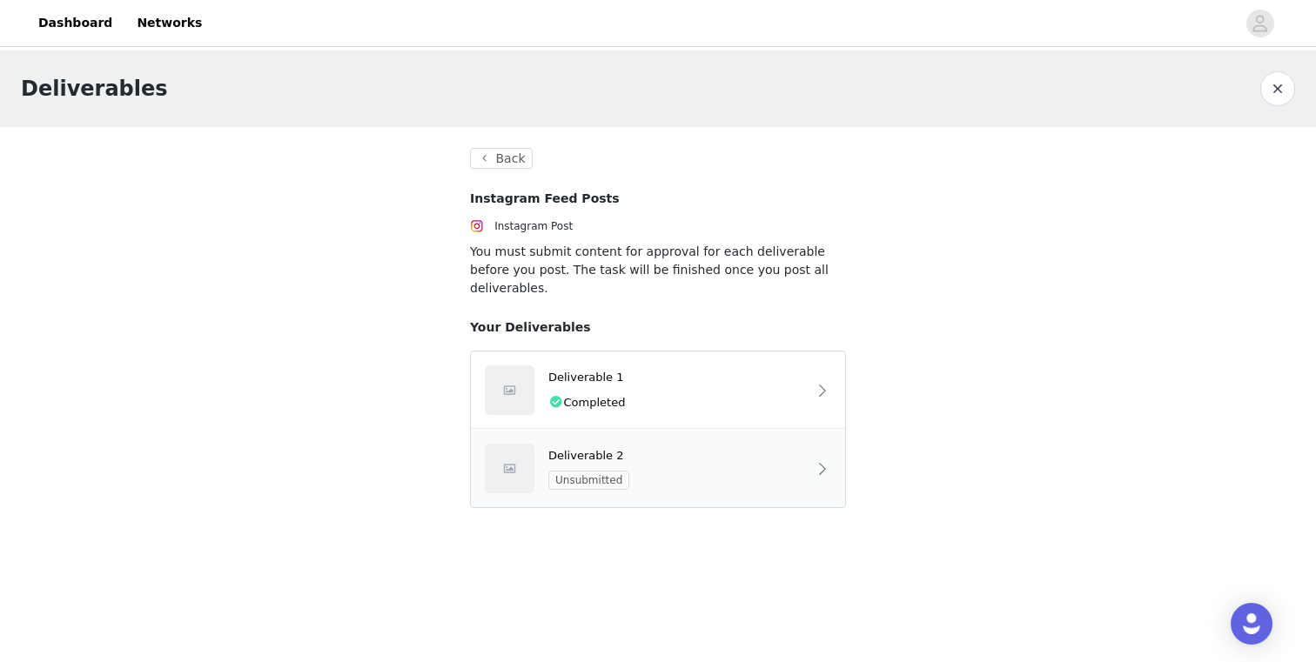
click at [655, 488] on div "Deliverable 2 Unsubmitted" at bounding box center [658, 468] width 374 height 77
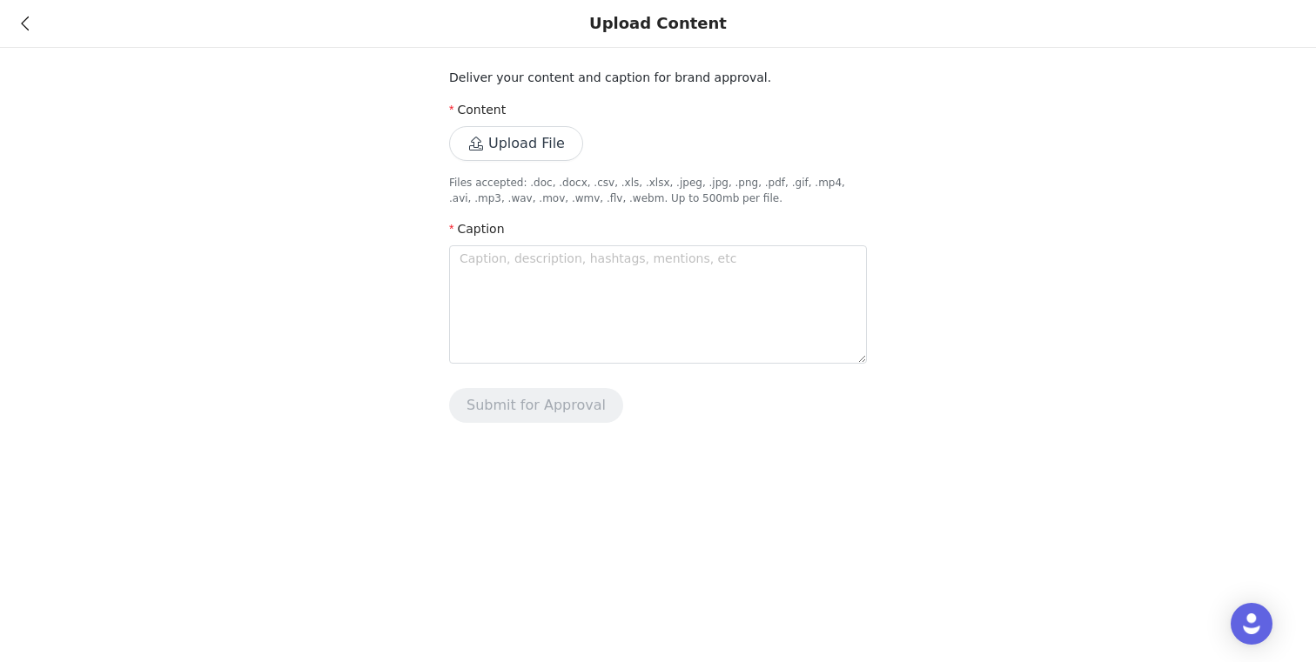
click at [552, 143] on button "Upload File" at bounding box center [516, 143] width 134 height 35
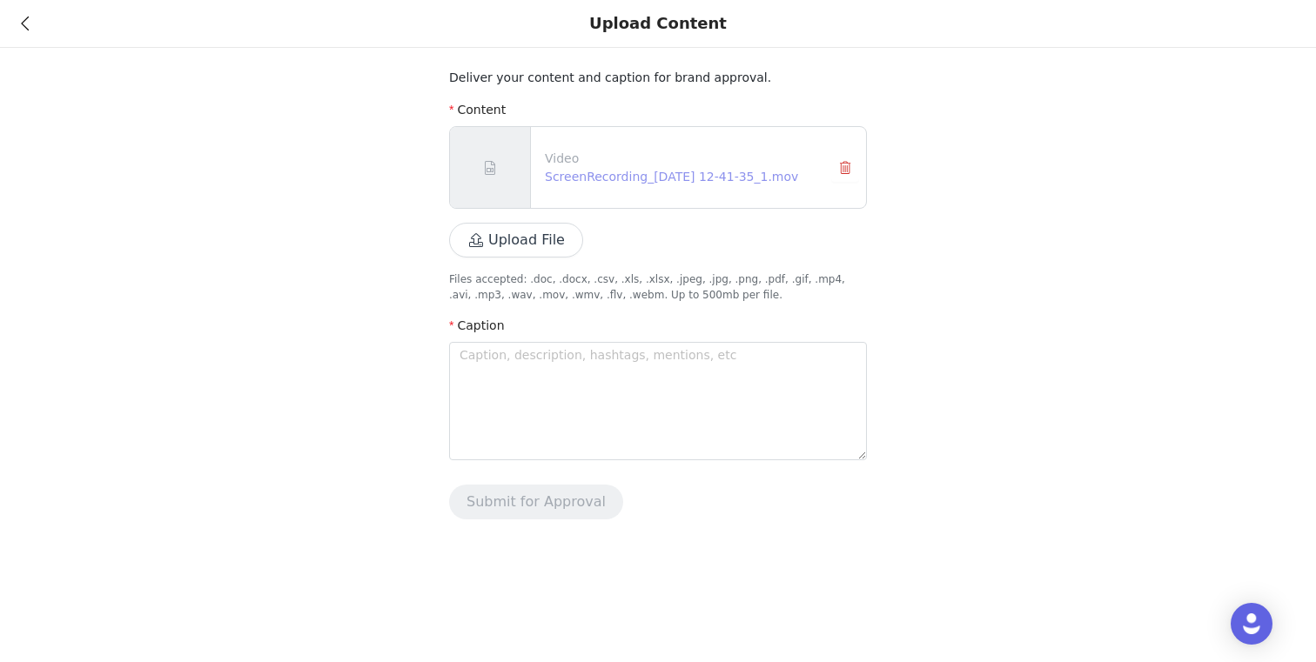
click at [568, 178] on link "ScreenRecording_[DATE] 12-41-35_1.mov" at bounding box center [671, 177] width 253 height 14
click at [843, 169] on button "button" at bounding box center [845, 168] width 28 height 28
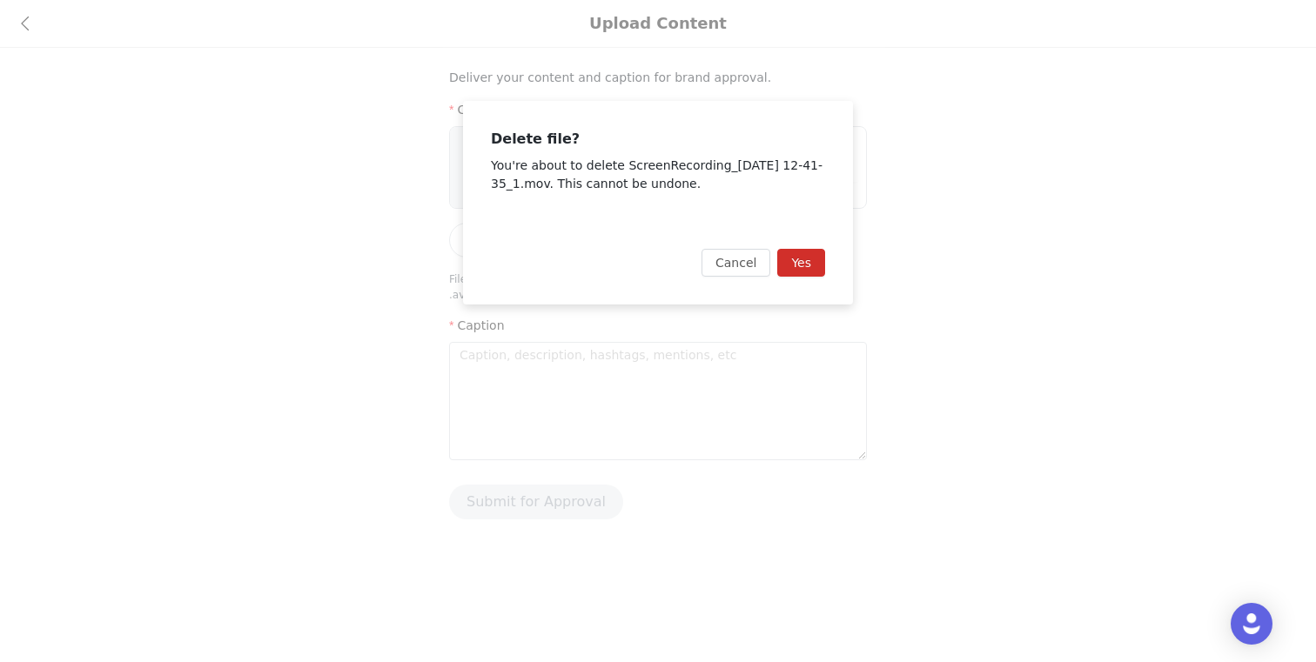
click at [821, 264] on button "Yes" at bounding box center [801, 263] width 48 height 28
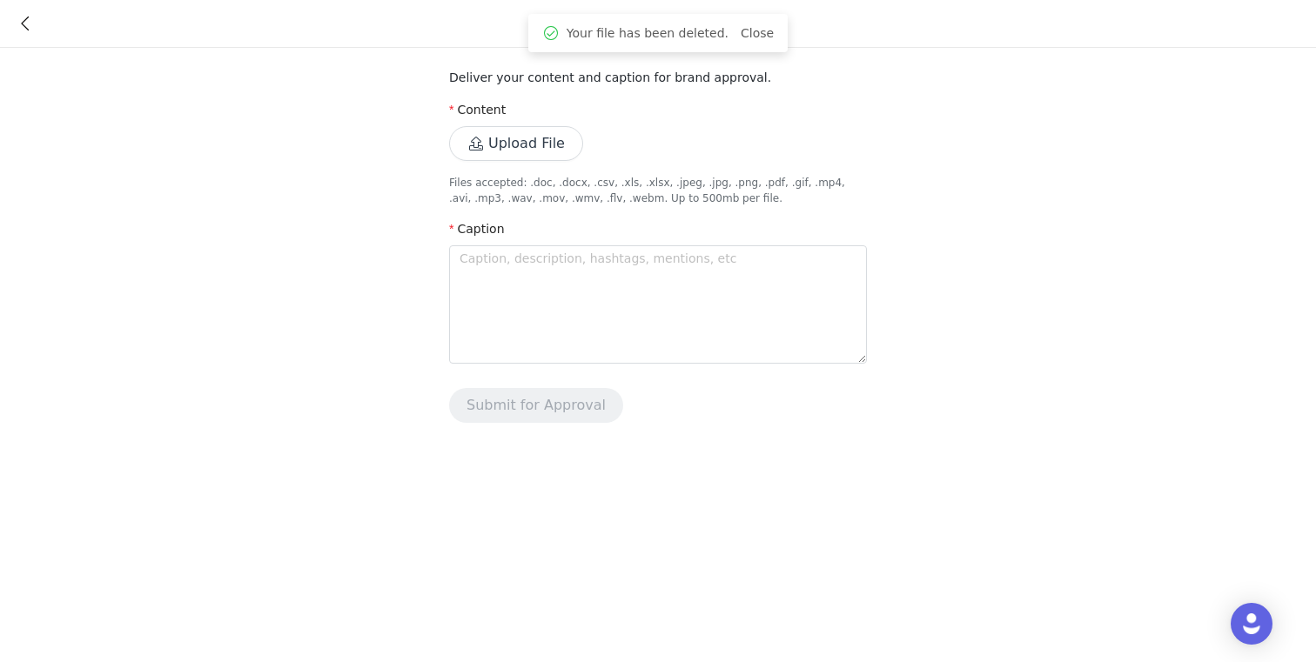
click at [545, 127] on button "Upload File" at bounding box center [516, 143] width 134 height 35
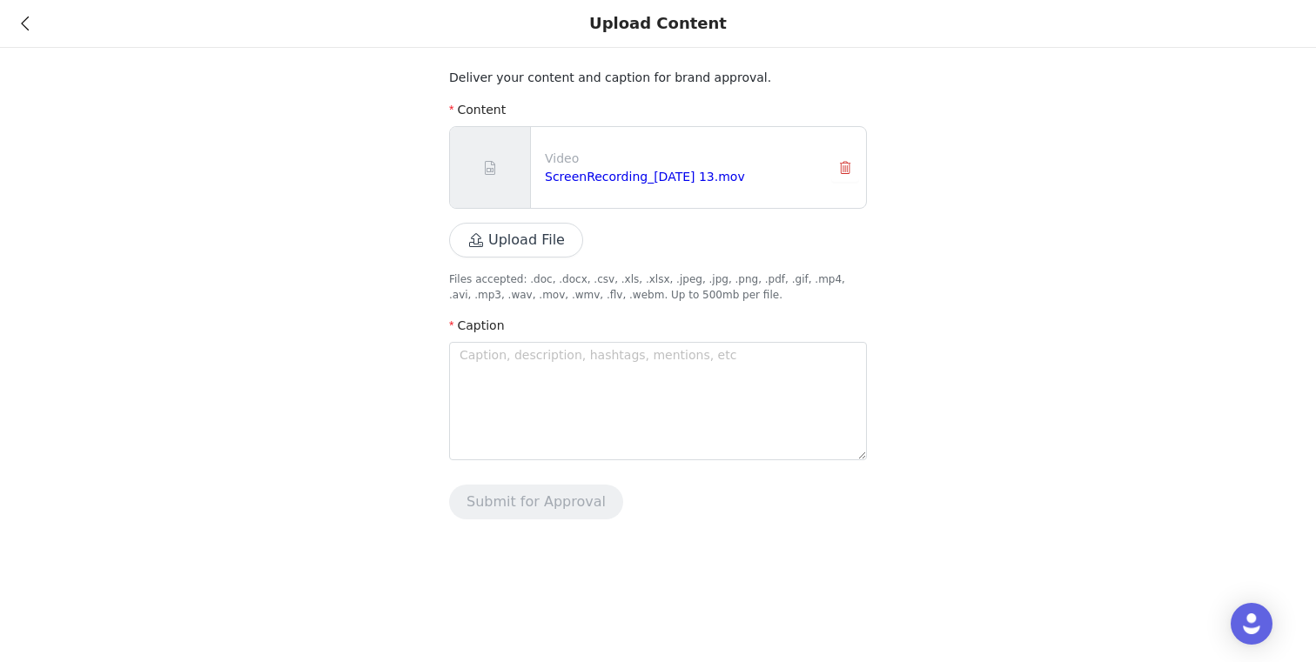
click at [603, 187] on div "Video ScreenRecording_[DATE] 13.mov" at bounding box center [681, 168] width 286 height 50
click at [607, 177] on link "ScreenRecording_[DATE] 13.mov" at bounding box center [645, 177] width 200 height 14
click at [831, 168] on button "button" at bounding box center [845, 168] width 28 height 28
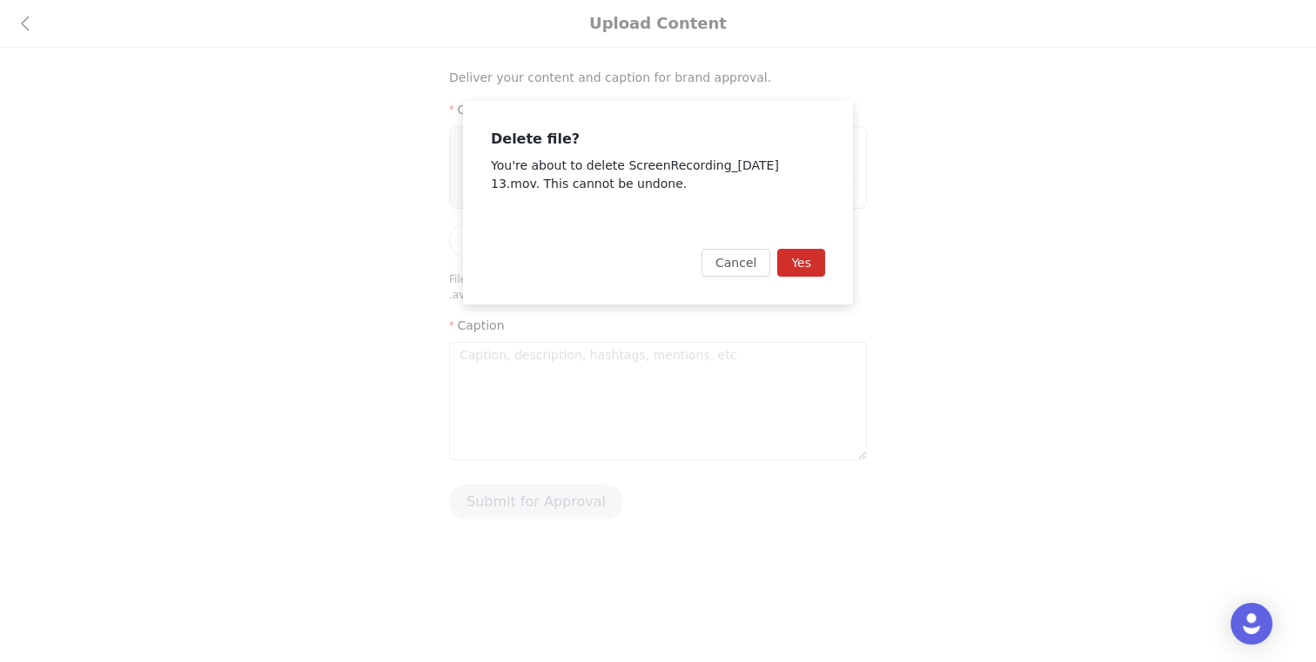
click at [810, 264] on button "Yes" at bounding box center [801, 263] width 48 height 28
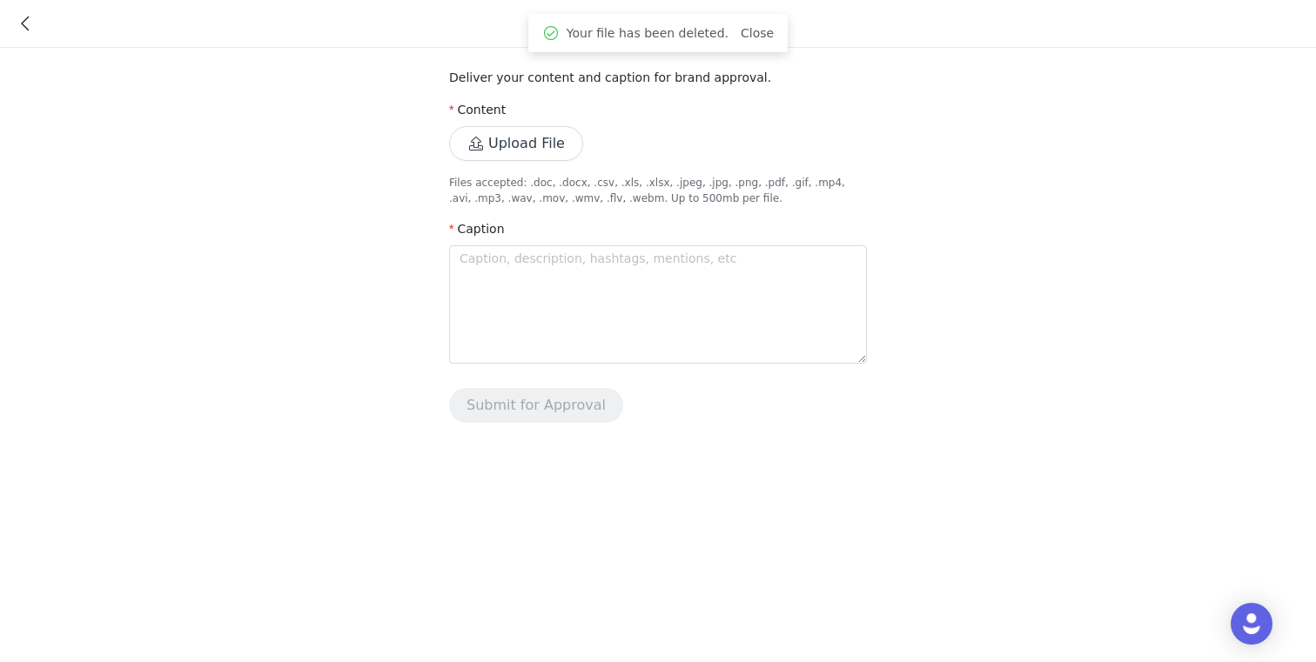
click at [544, 154] on button "Upload File" at bounding box center [516, 143] width 134 height 35
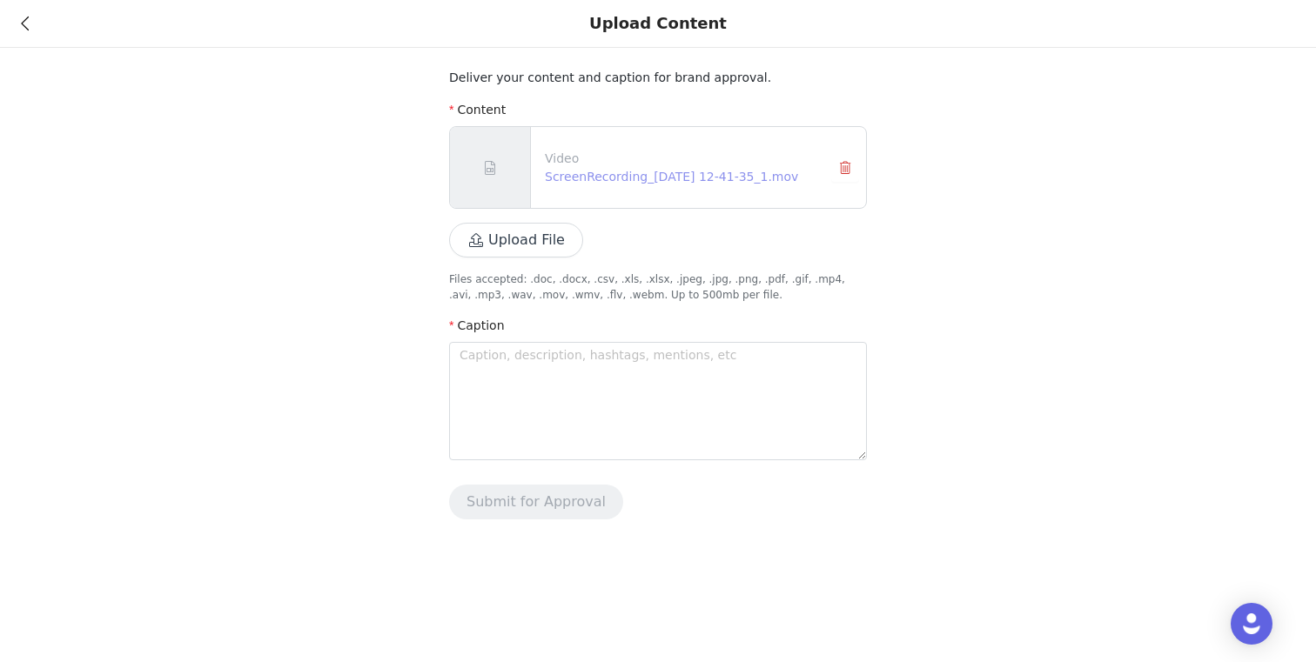
click at [651, 172] on link "ScreenRecording_[DATE] 12-41-35_1.mov" at bounding box center [671, 177] width 253 height 14
click at [866, 162] on article "Video ScreenRecording_[DATE] 12-41-35_1.mov" at bounding box center [658, 167] width 418 height 83
click at [853, 163] on button "button" at bounding box center [845, 168] width 28 height 28
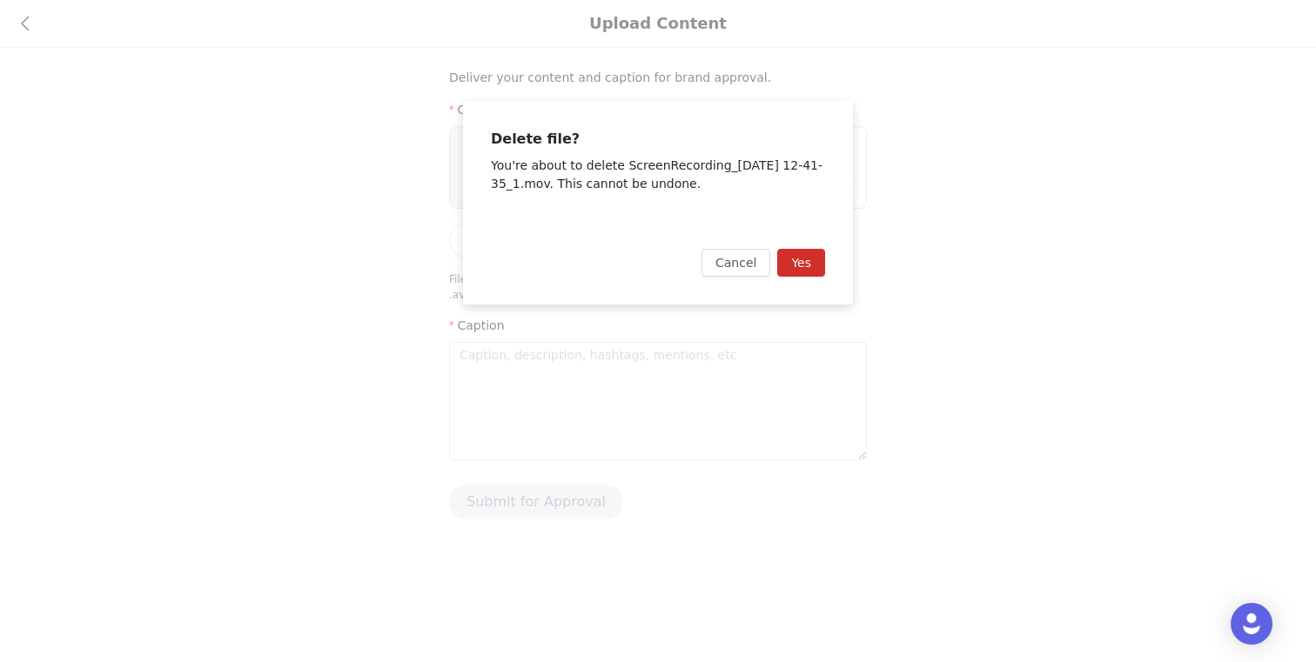
click at [823, 254] on button "Yes" at bounding box center [801, 263] width 48 height 28
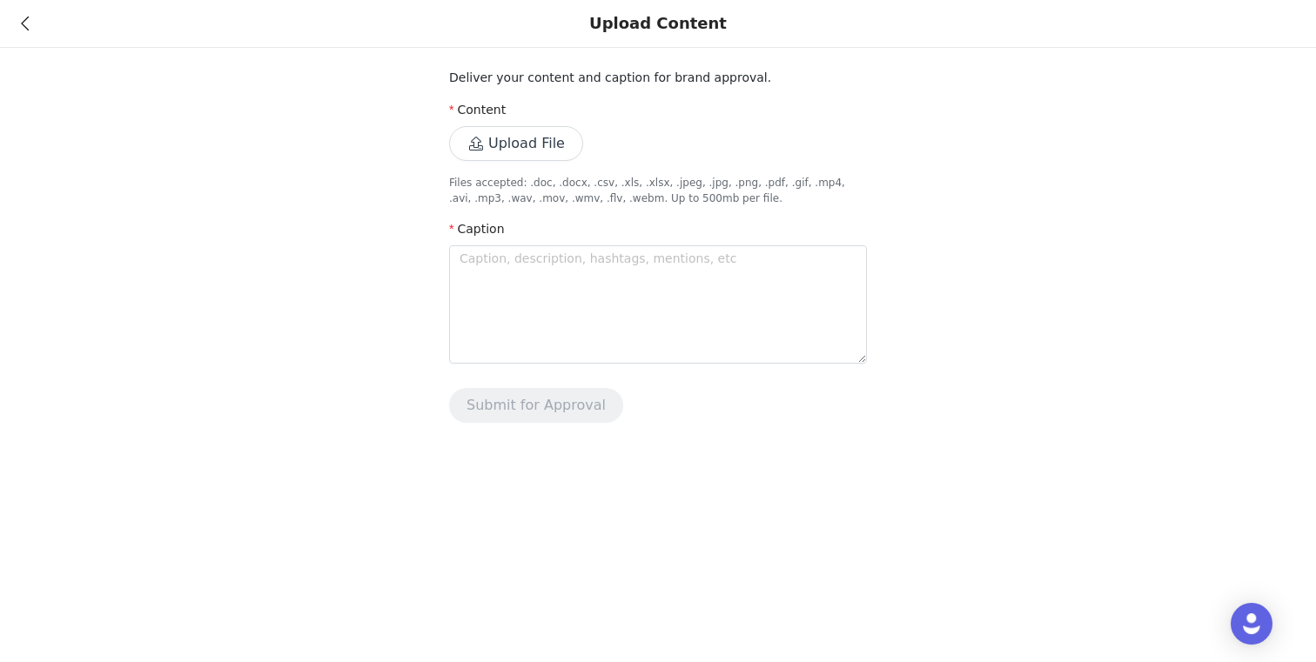
click at [546, 229] on div "Caption" at bounding box center [658, 232] width 418 height 25
click at [541, 151] on button "Upload File" at bounding box center [516, 143] width 134 height 35
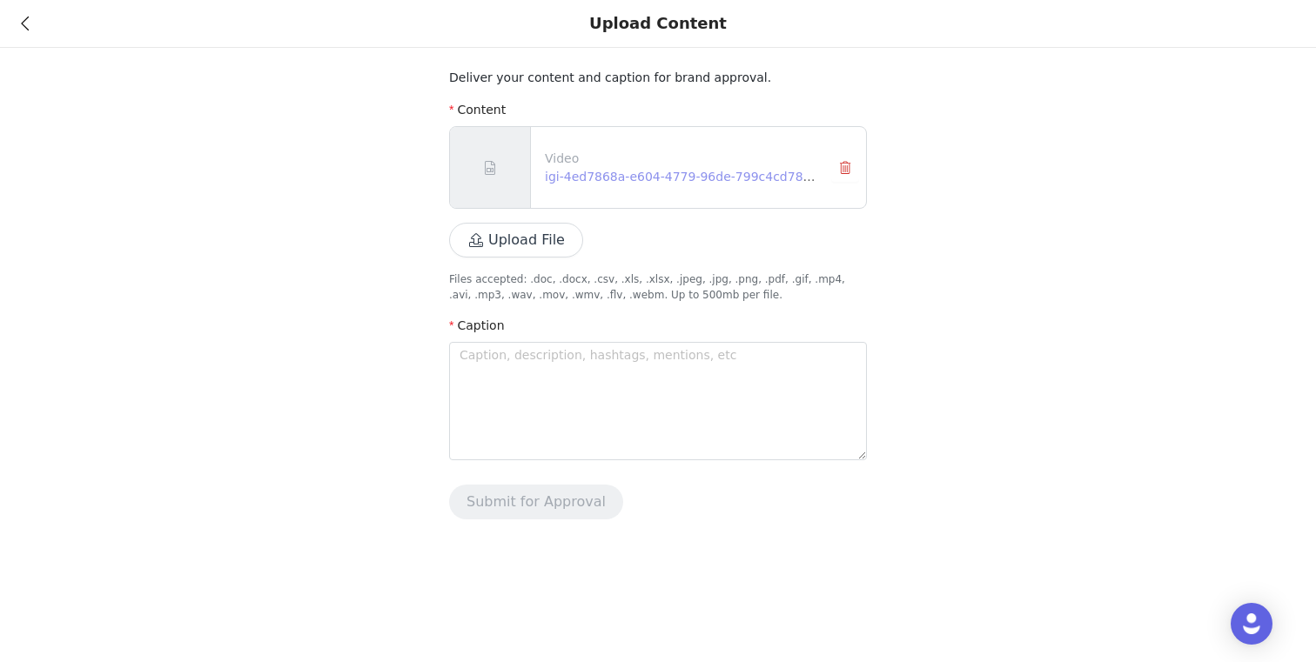
click at [614, 176] on link "igi-4ed7868a-e604-4779-96de-799c4cd78a29.mov" at bounding box center [701, 177] width 312 height 14
click at [855, 166] on button "button" at bounding box center [845, 168] width 28 height 28
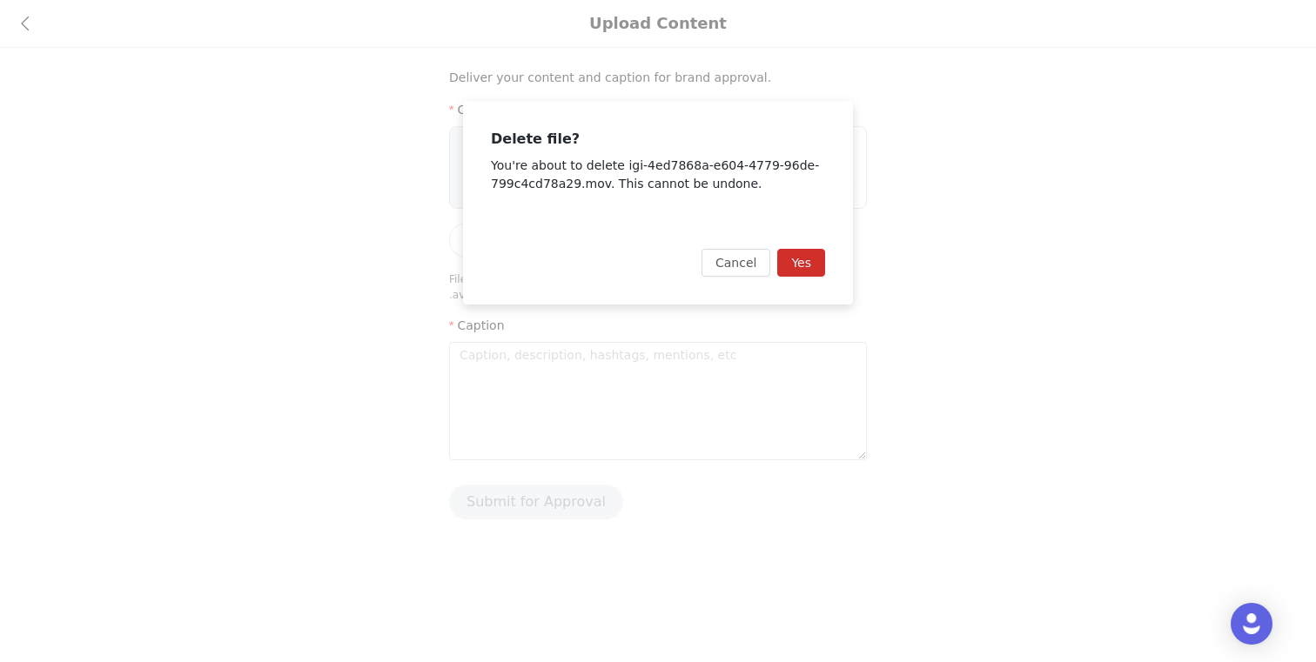
click at [820, 265] on button "Yes" at bounding box center [801, 263] width 48 height 28
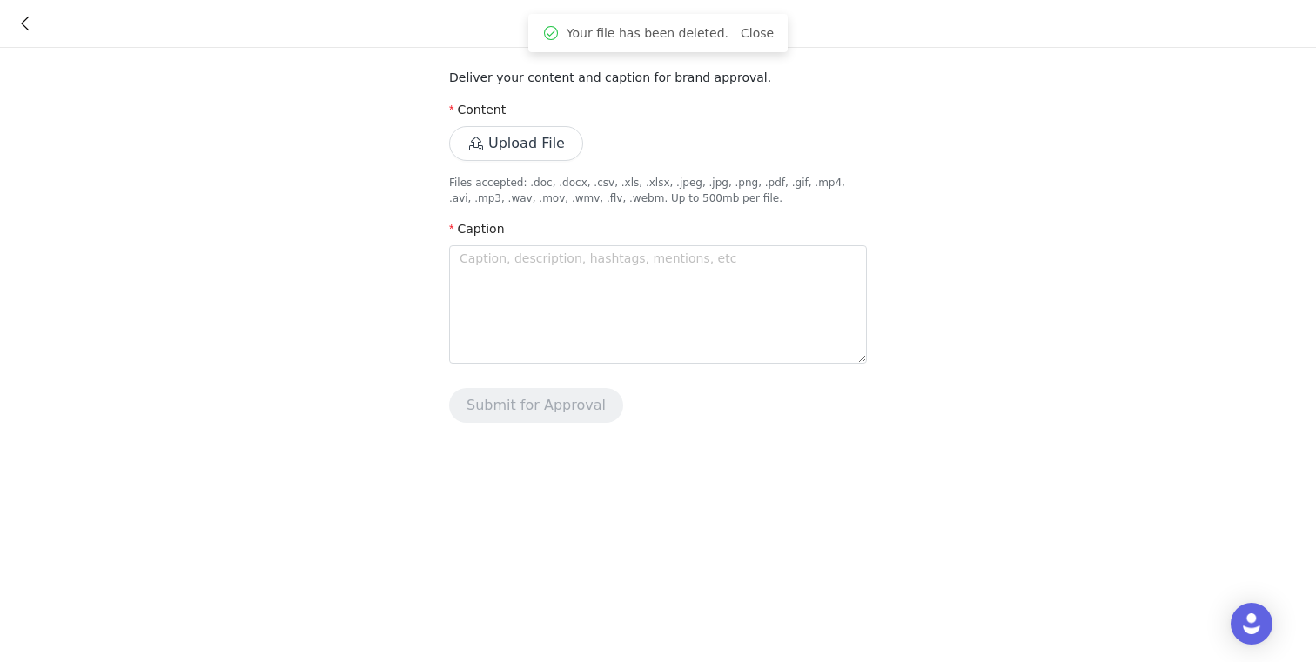
click at [526, 142] on button "Upload File" at bounding box center [516, 143] width 134 height 35
click at [550, 142] on button "Upload File" at bounding box center [516, 143] width 134 height 35
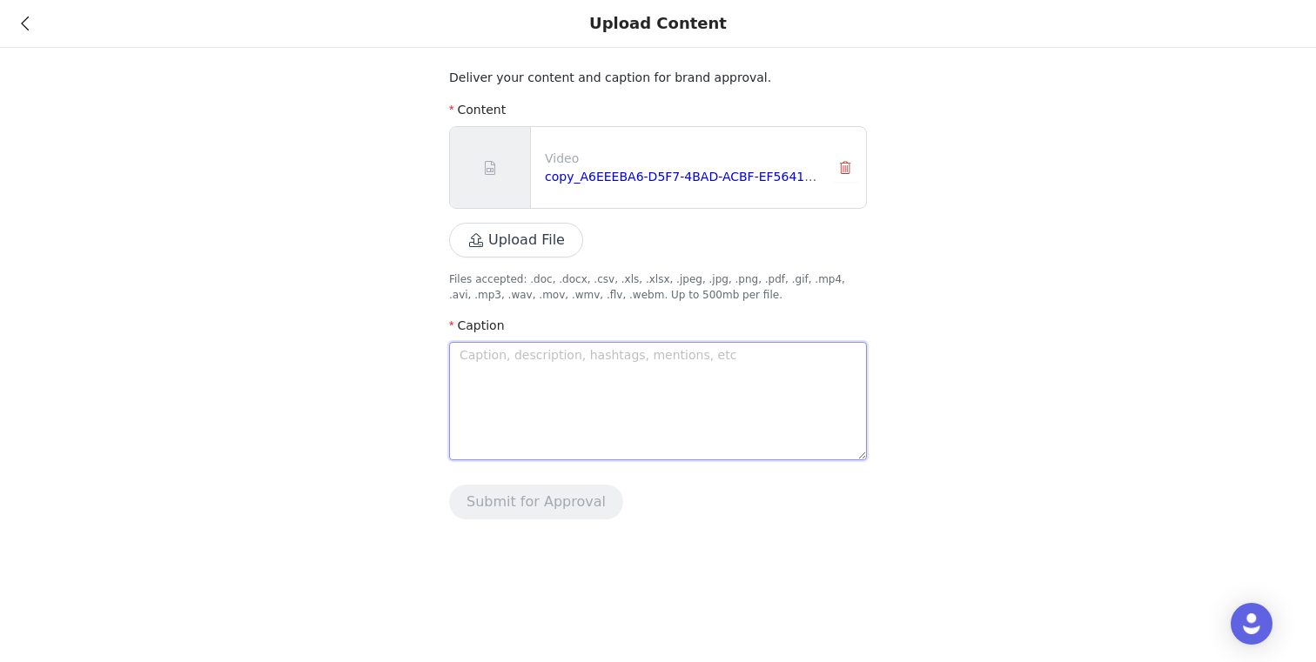
click at [612, 403] on textarea at bounding box center [658, 401] width 418 height 118
paste textarea "WHITE FOX TRY ON HAUL!!! I'm going to wear these pieces constantly! #whitefox #…"
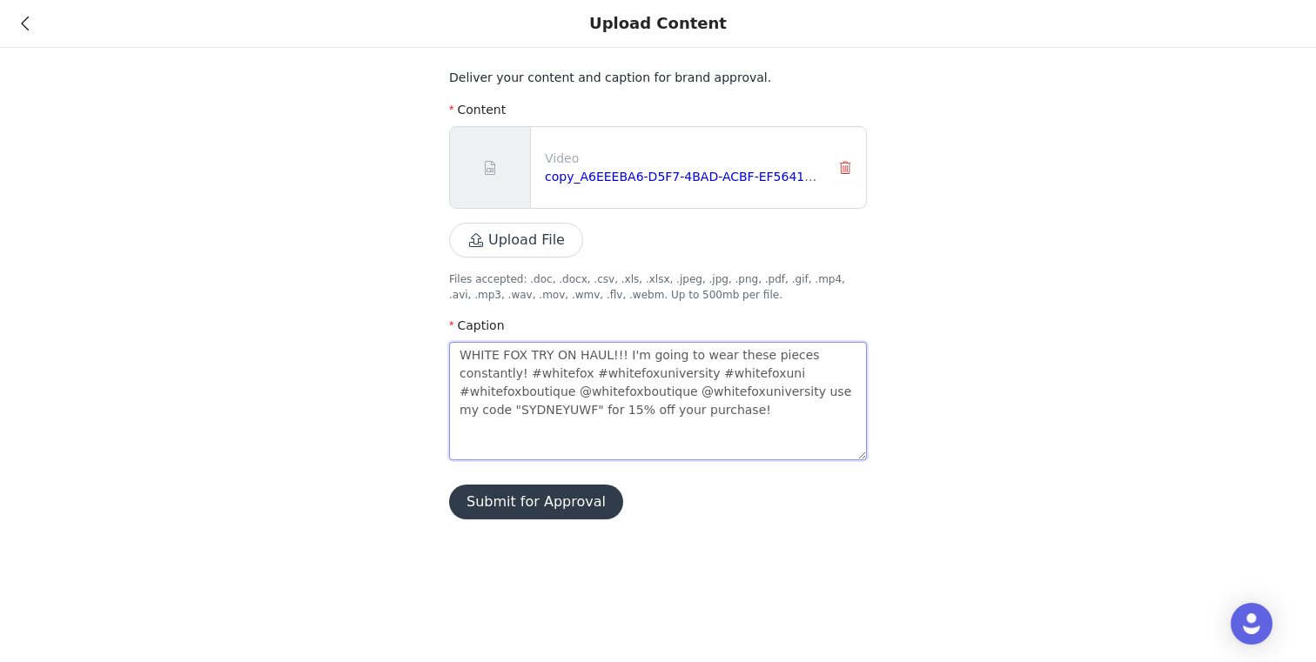
click at [613, 352] on textarea "WHITE FOX TRY ON HAUL!!! I'm going to wear these pieces constantly! #whitefox #…" at bounding box center [658, 401] width 418 height 118
click at [744, 409] on textarea "WHITE FOX TRY ON HAUL!!! I'm going to wear these pieces constantly! #whitefox #…" at bounding box center [658, 401] width 418 height 118
click at [575, 497] on button "Submit for Approval" at bounding box center [536, 502] width 174 height 35
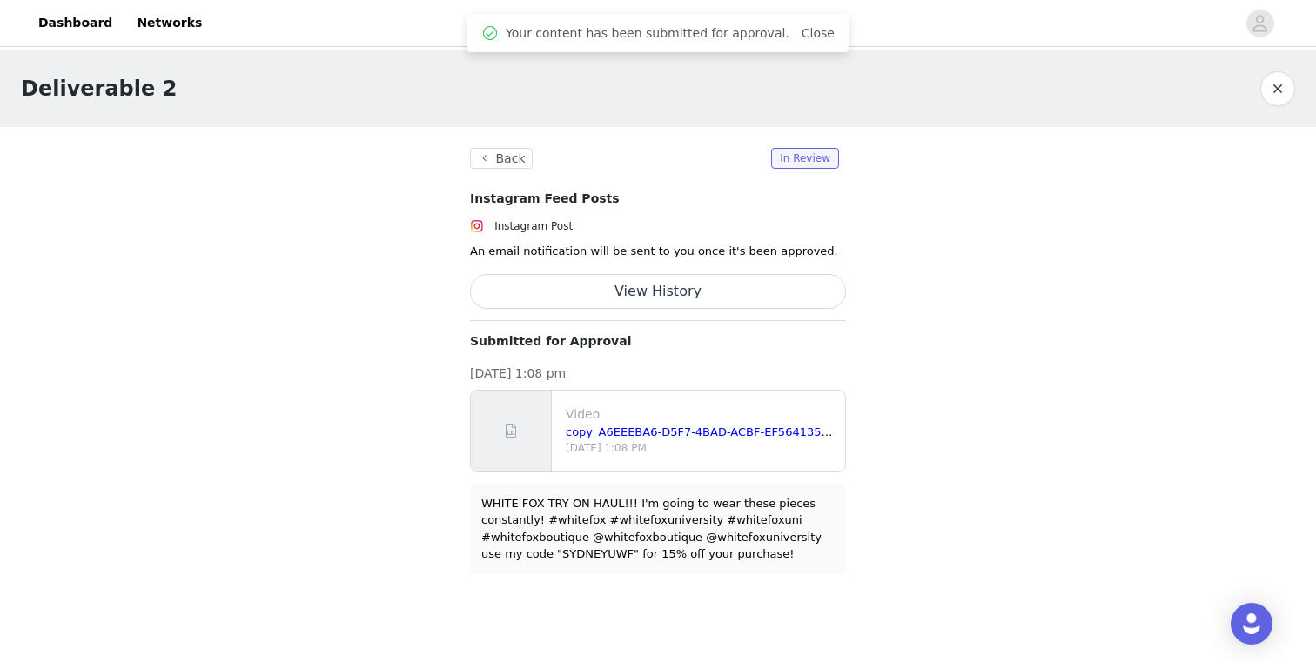
click at [1277, 90] on button "button" at bounding box center [1277, 88] width 35 height 35
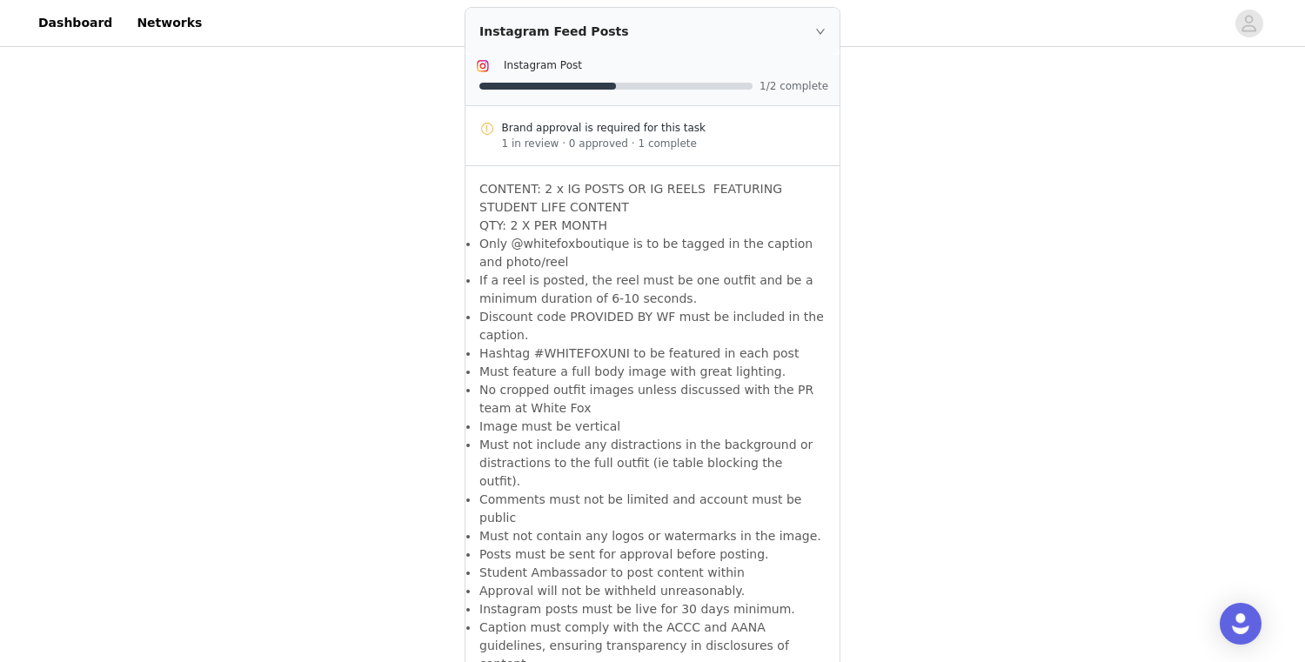
scroll to position [811, 0]
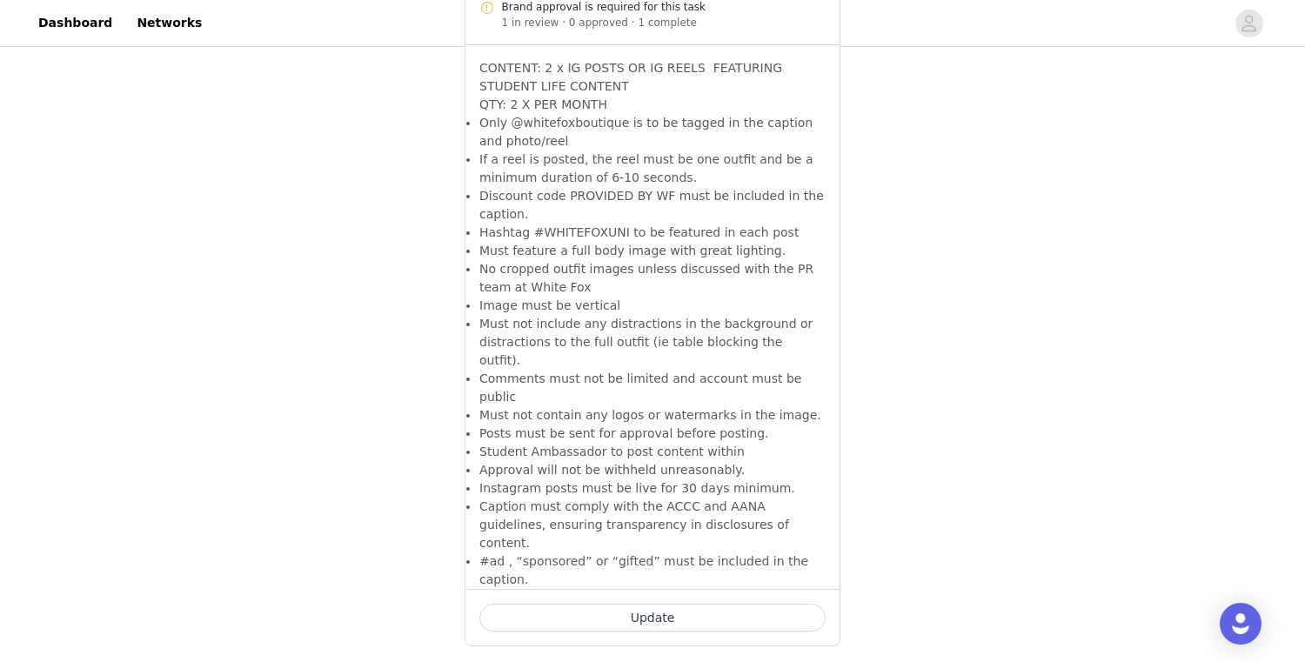
click at [704, 604] on button "Update" at bounding box center [652, 618] width 346 height 28
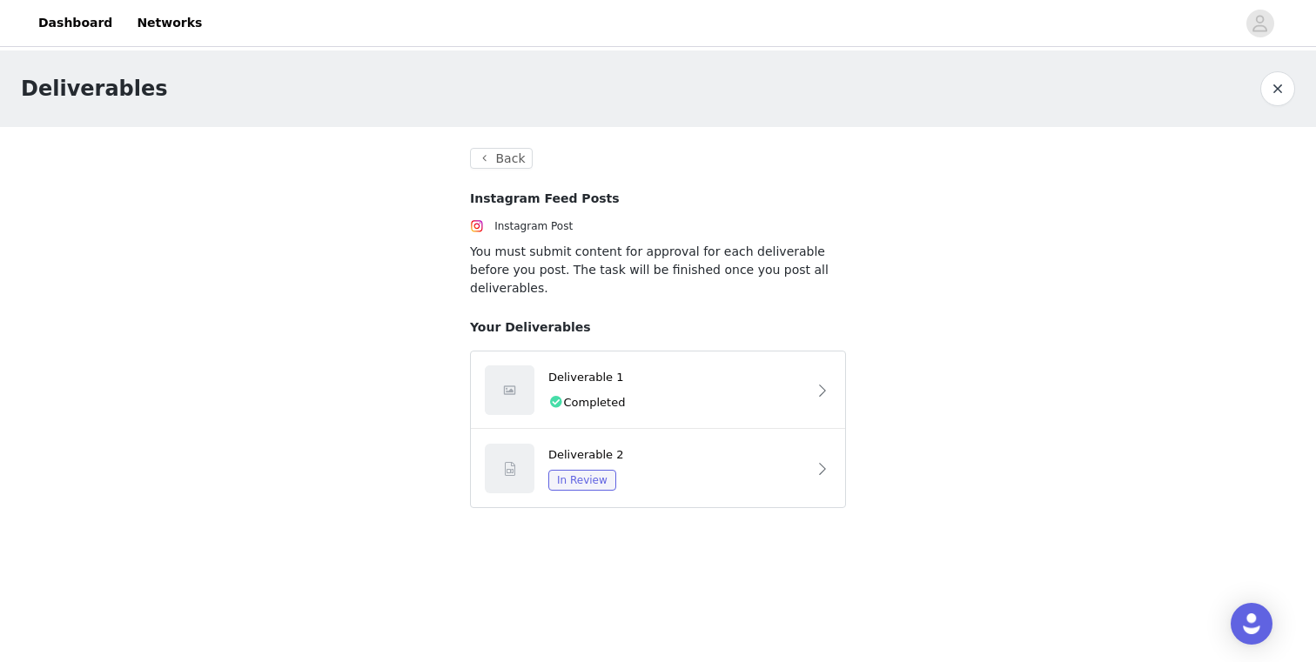
click at [1275, 81] on button "button" at bounding box center [1277, 88] width 35 height 35
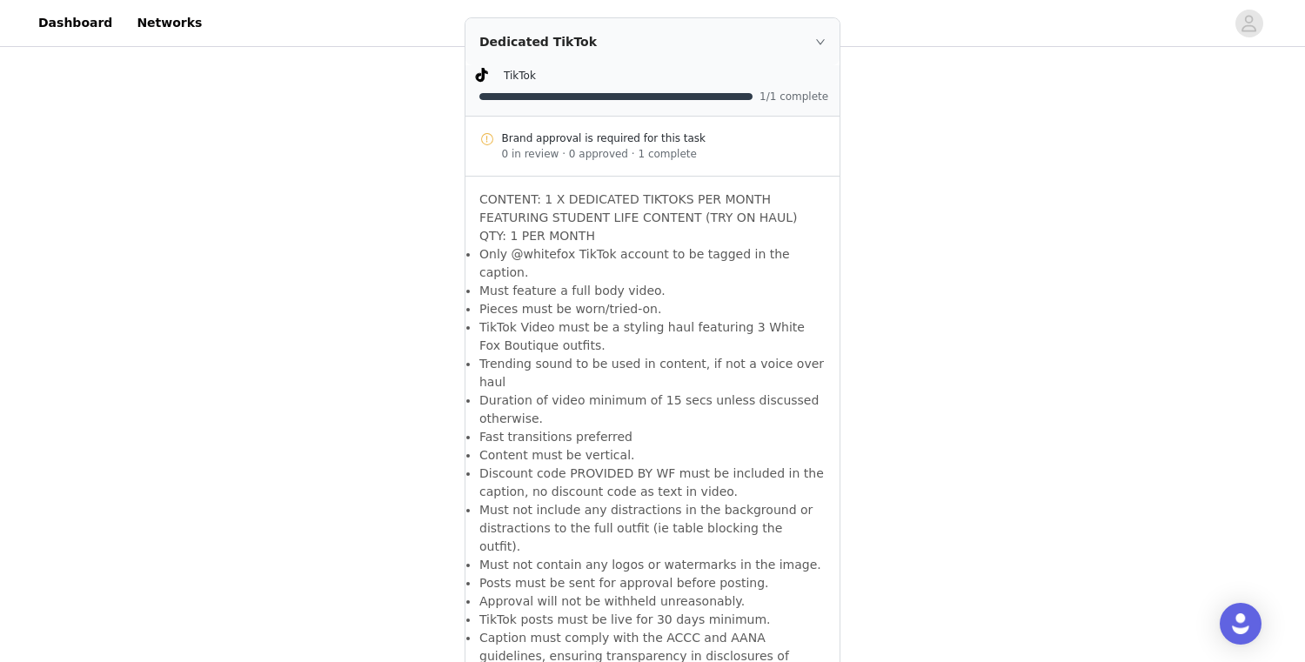
scroll to position [1469, 0]
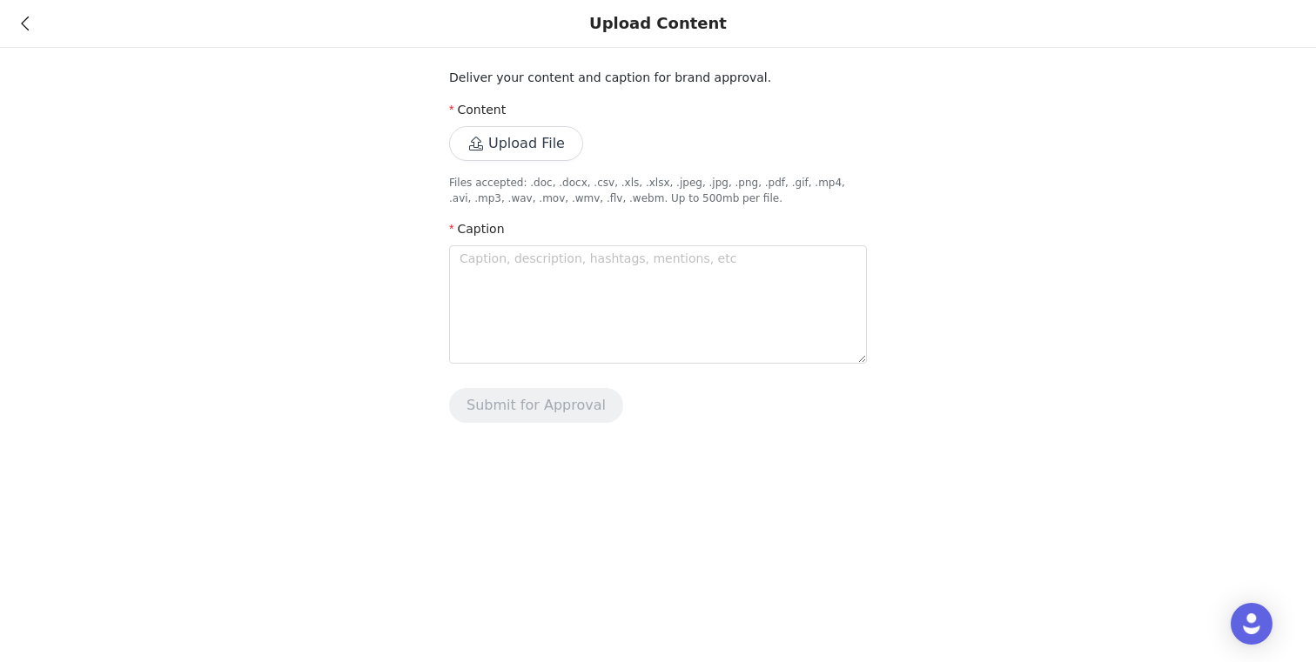
click at [556, 150] on button "Upload File" at bounding box center [516, 143] width 134 height 35
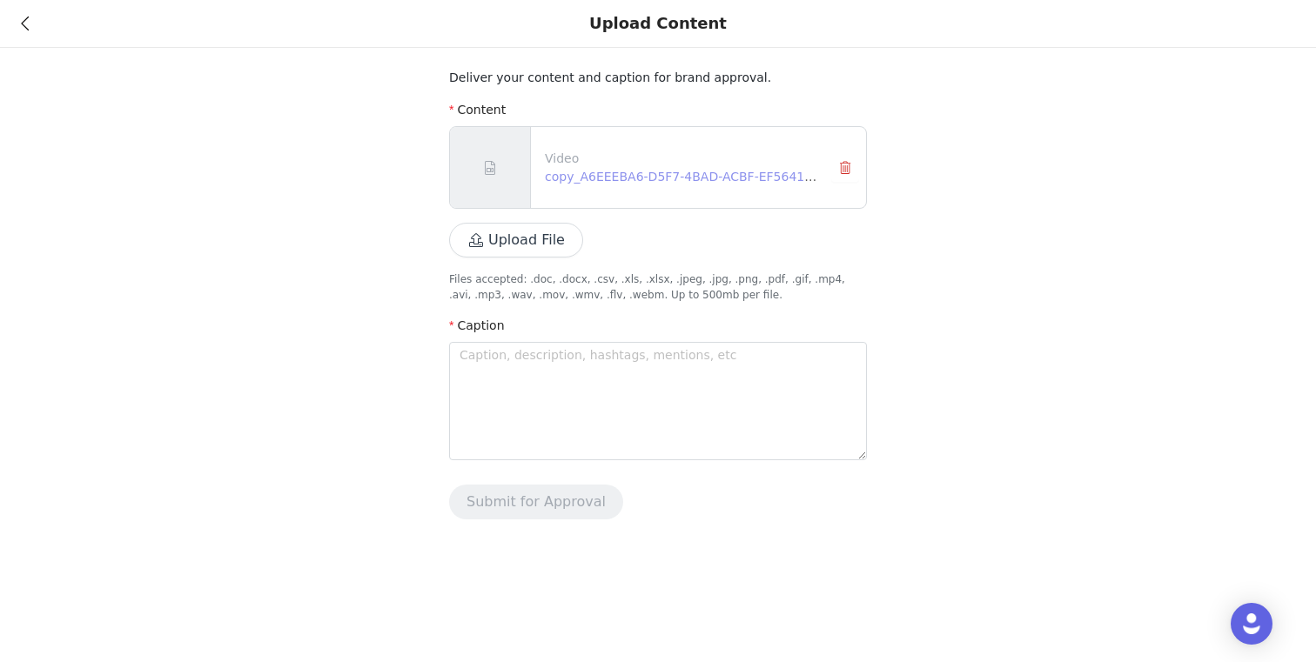
click at [584, 176] on link "copy_A6EEEBA6-D5F7-4BAD-ACBF-EF564135DD0F 2.MOV" at bounding box center [721, 177] width 352 height 14
click at [848, 171] on button "button" at bounding box center [845, 168] width 28 height 28
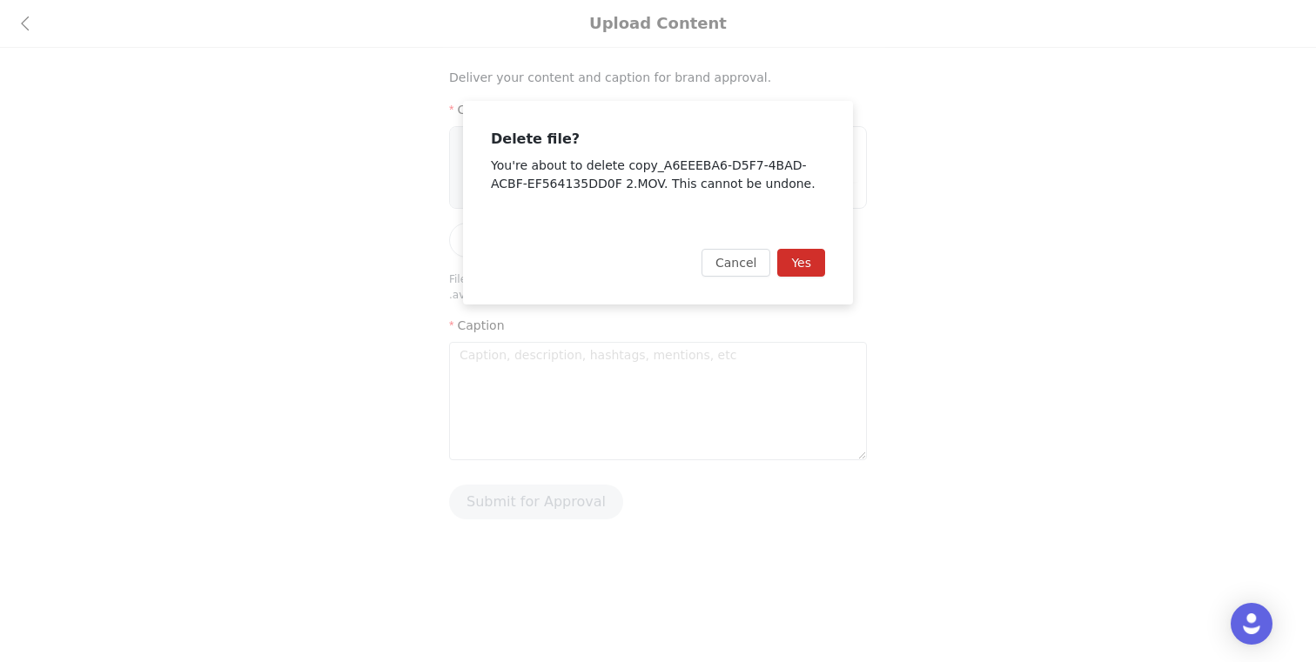
click at [788, 254] on button "Yes" at bounding box center [801, 263] width 48 height 28
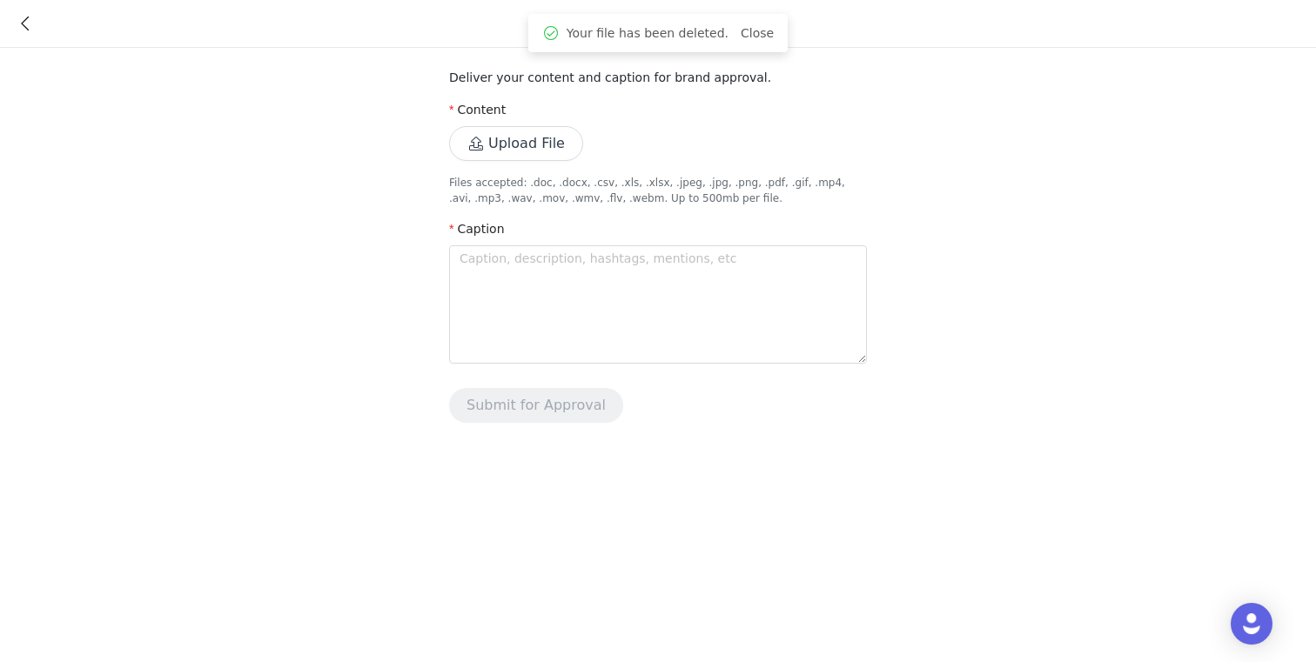
click at [555, 136] on button "Upload File" at bounding box center [516, 143] width 134 height 35
click at [561, 149] on button "Upload File" at bounding box center [516, 143] width 134 height 35
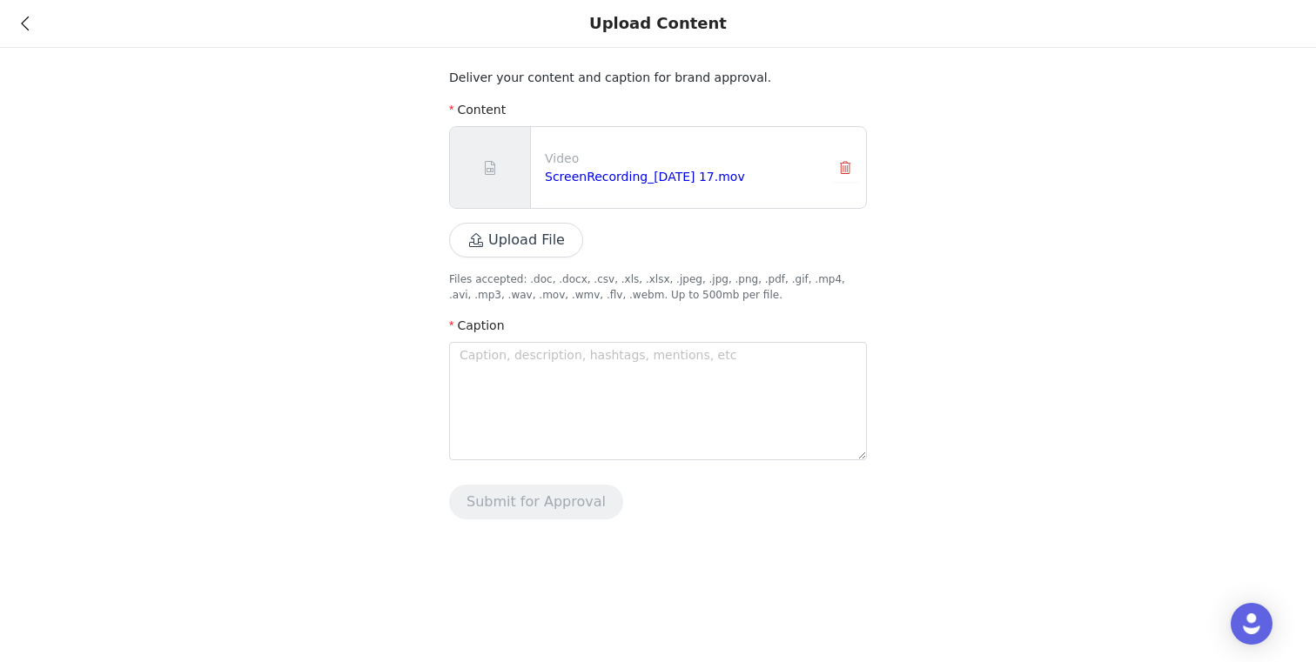
click at [620, 168] on div "ScreenRecording_[DATE] 17.mov" at bounding box center [681, 177] width 272 height 18
click at [623, 175] on link "ScreenRecording_[DATE] 17.mov" at bounding box center [645, 177] width 200 height 14
click at [526, 393] on textarea at bounding box center [658, 401] width 418 height 118
paste textarea "WHITE FOX TRY ON HAUL!!! I'm going to wear these pieces constantly! #whitefox #…"
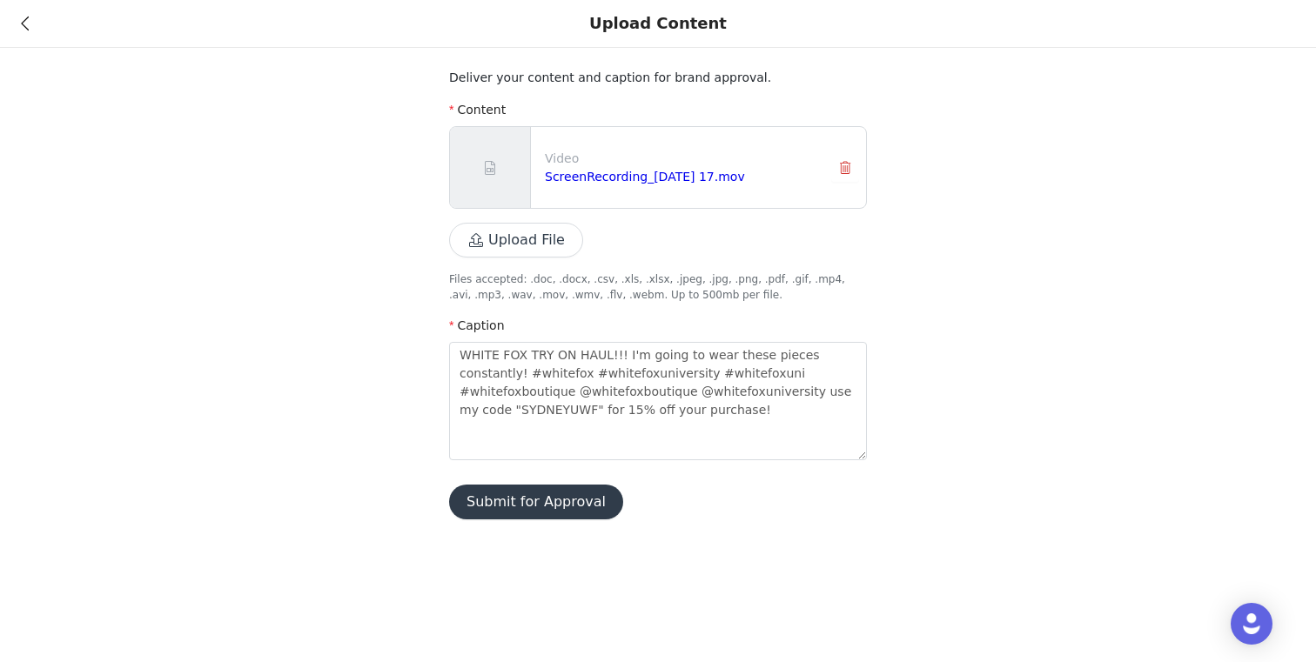
click at [564, 496] on button "Submit for Approval" at bounding box center [536, 502] width 174 height 35
click at [897, 30] on link "Close" at bounding box center [913, 33] width 33 height 14
click at [27, 30] on icon at bounding box center [25, 23] width 8 height 12
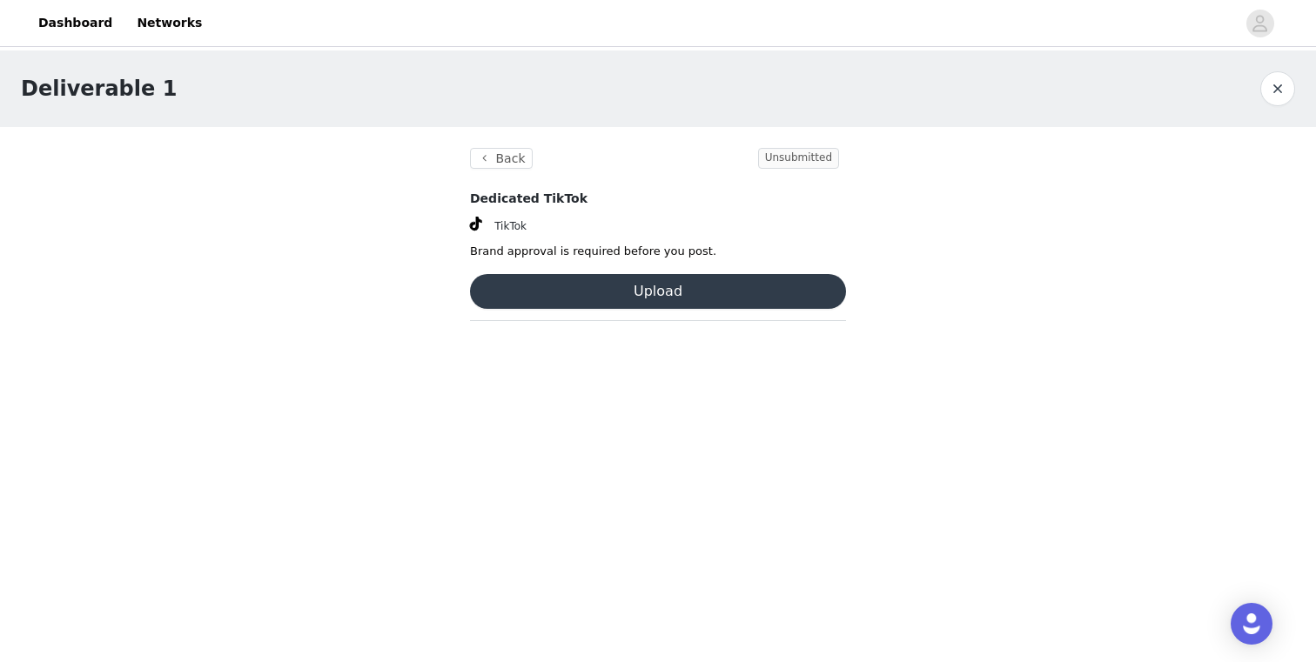
click at [1281, 88] on button "button" at bounding box center [1277, 88] width 35 height 35
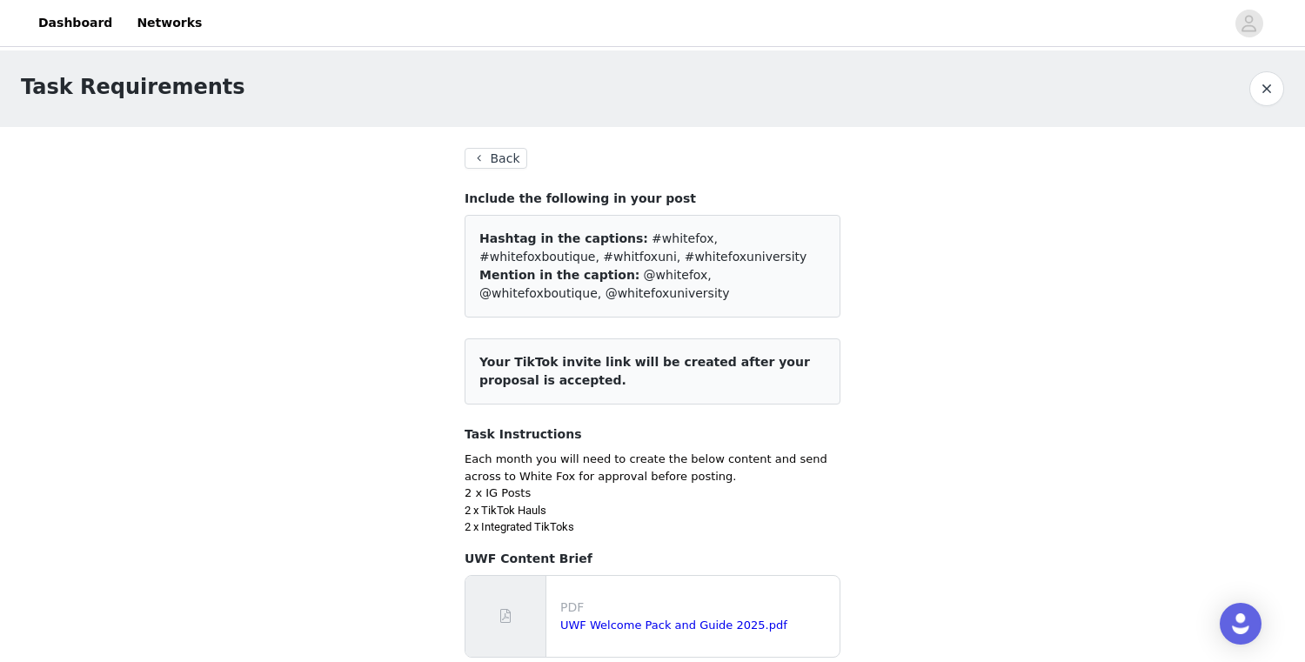
click at [1270, 80] on button "button" at bounding box center [1267, 88] width 35 height 35
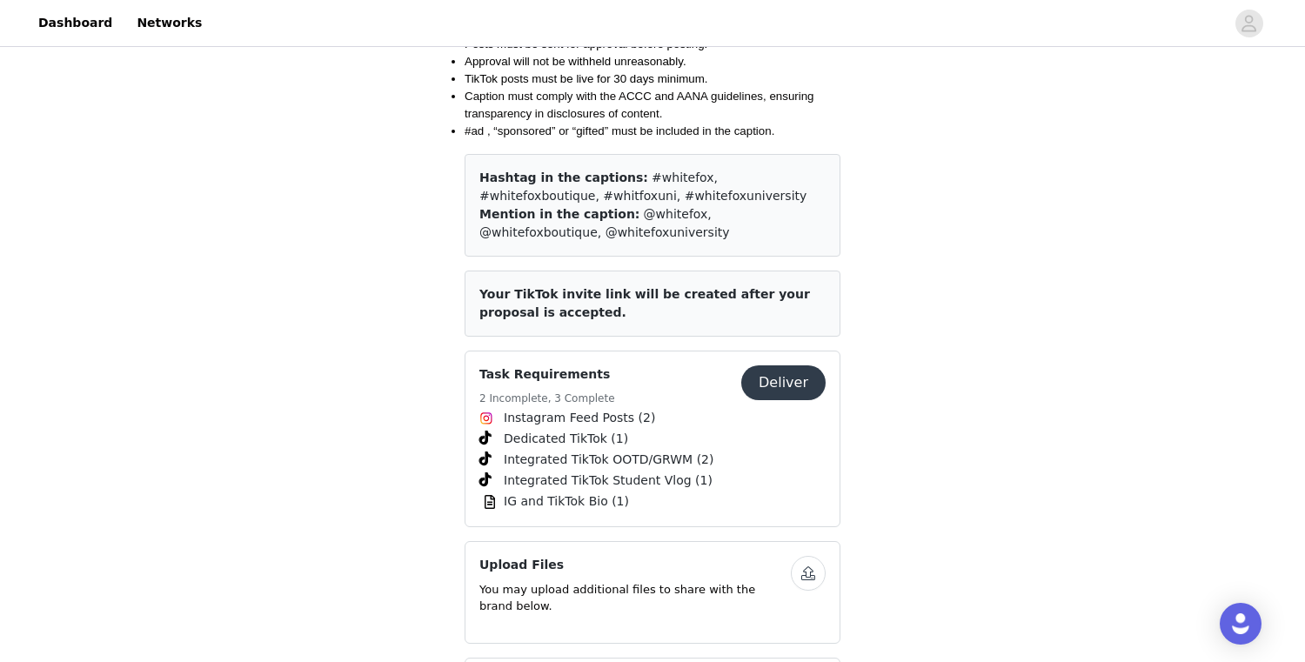
scroll to position [2381, 0]
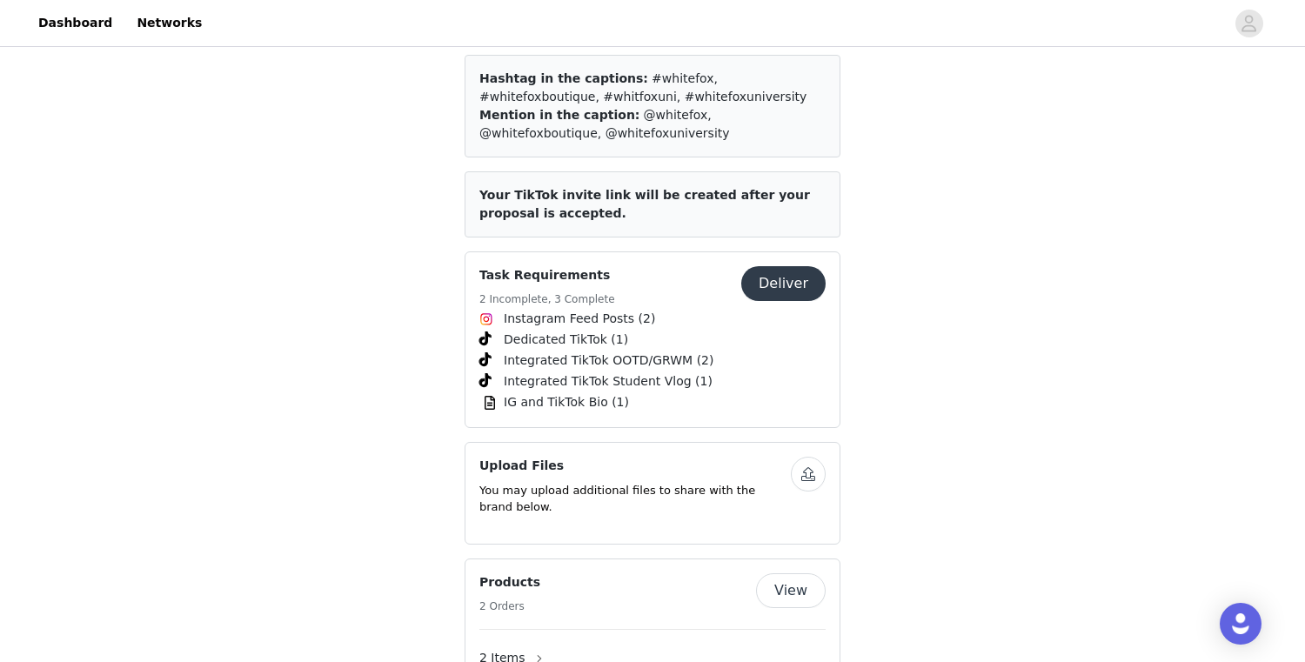
click at [816, 266] on button "Deliver" at bounding box center [783, 283] width 84 height 35
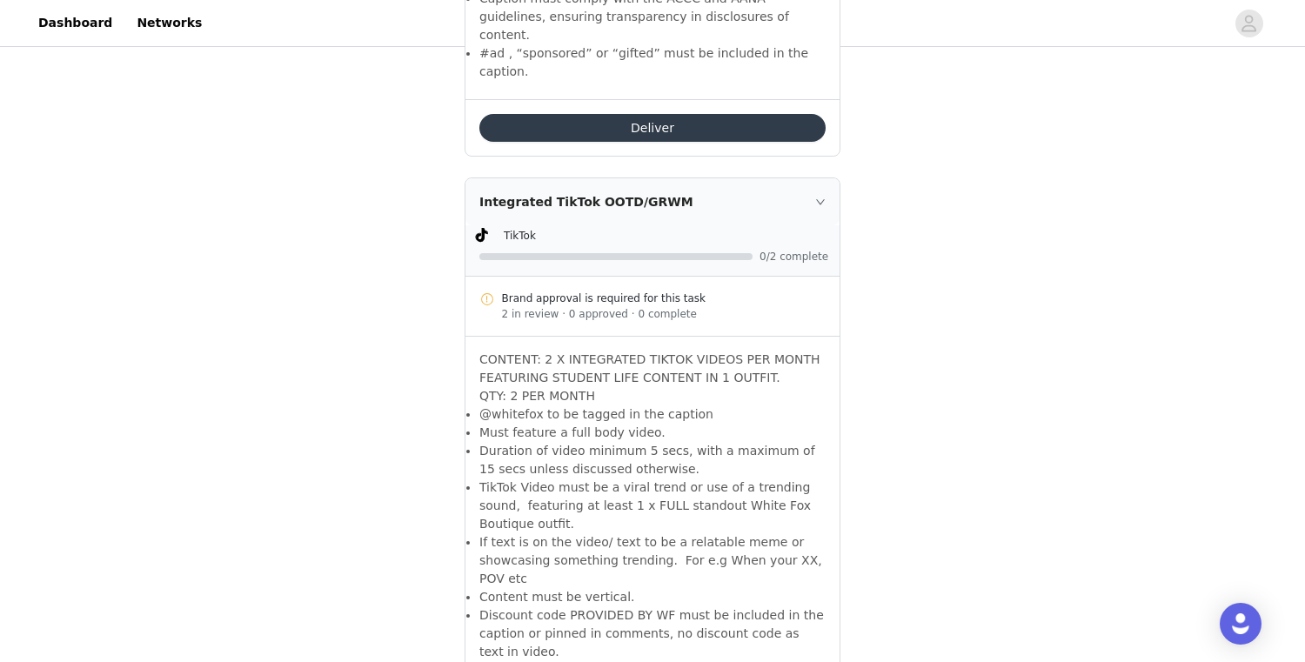
scroll to position [2207, 0]
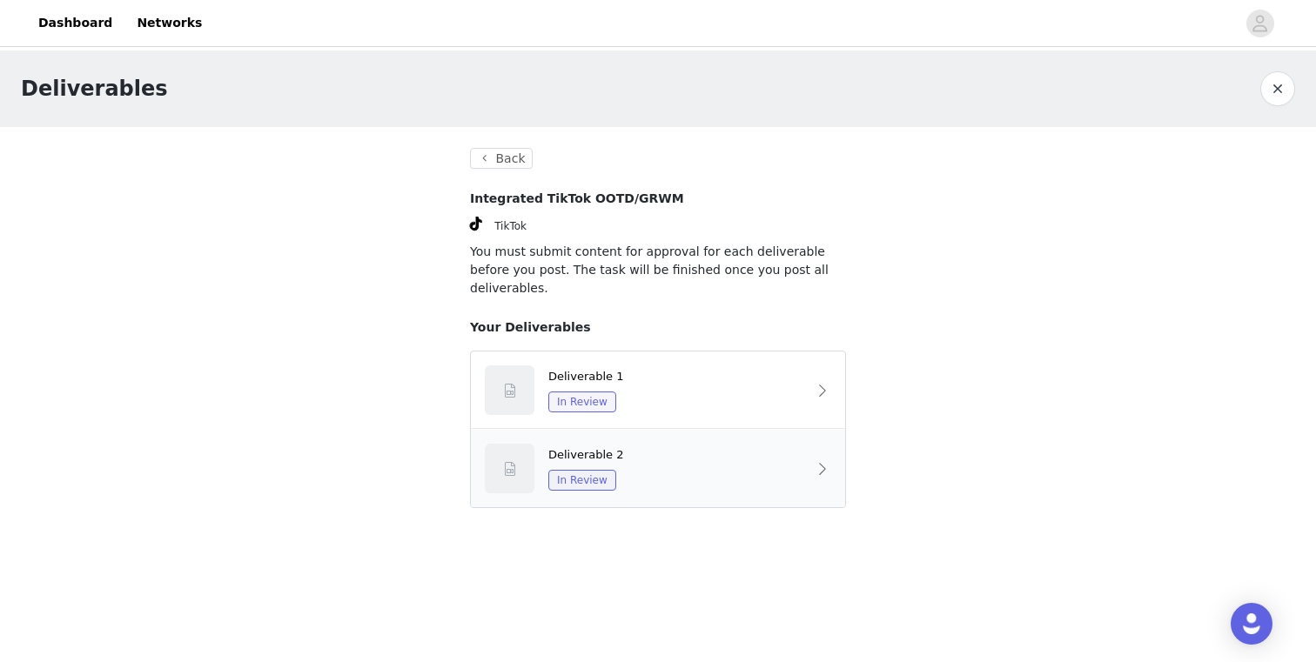
click at [664, 446] on div "Deliverable 2" at bounding box center [677, 454] width 258 height 17
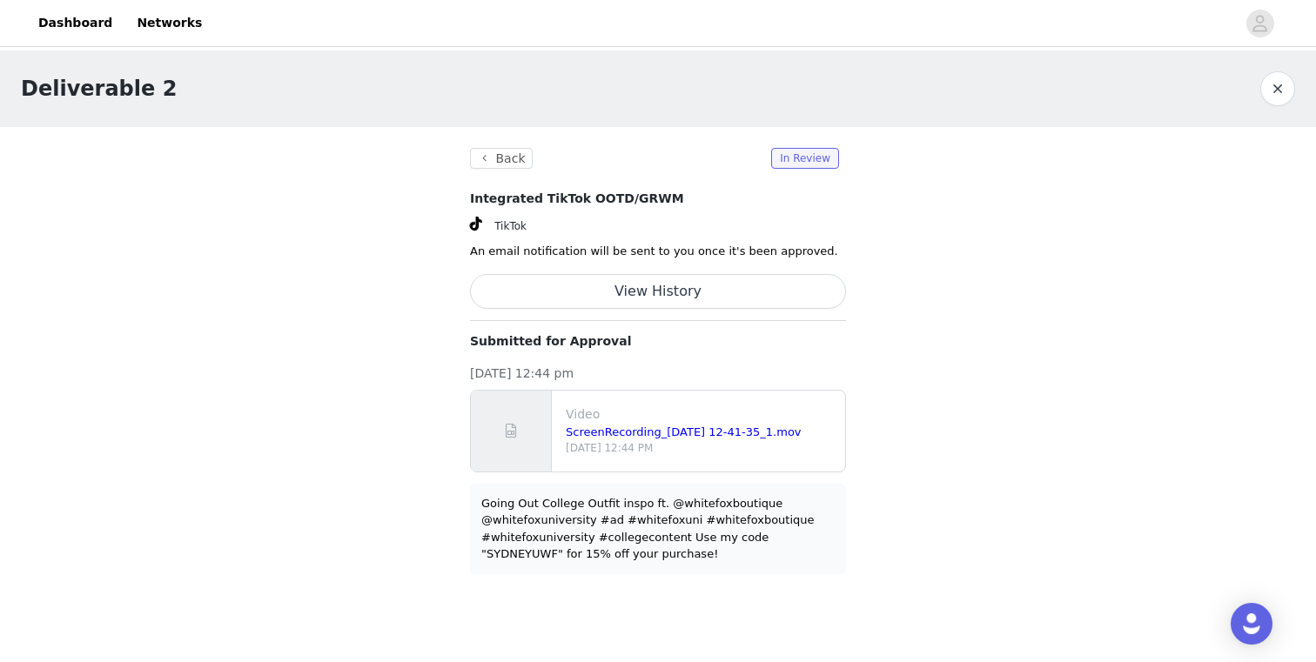
click at [1283, 88] on button "button" at bounding box center [1277, 88] width 35 height 35
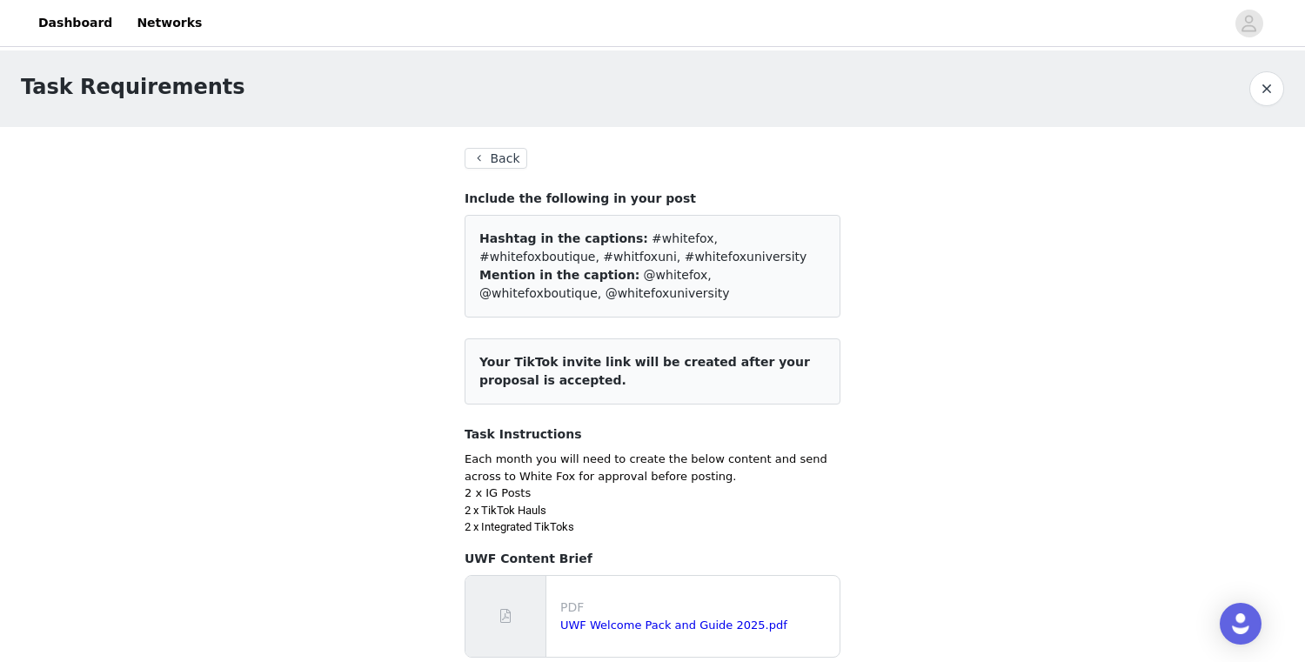
click at [1277, 90] on button "button" at bounding box center [1267, 88] width 35 height 35
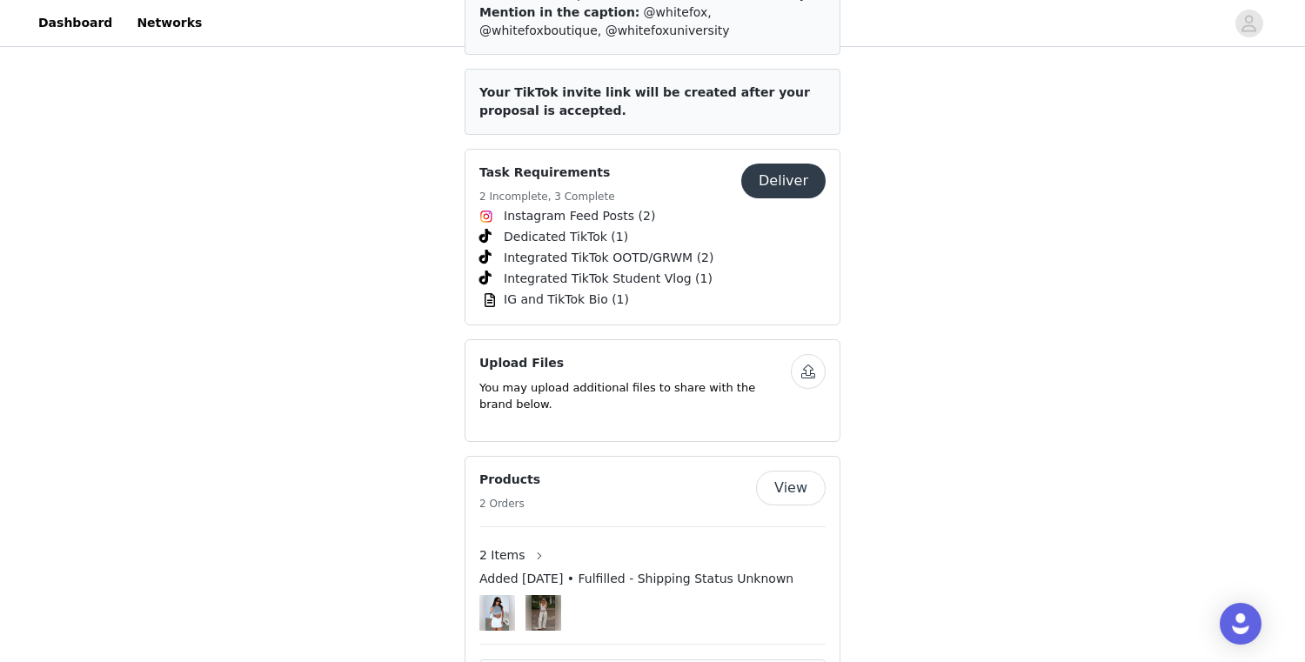
scroll to position [2504, 0]
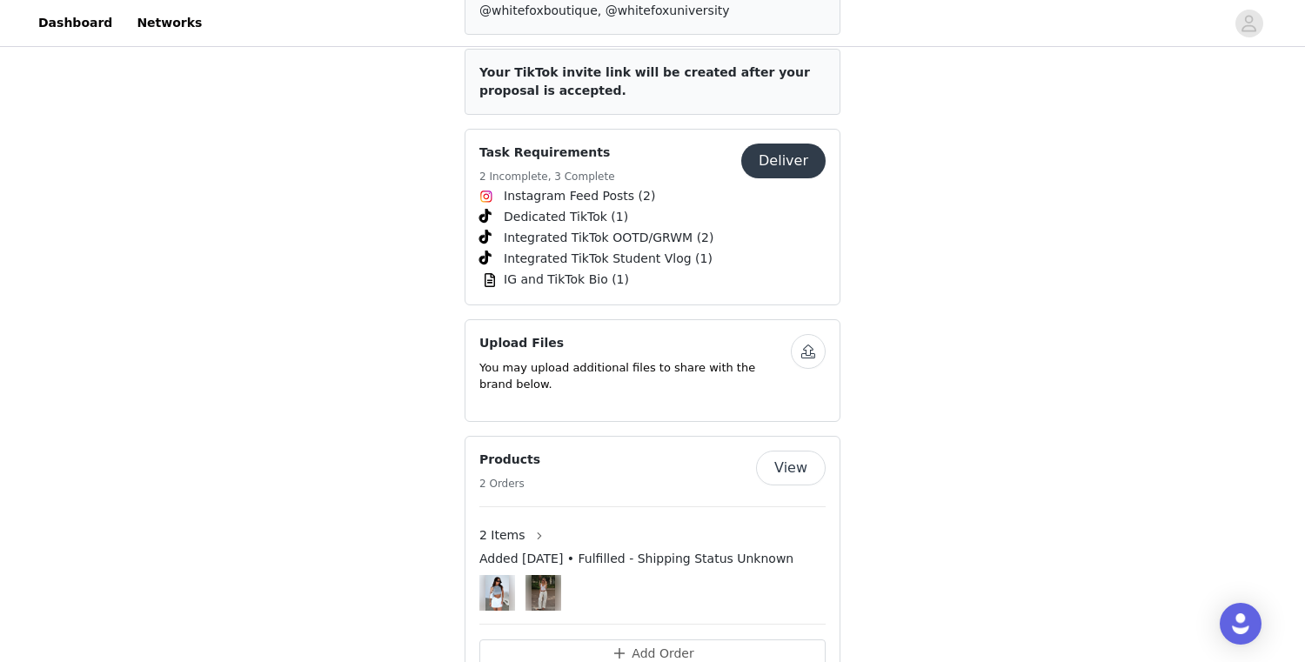
click at [793, 144] on button "Deliver" at bounding box center [783, 161] width 84 height 35
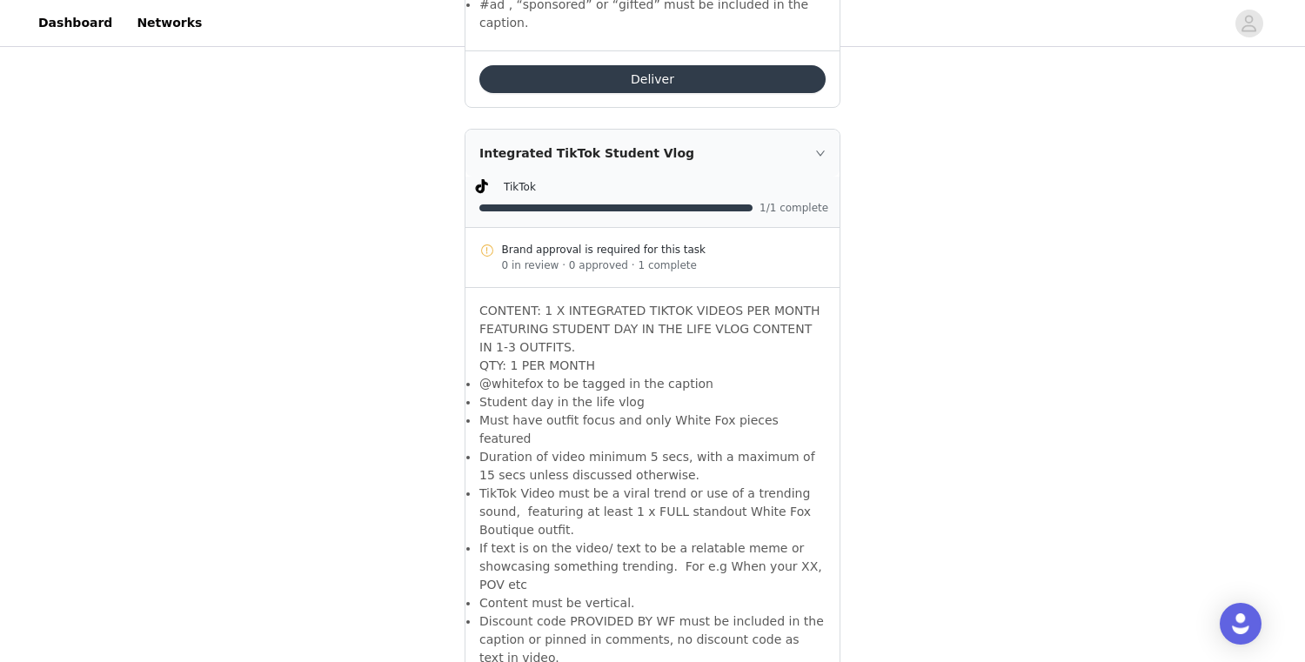
scroll to position [2972, 0]
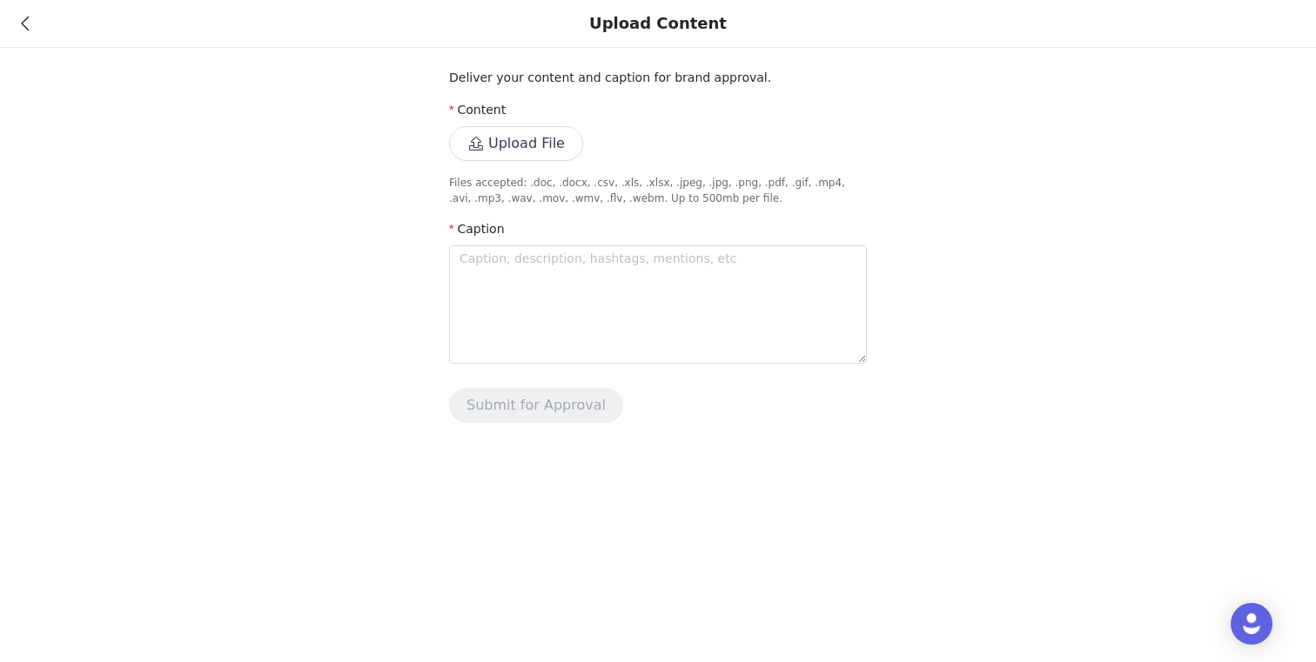
click at [548, 144] on button "Upload File" at bounding box center [516, 143] width 134 height 35
click at [531, 129] on button "Upload File" at bounding box center [516, 143] width 134 height 35
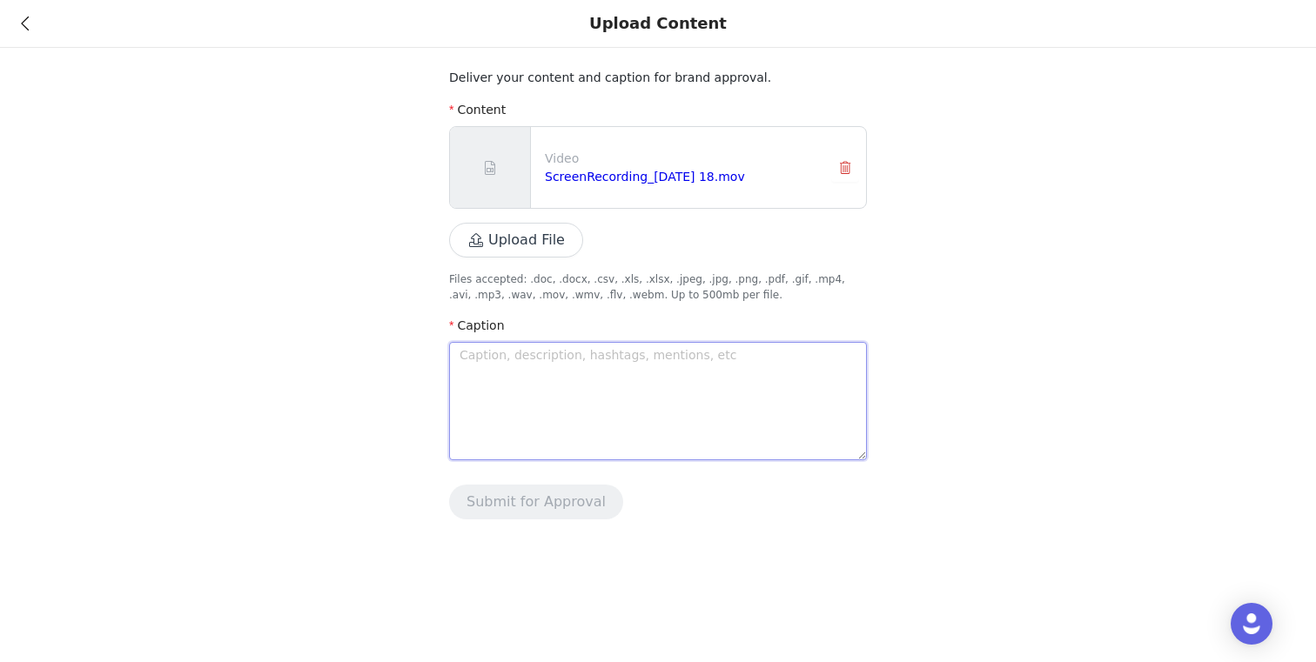
click at [665, 410] on textarea at bounding box center [658, 401] width 418 height 118
paste textarea "WHITE FOX TRY ON HAUL!!! I'm going to wear these pieces constantly! #whitefox #…"
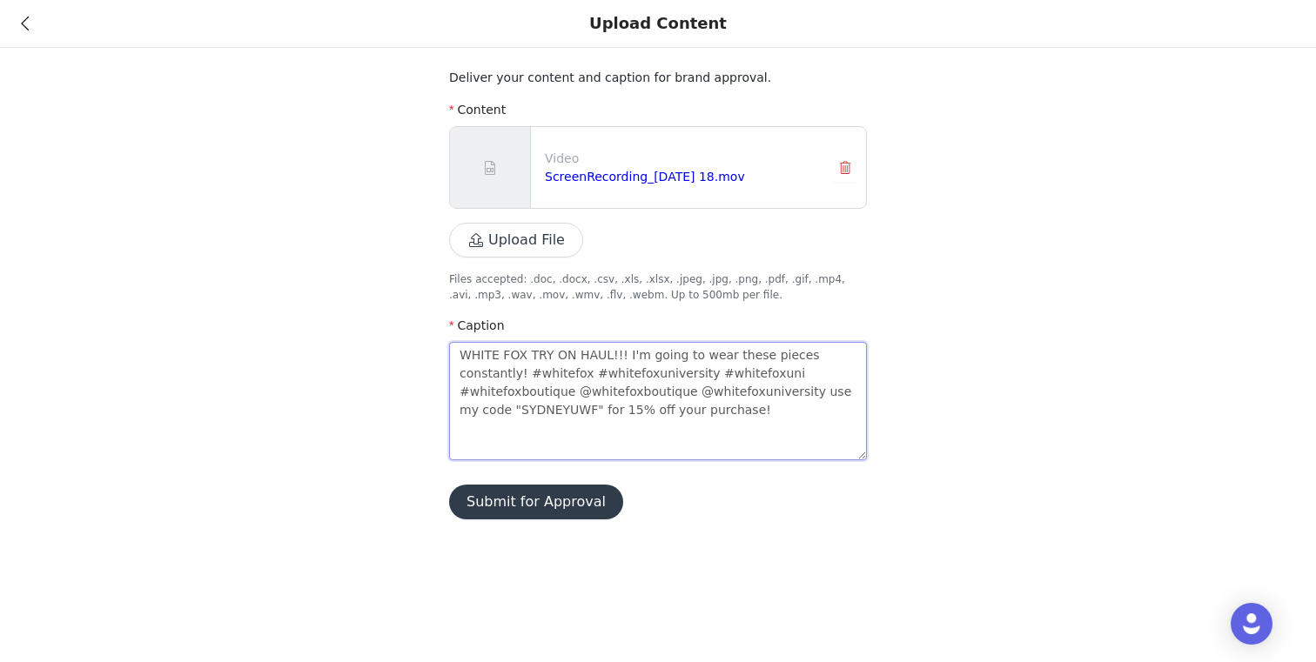
drag, startPoint x: 618, startPoint y: 354, endPoint x: 428, endPoint y: 353, distance: 189.7
click at [428, 353] on div "Deliver your content and caption for brand approval. Content Video ScreenRecord…" at bounding box center [658, 270] width 1316 height 540
drag, startPoint x: 815, startPoint y: 352, endPoint x: 588, endPoint y: 352, distance: 227.1
click at [588, 352] on textarea "DAY IN THE LIFE FT. I'm going to wear these pieces constantly! #whitefox #white…" at bounding box center [658, 401] width 418 height 118
drag, startPoint x: 755, startPoint y: 370, endPoint x: 656, endPoint y: 371, distance: 99.2
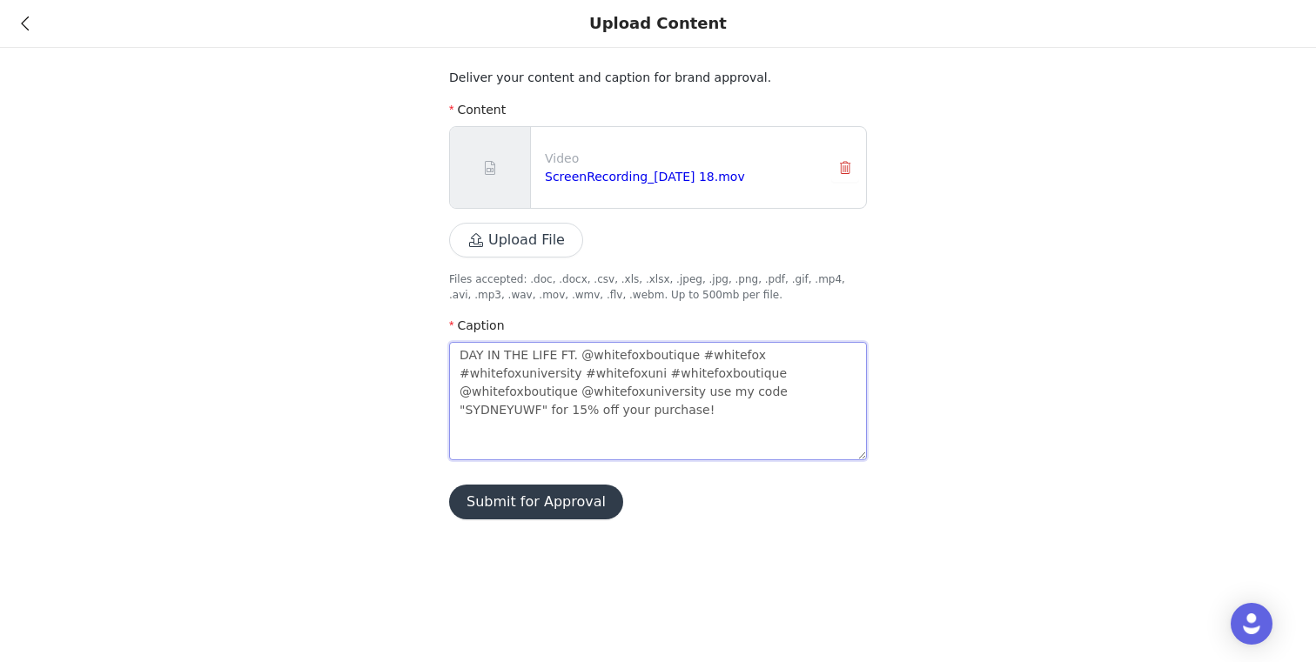
click at [656, 371] on textarea "DAY IN THE LIFE FT. @whitefoxboutique #whitefox #whitefoxuniversity #whitefoxun…" at bounding box center [658, 401] width 418 height 118
click at [553, 502] on button "Submit for Approval" at bounding box center [536, 502] width 174 height 35
click at [546, 499] on button "Submit for Approval" at bounding box center [536, 502] width 174 height 35
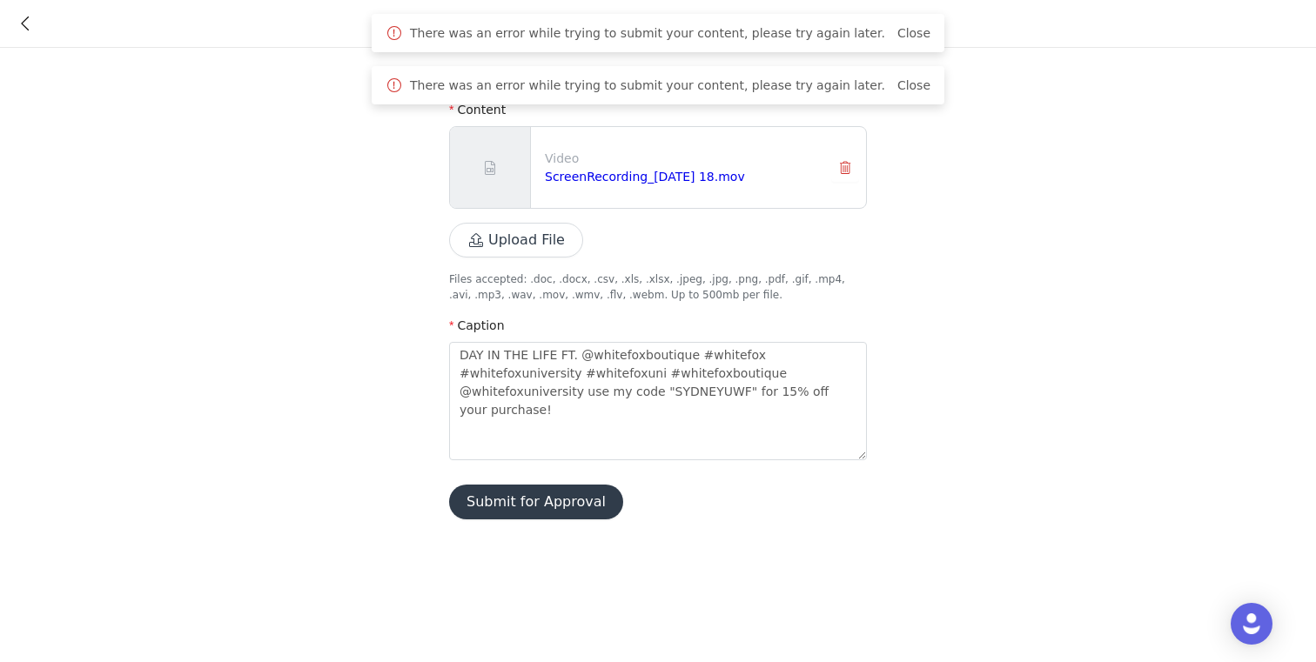
click at [550, 502] on button "Submit for Approval" at bounding box center [536, 502] width 174 height 35
click at [897, 35] on link "Close" at bounding box center [913, 33] width 33 height 14
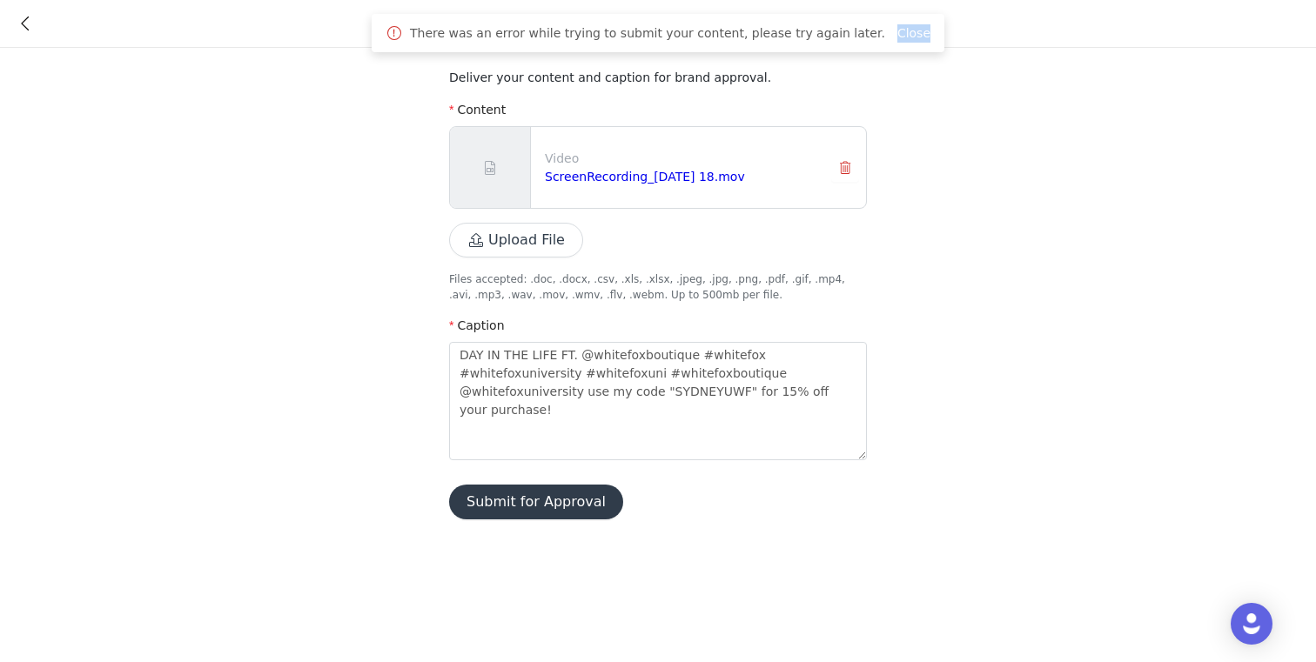
click at [897, 35] on link "Close" at bounding box center [913, 33] width 33 height 14
click at [797, 479] on div "Deliver your content and caption for brand approval. Content Video ScreenRecord…" at bounding box center [658, 294] width 418 height 451
click at [576, 491] on button "Submit for Approval" at bounding box center [536, 502] width 174 height 35
click at [23, 30] on icon at bounding box center [25, 23] width 8 height 12
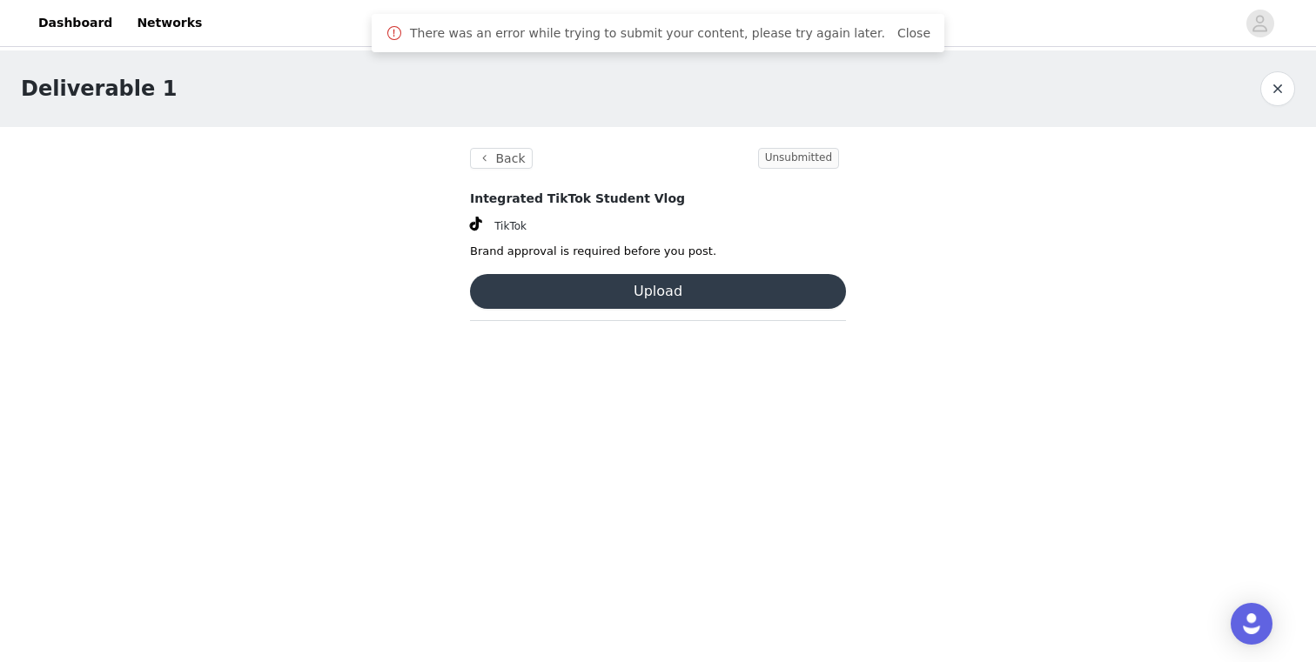
click at [1280, 84] on button "button" at bounding box center [1277, 88] width 35 height 35
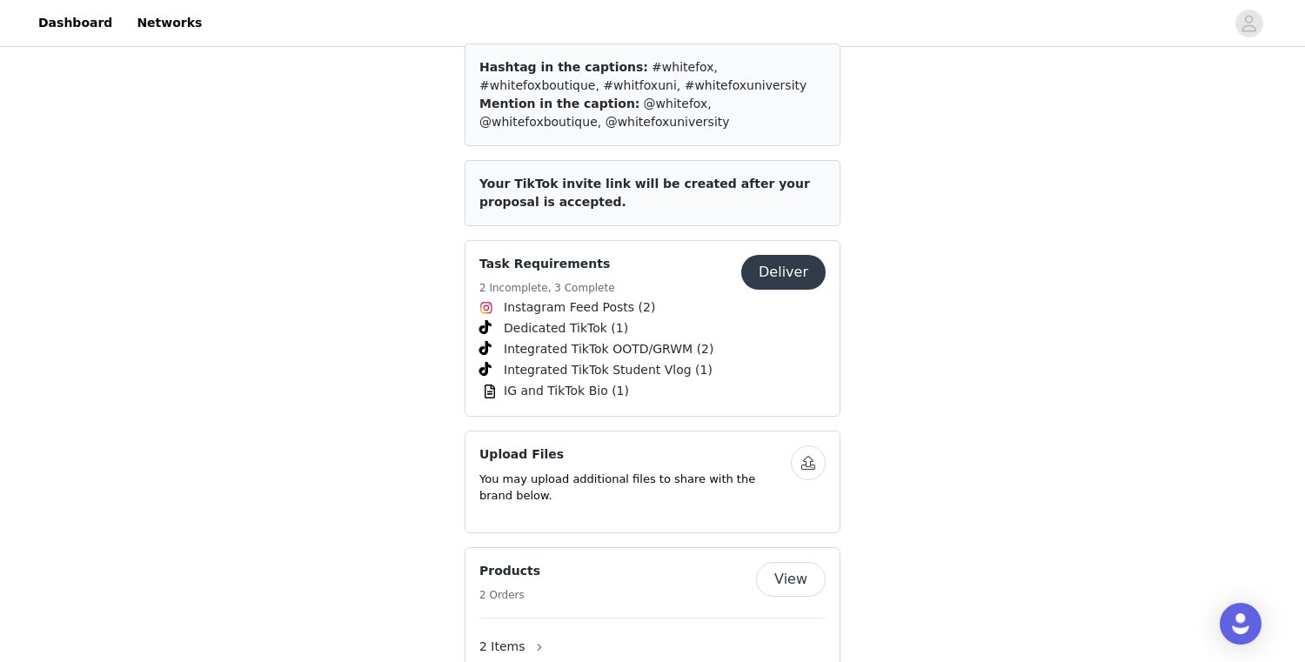
scroll to position [2396, 0]
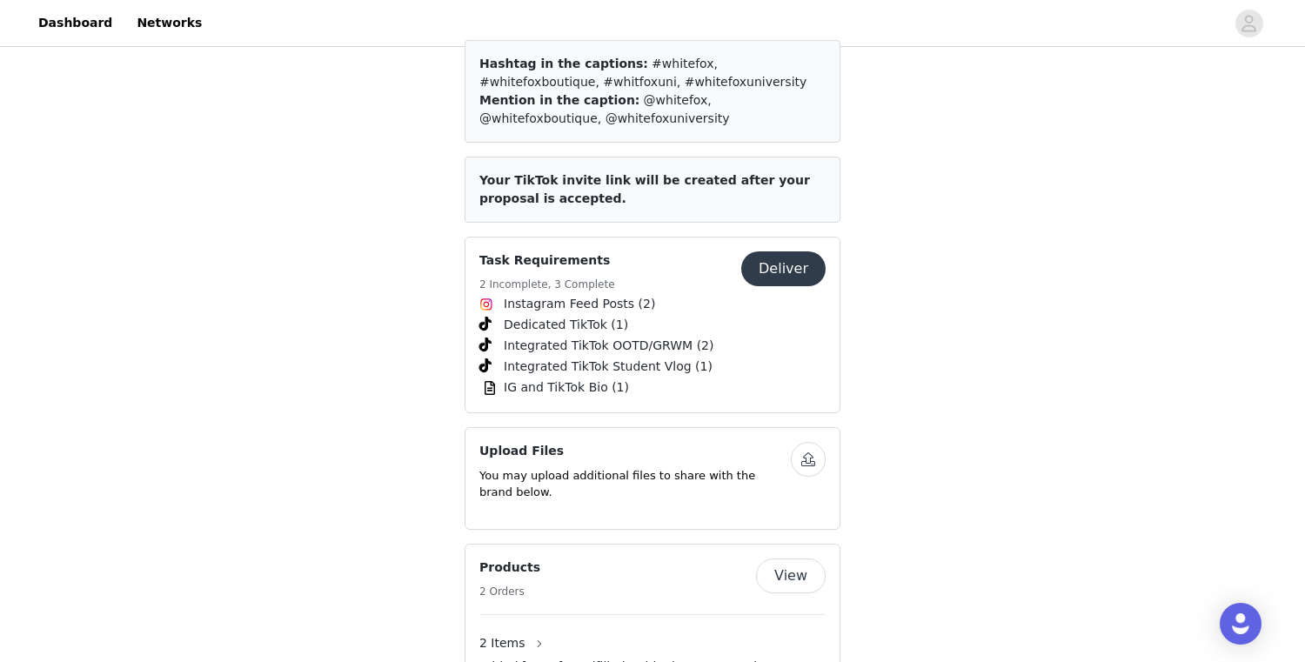
click at [783, 251] on button "Deliver" at bounding box center [783, 268] width 84 height 35
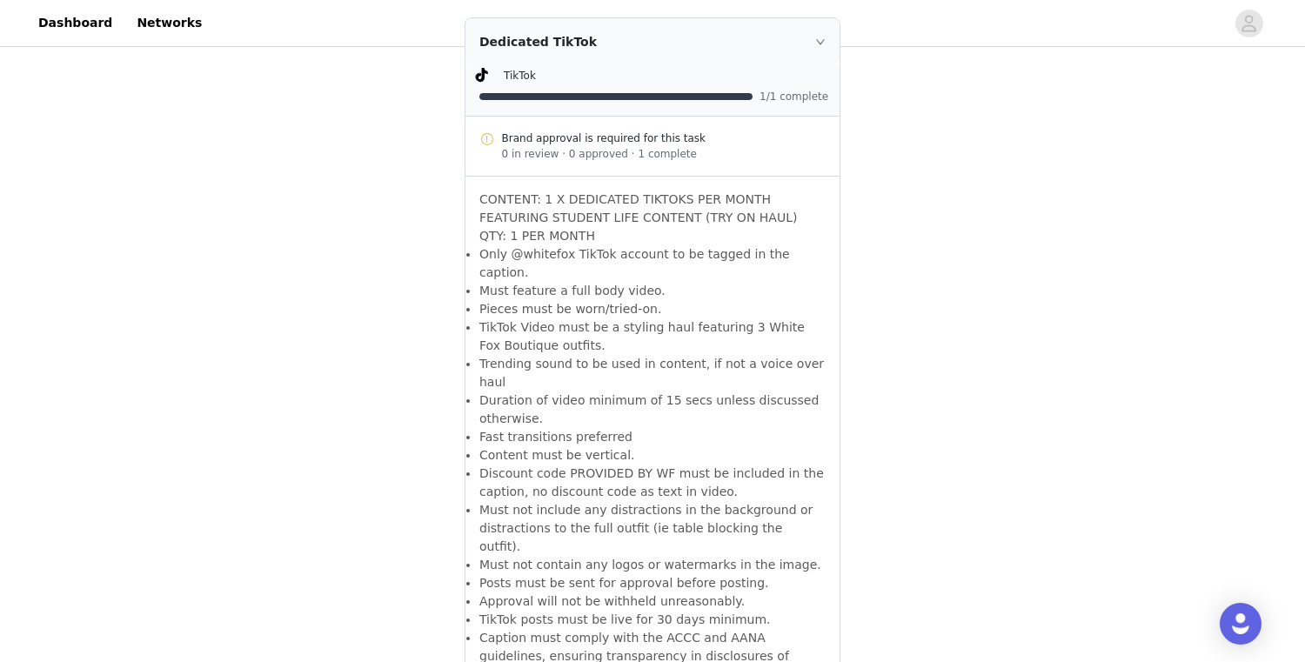
scroll to position [1469, 0]
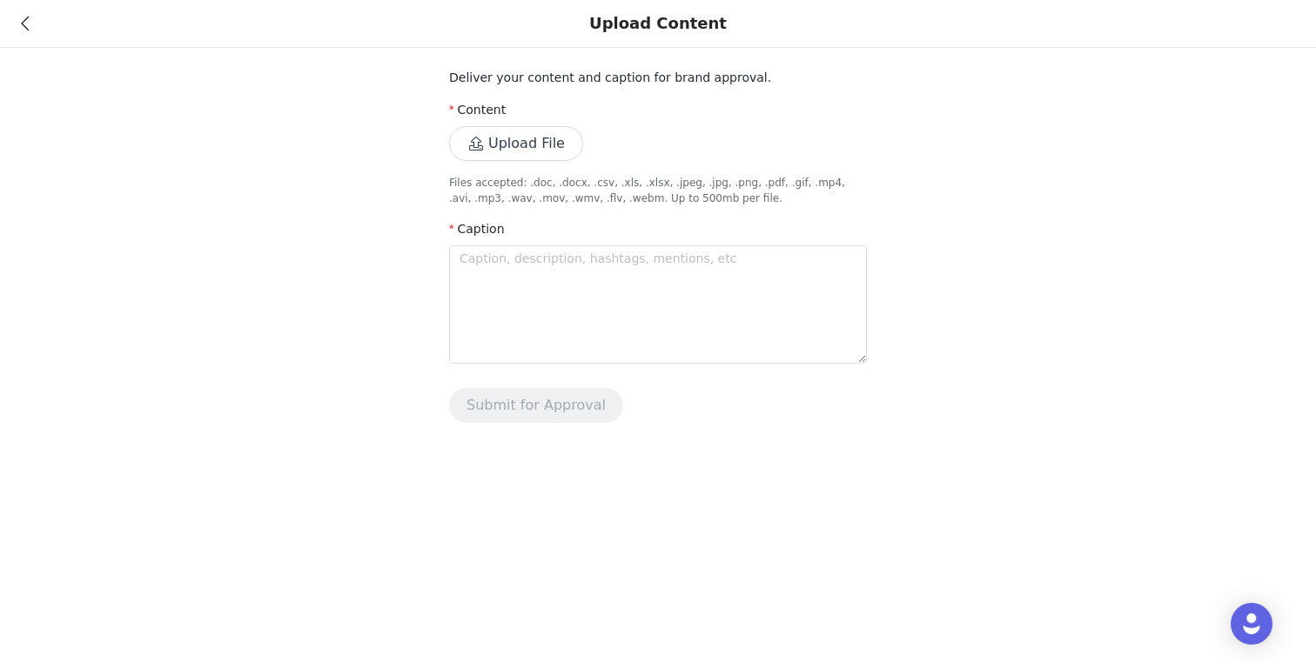
click at [520, 145] on button "Upload File" at bounding box center [516, 143] width 134 height 35
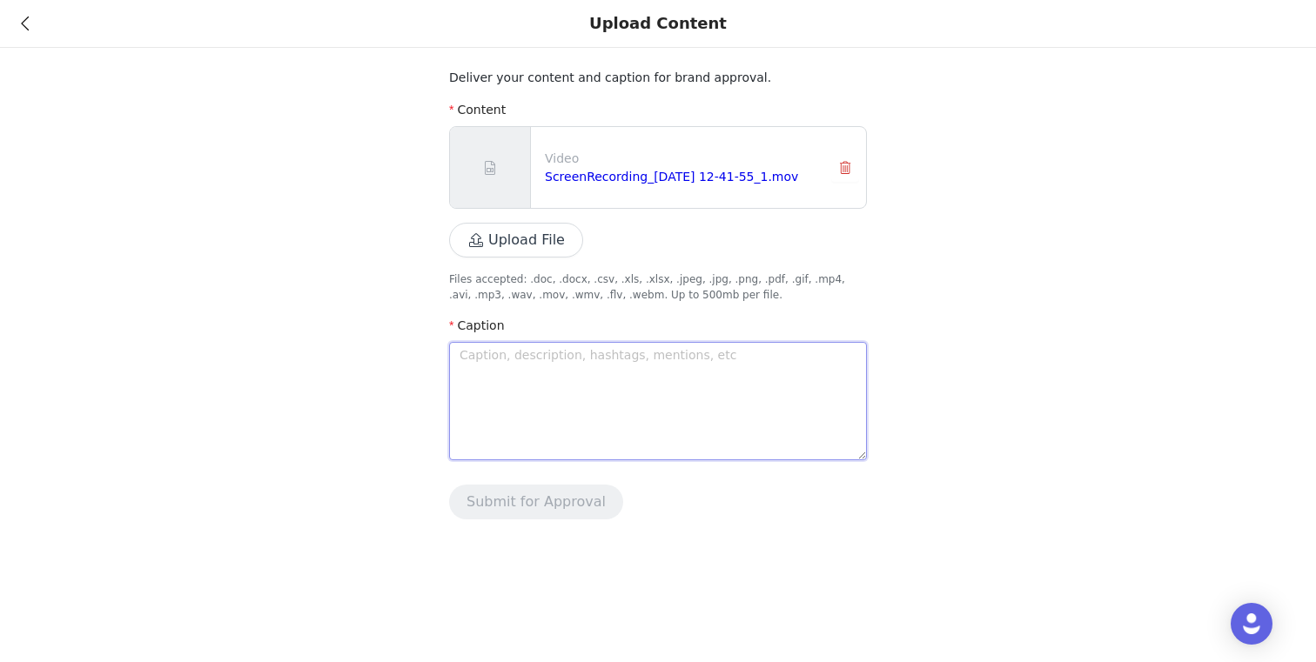
click at [622, 359] on textarea at bounding box center [658, 401] width 418 height 118
paste textarea "WHITE FOX TRY ON HAUL!!! I'm going to wear these pieces constantly! #whitefox #…"
type textarea "WHITE FOX TRY ON HAUL!!! I'm going to wear these pieces constantly! #whitefox #…"
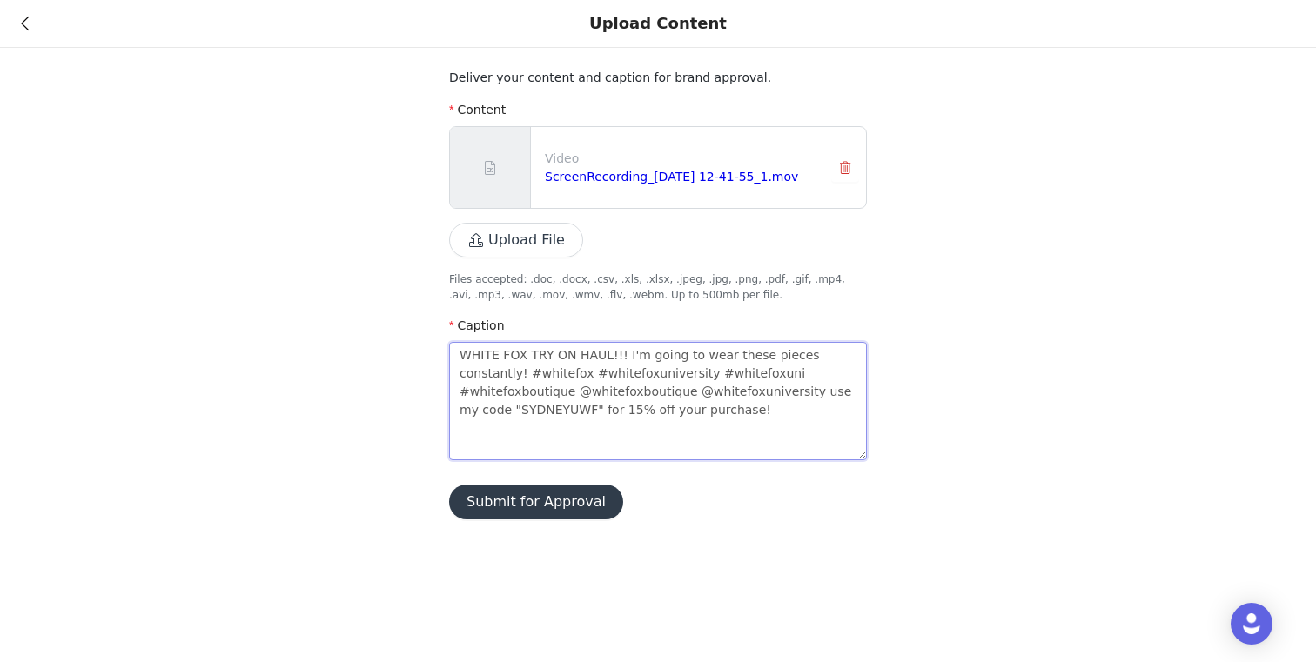
type textarea "WHITE FOX TRY ON HAUL!!! I'm going to wear these pieces constantly! #whitefox #…"
click at [553, 503] on button "Submit for Approval" at bounding box center [536, 502] width 174 height 35
click at [897, 32] on link "Close" at bounding box center [913, 33] width 33 height 14
